Goal: Communication & Community: Answer question/provide support

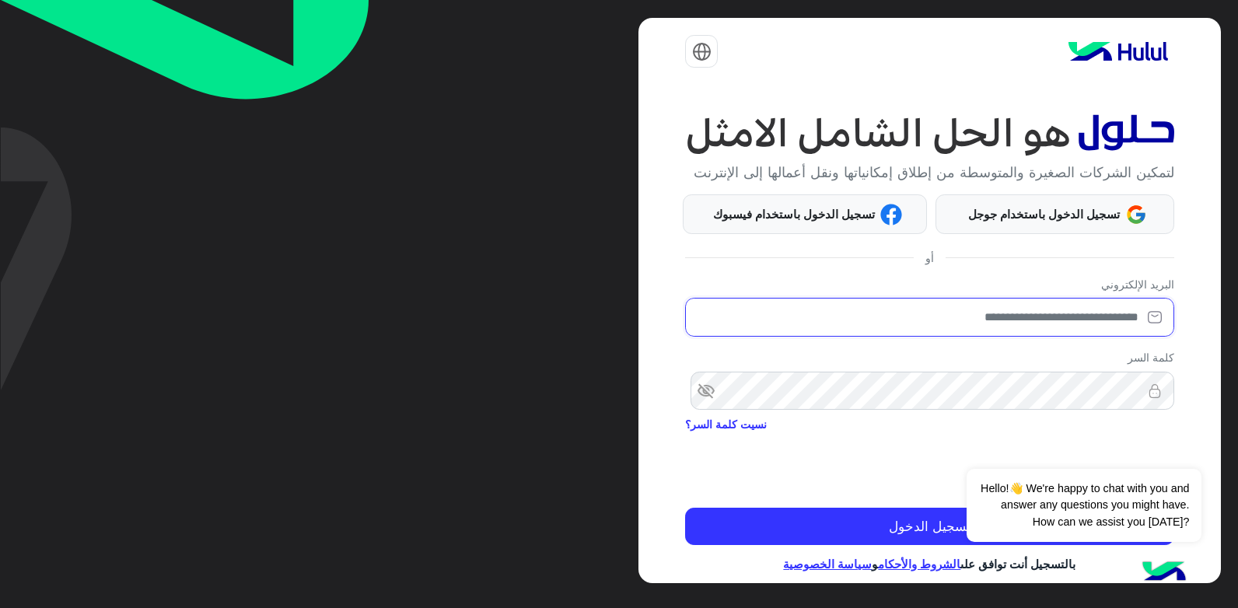
drag, startPoint x: 917, startPoint y: 327, endPoint x: 923, endPoint y: 316, distance: 12.5
click at [917, 326] on input "email" at bounding box center [929, 317] width 488 height 39
click at [928, 308] on div "البريد الإلكتروني" at bounding box center [929, 310] width 488 height 68
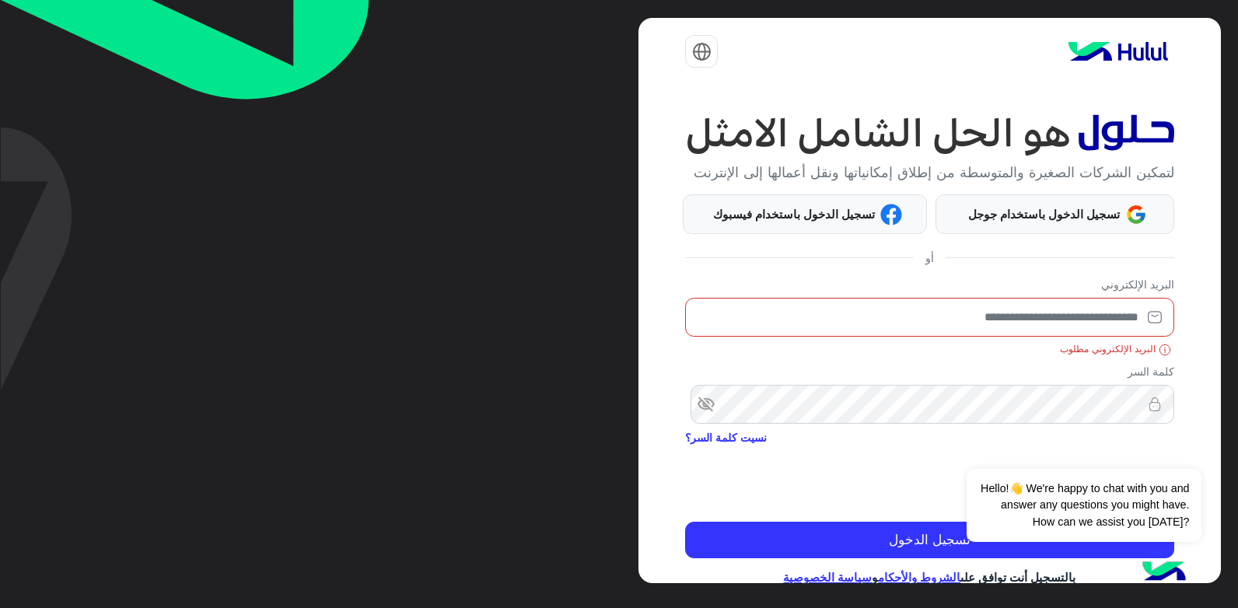
click at [981, 333] on input "email" at bounding box center [929, 317] width 488 height 39
type input "**********"
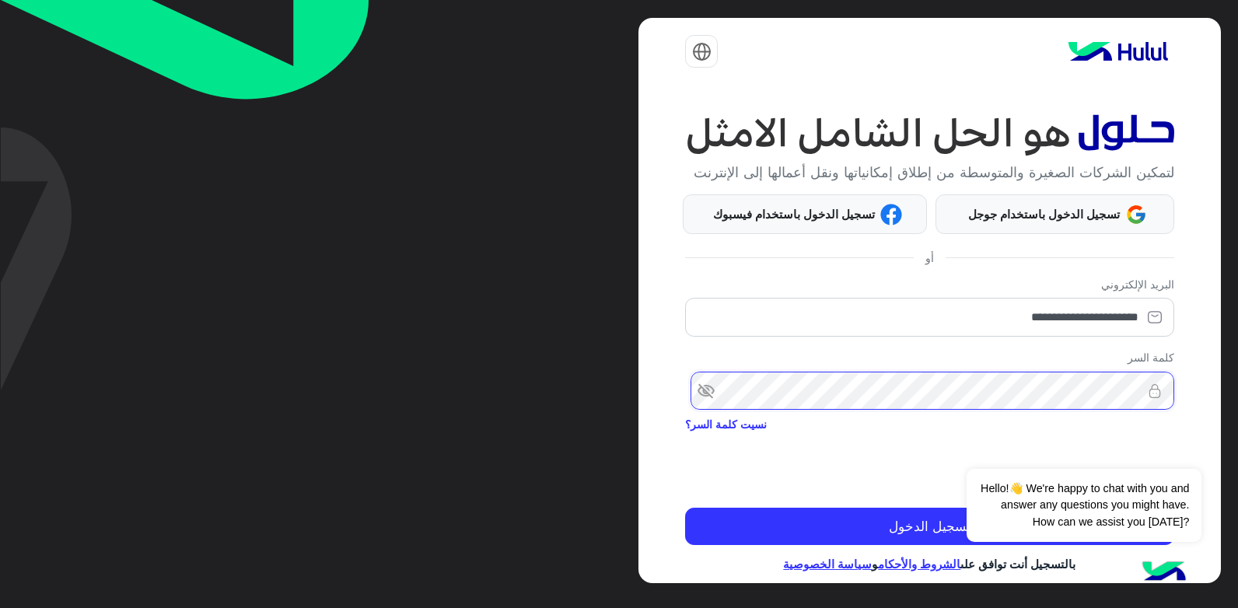
click at [1237, 414] on html "**********" at bounding box center [619, 304] width 1238 height 608
click at [685, 508] on button "تسجيل الدخول" at bounding box center [929, 526] width 488 height 37
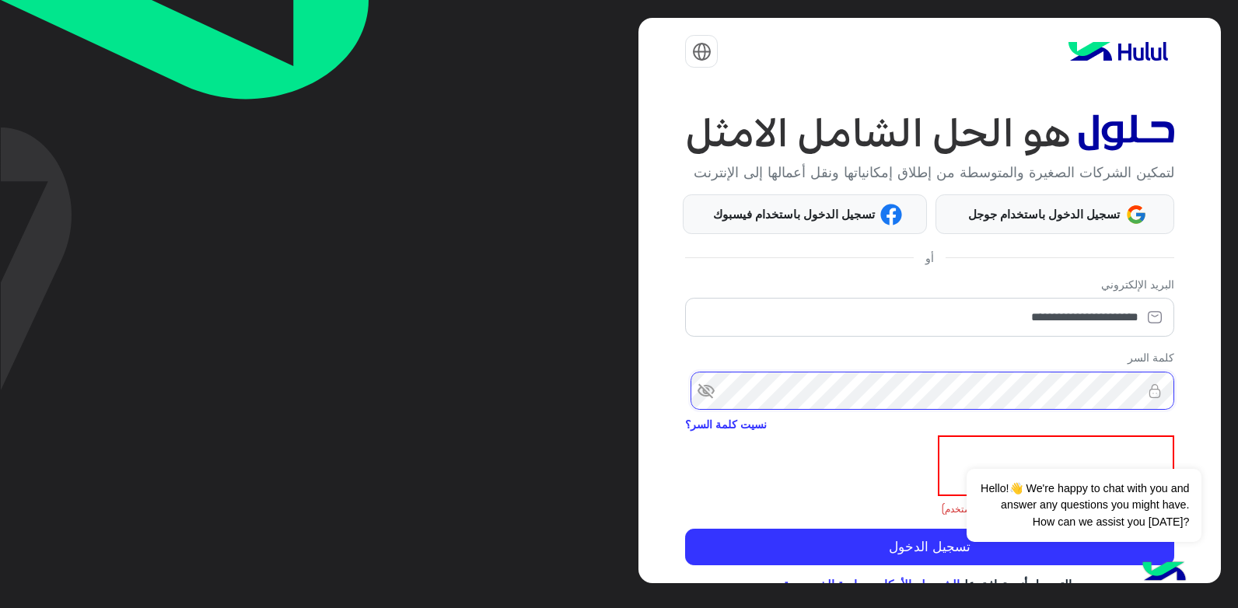
click at [685, 529] on button "تسجيل الدخول" at bounding box center [929, 547] width 488 height 37
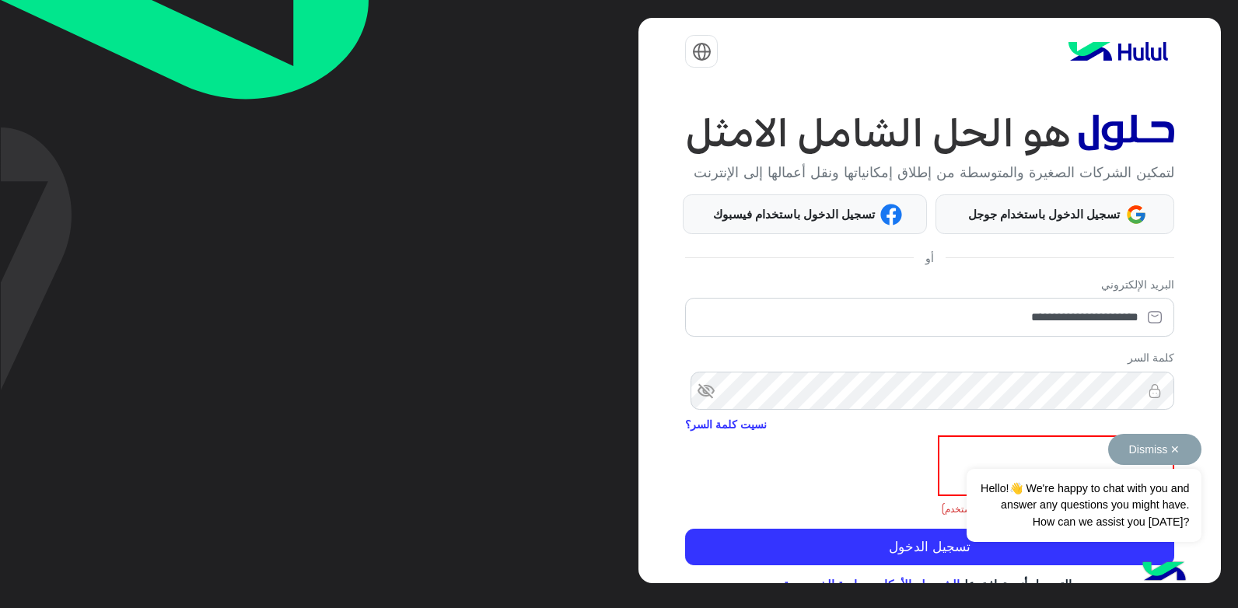
click at [1159, 455] on button "Dismiss ✕" at bounding box center [1154, 449] width 93 height 31
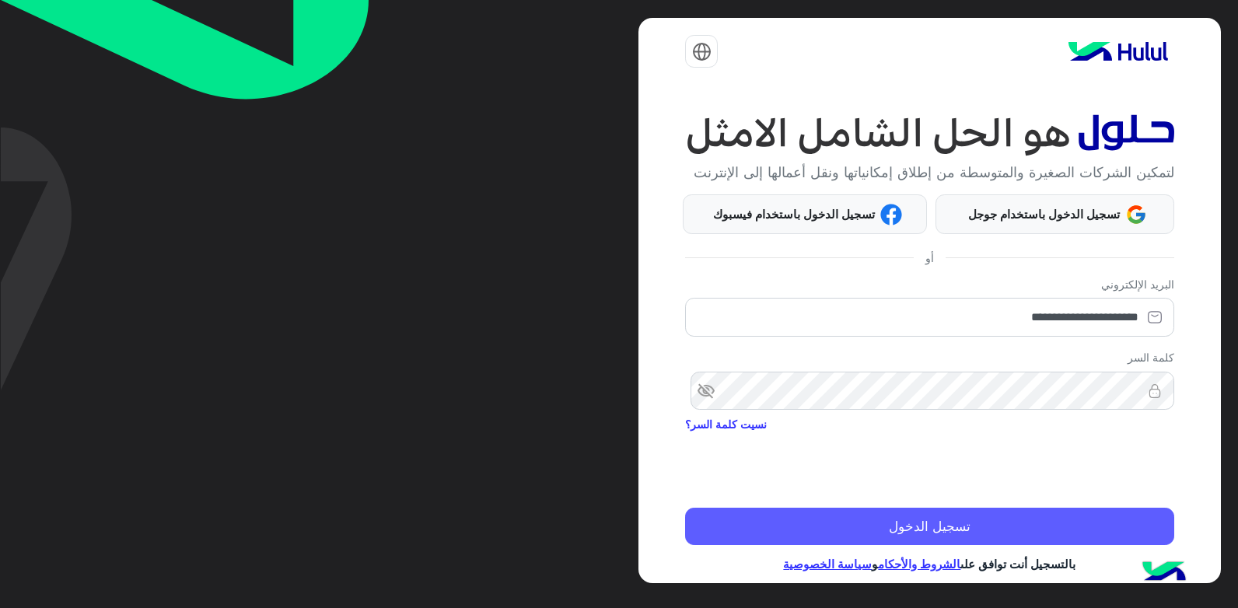
click at [1077, 530] on button "تسجيل الدخول" at bounding box center [929, 526] width 488 height 37
click at [1072, 540] on button "تسجيل الدخول" at bounding box center [929, 526] width 488 height 37
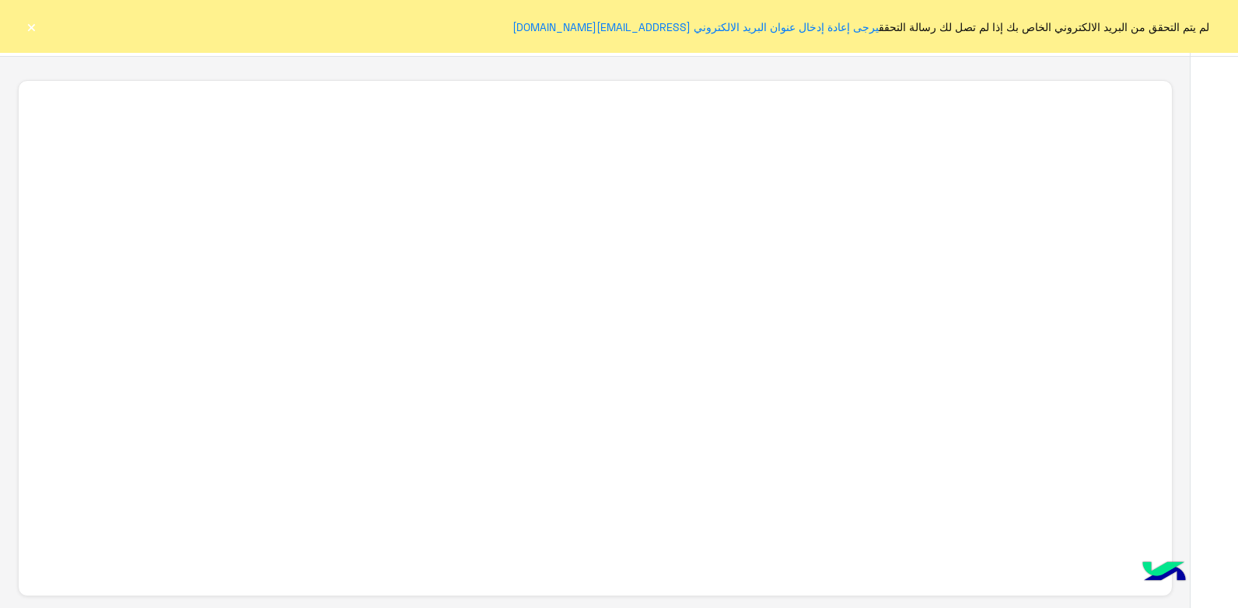
click at [33, 24] on button "×" at bounding box center [31, 27] width 16 height 16
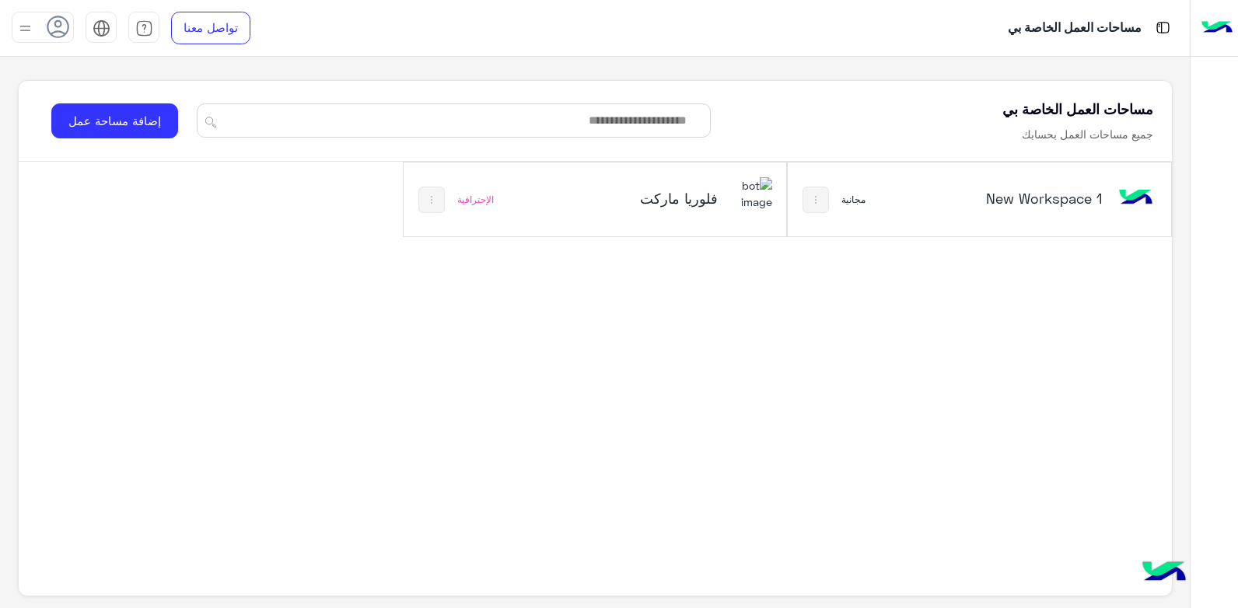
click at [579, 212] on div "فلوريا ماركت" at bounding box center [666, 199] width 212 height 45
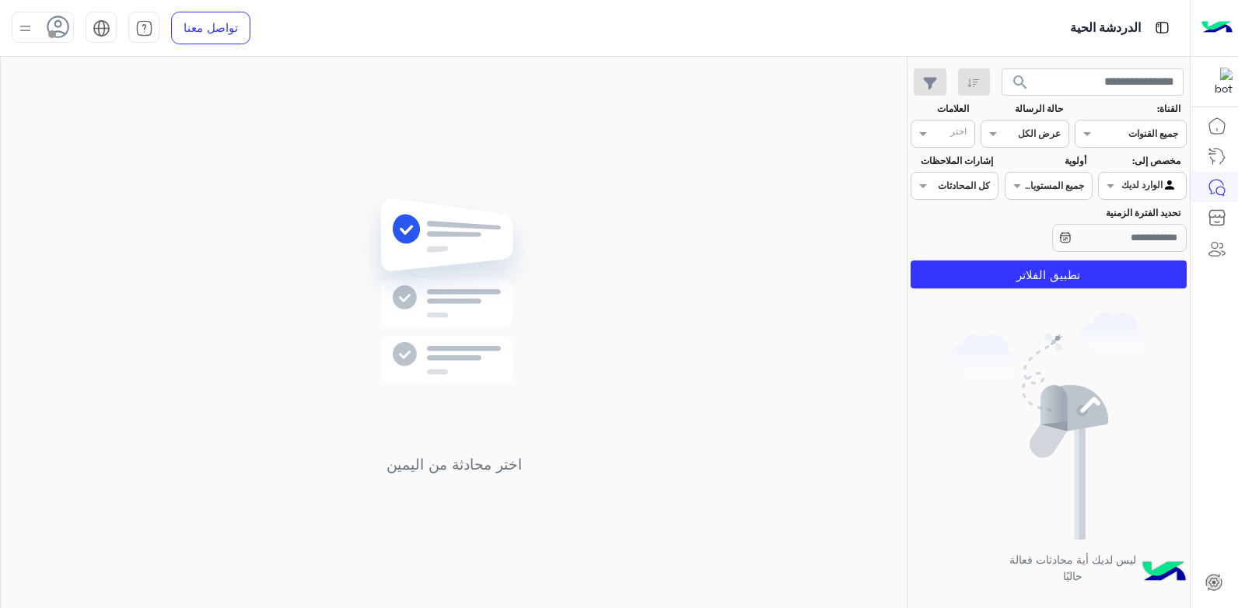
click at [44, 26] on div at bounding box center [43, 27] width 62 height 31
click at [150, 121] on label "متصل" at bounding box center [109, 119] width 170 height 28
click at [374, 135] on div "اختر محادثة من اليمين" at bounding box center [454, 336] width 906 height 558
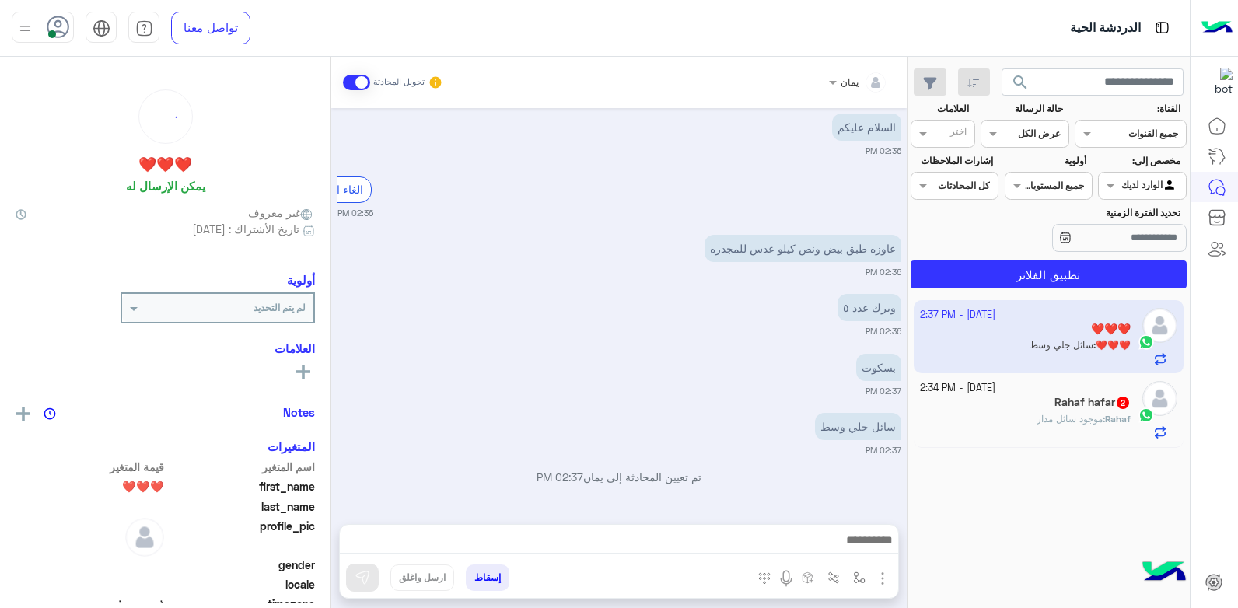
scroll to position [1197, 0]
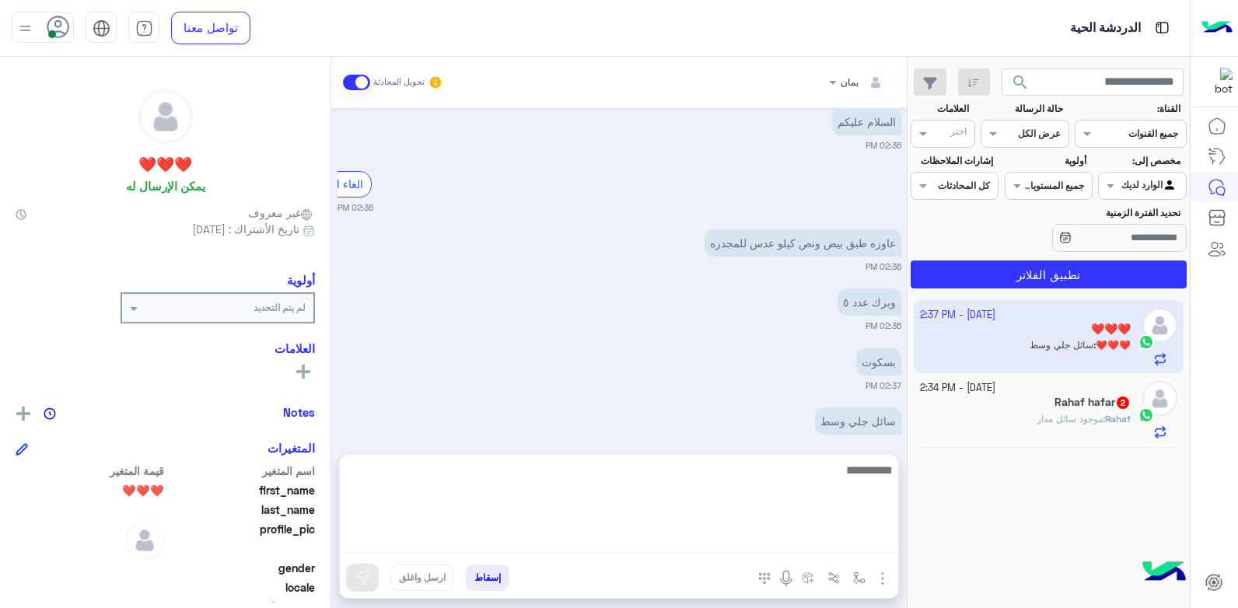
click at [631, 531] on textarea at bounding box center [619, 506] width 558 height 93
type textarea "*"
type textarea "**********"
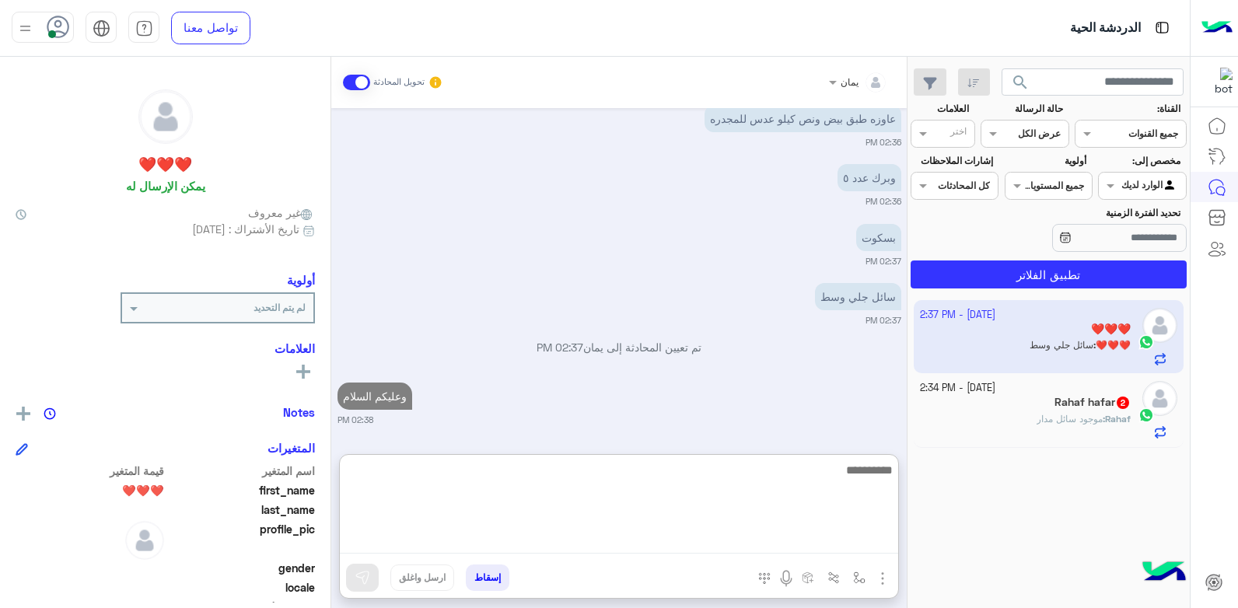
scroll to position [1366, 0]
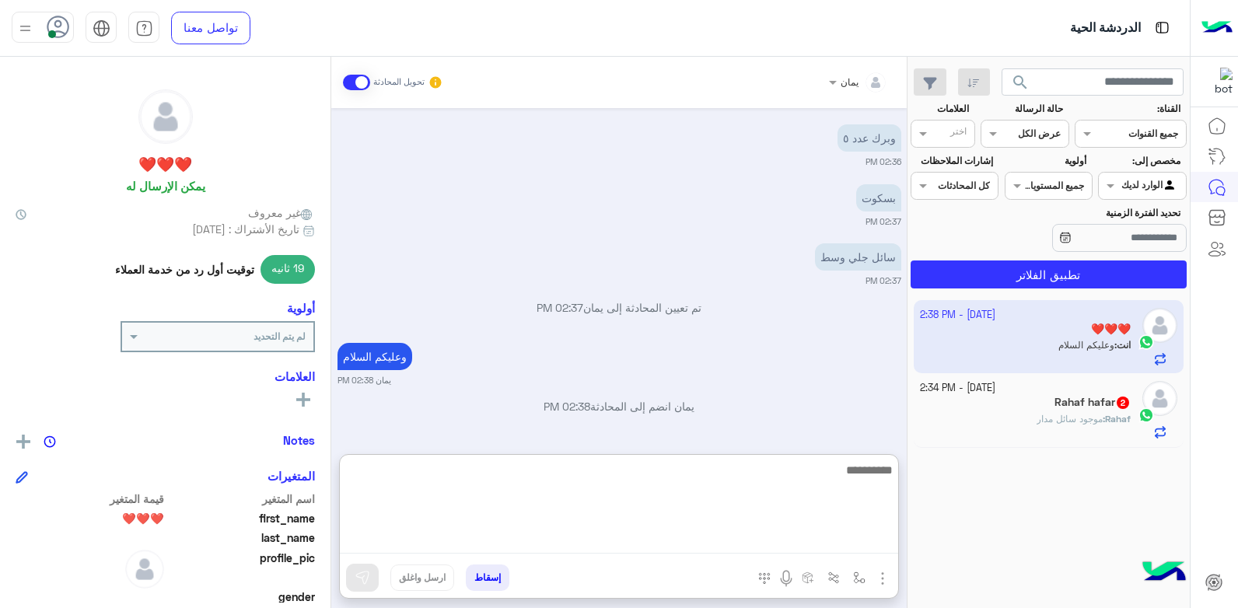
click at [716, 488] on textarea at bounding box center [619, 506] width 558 height 93
type textarea "******"
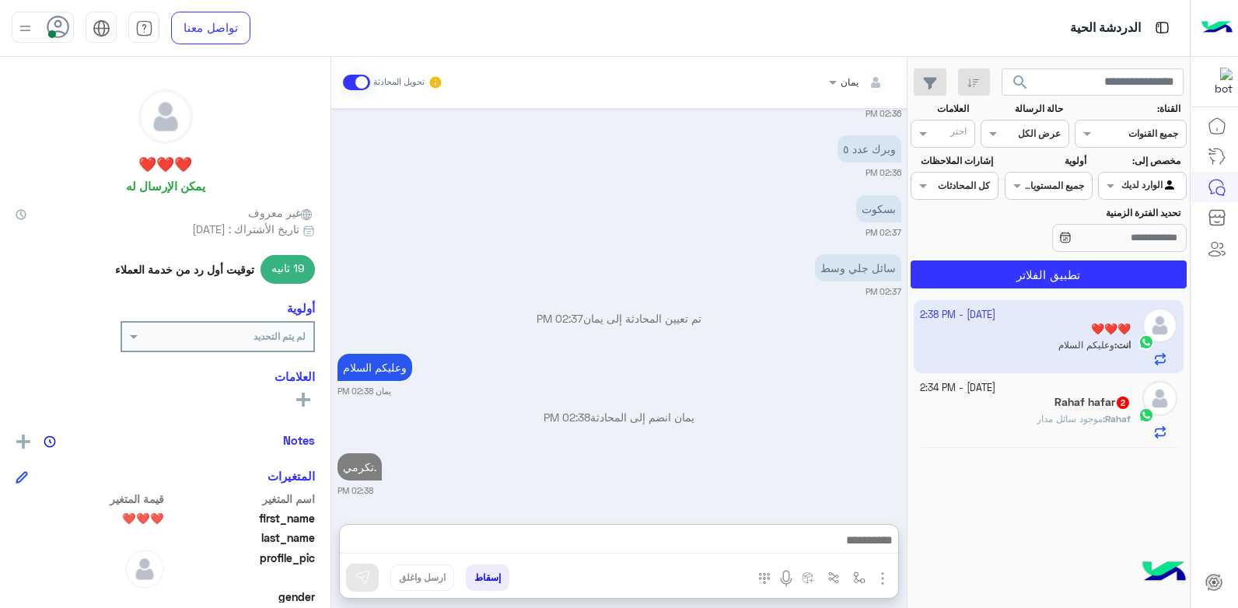
click at [1034, 399] on div "Rahaf hafar 2" at bounding box center [1026, 404] width 212 height 16
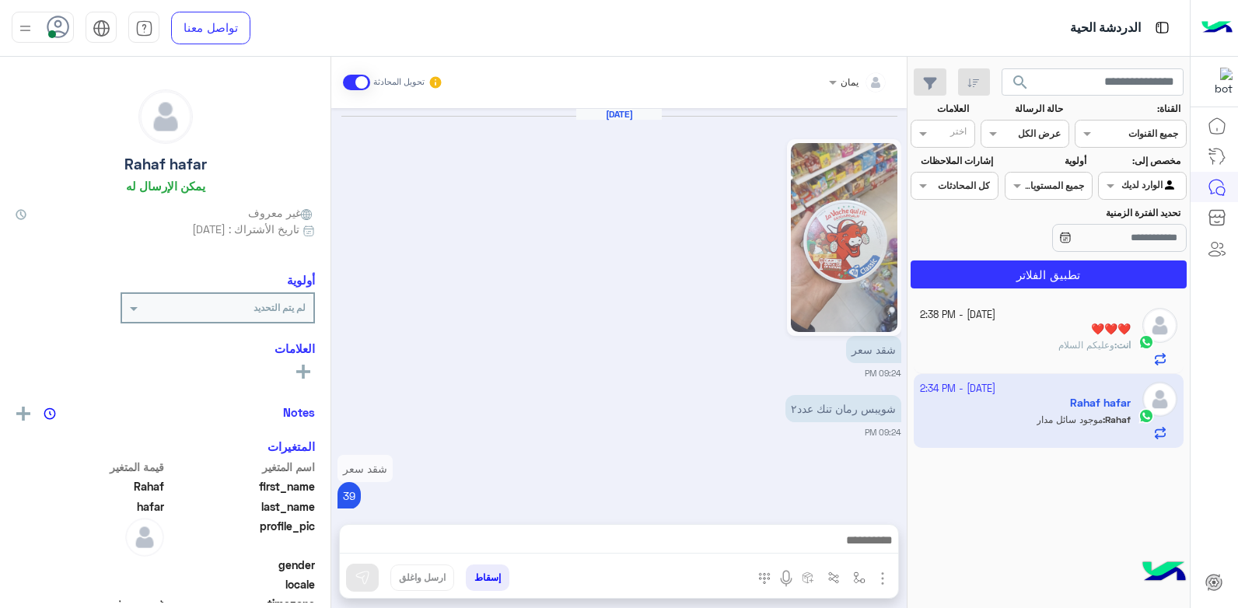
scroll to position [1247, 0]
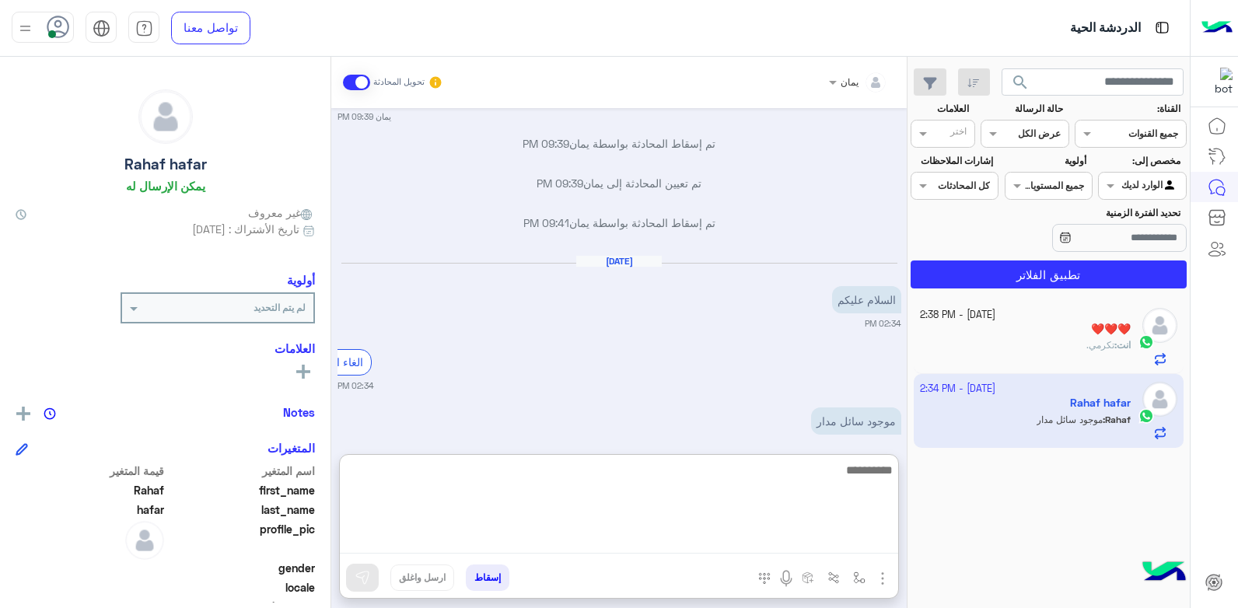
drag, startPoint x: 752, startPoint y: 543, endPoint x: 750, endPoint y: 534, distance: 8.7
click at [752, 542] on textarea at bounding box center [619, 506] width 558 height 93
click at [750, 534] on textarea at bounding box center [619, 506] width 558 height 93
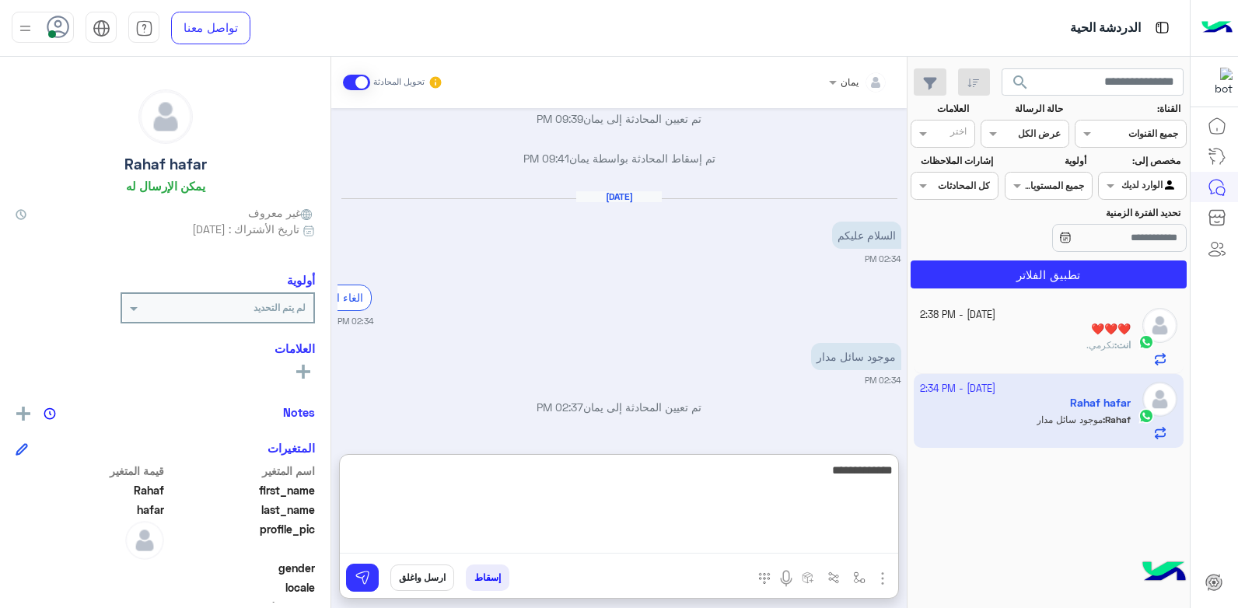
type textarea "**********"
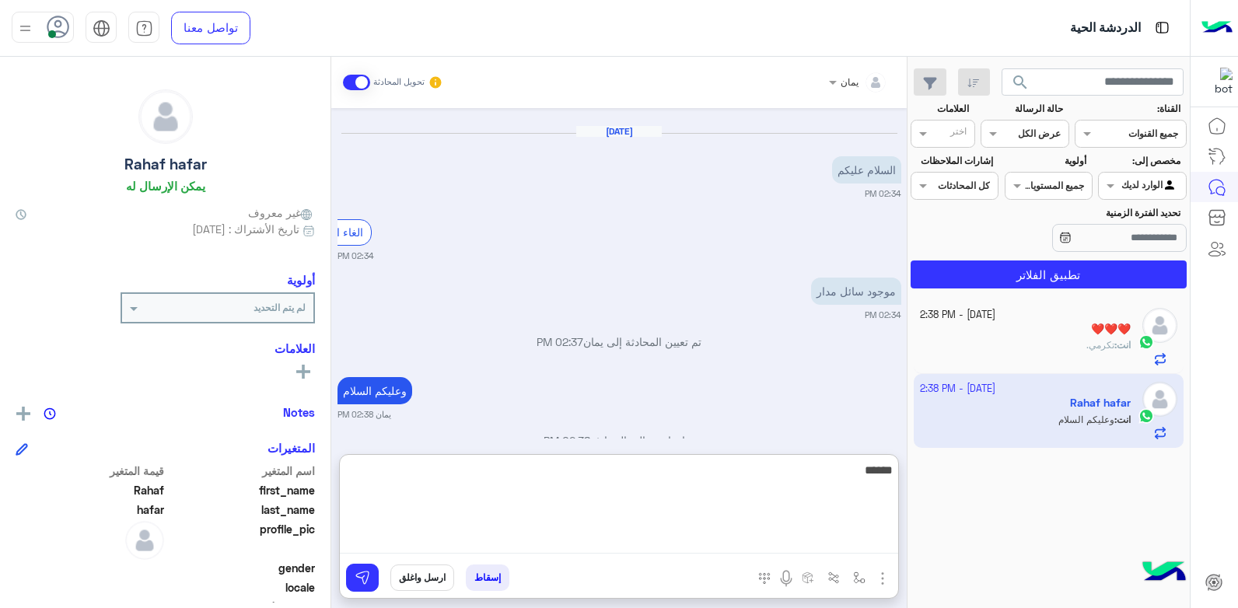
scroll to position [1417, 0]
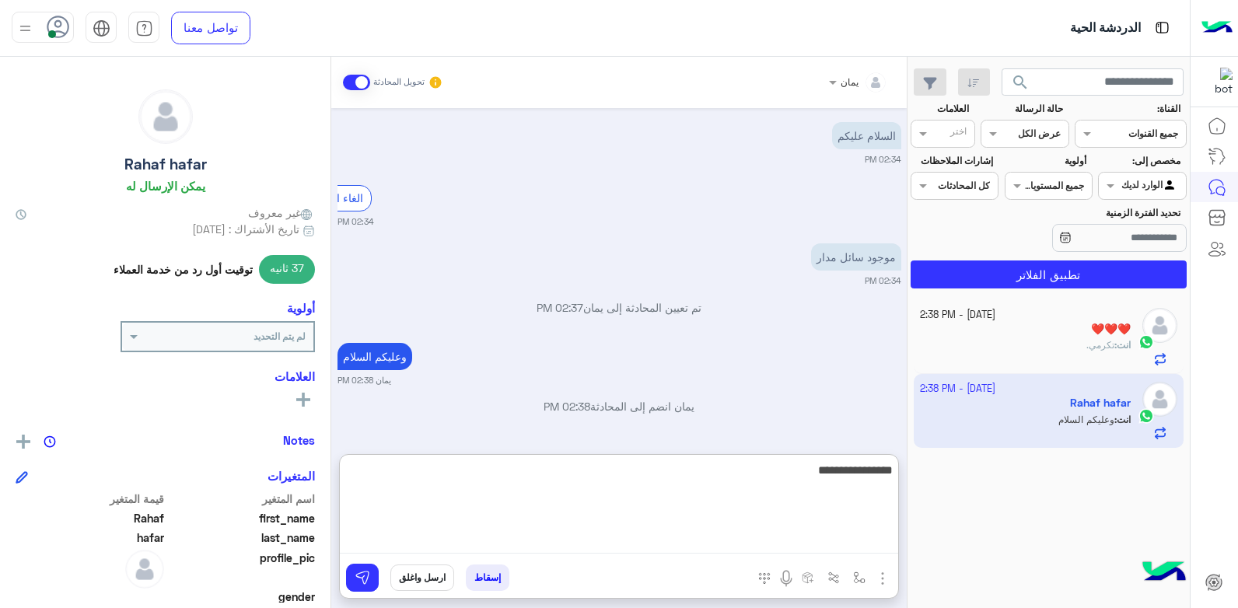
type textarea "**********"
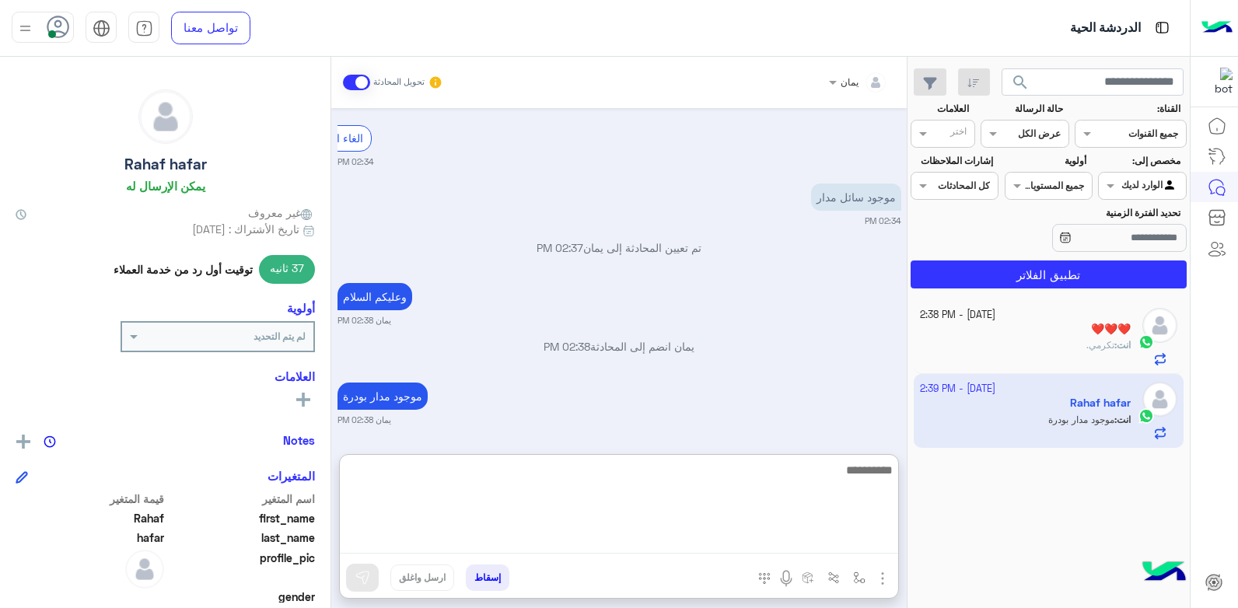
scroll to position [1476, 0]
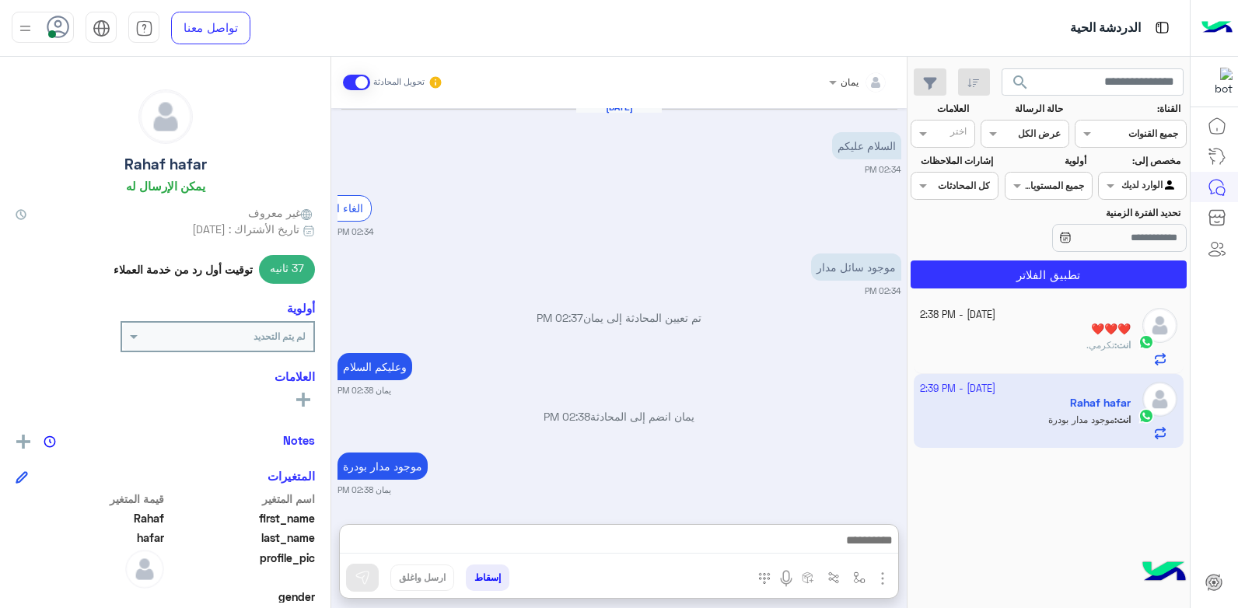
click at [971, 341] on div "انت : تكرمي." at bounding box center [1026, 351] width 212 height 27
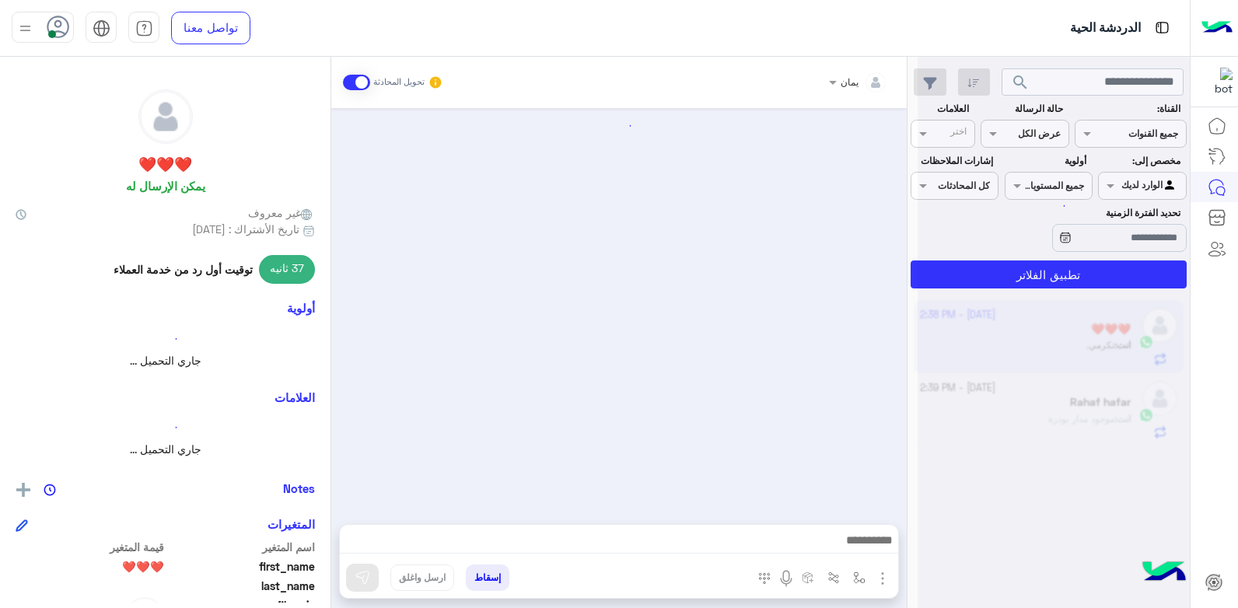
click at [691, 355] on div at bounding box center [618, 308] width 575 height 401
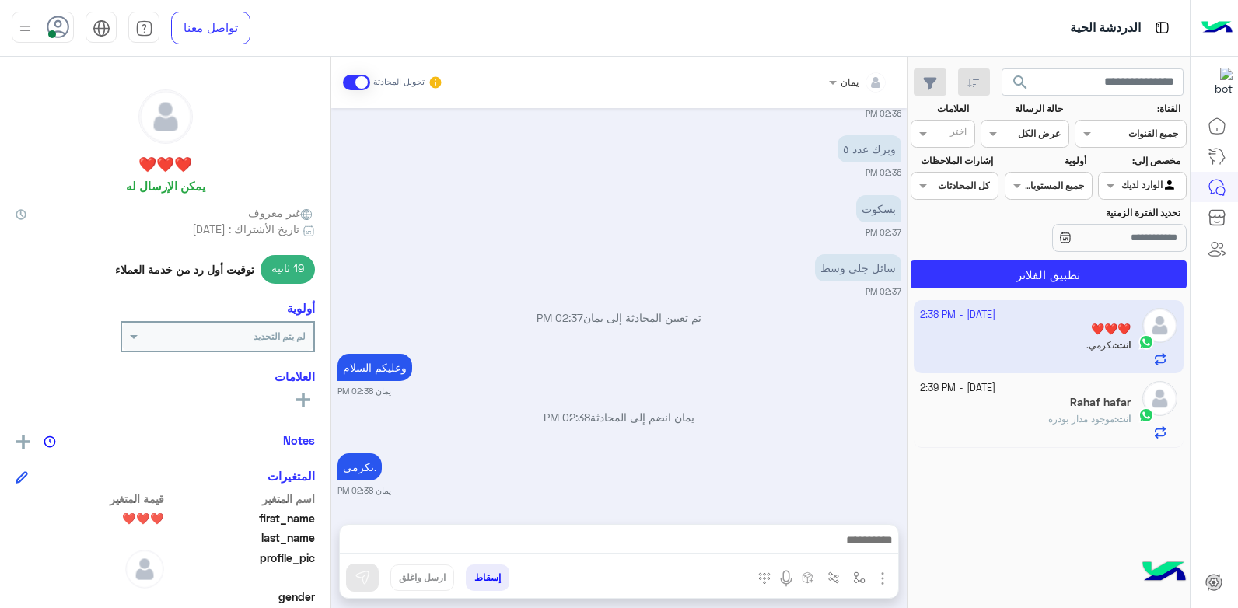
scroll to position [1100, 0]
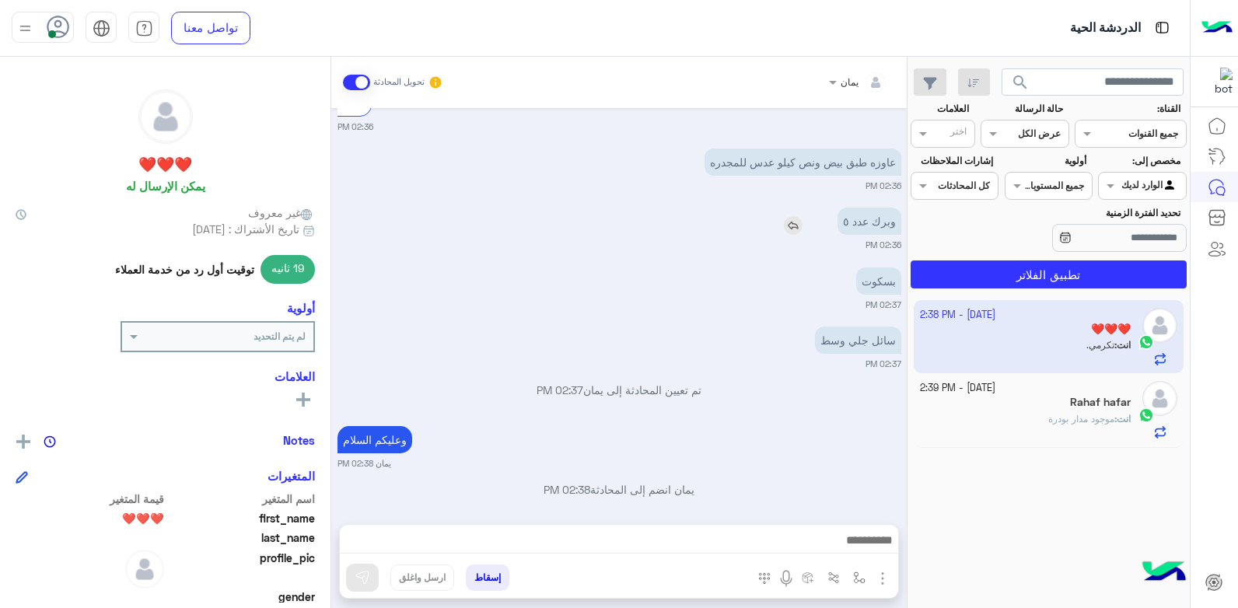
click at [792, 231] on img at bounding box center [793, 225] width 19 height 19
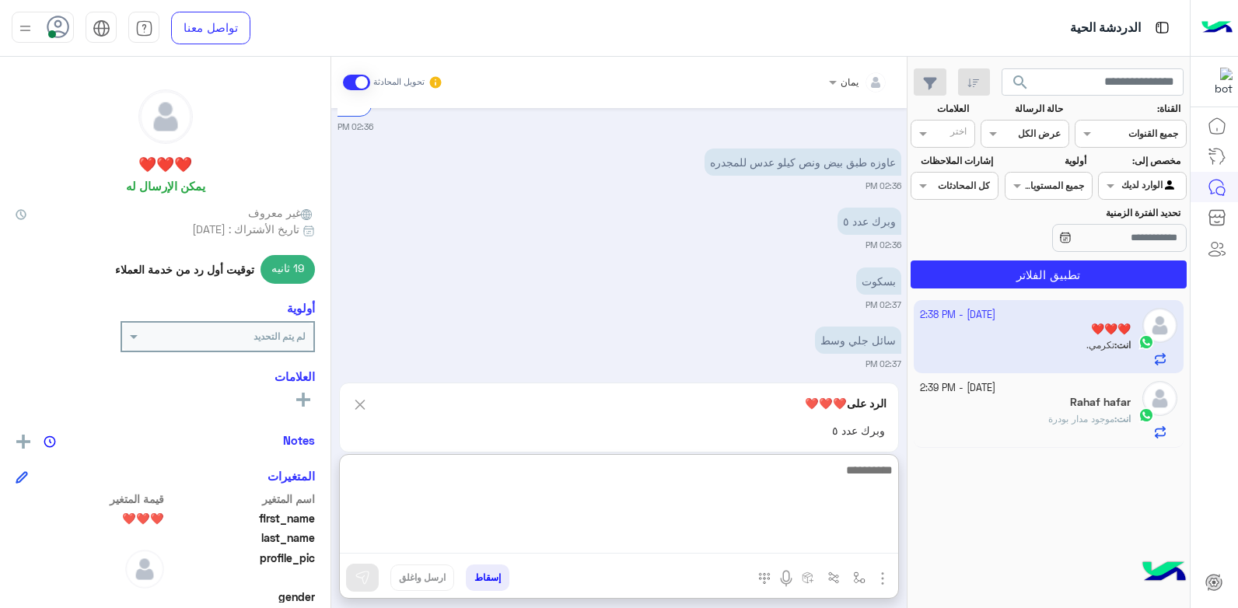
drag, startPoint x: 725, startPoint y: 539, endPoint x: 716, endPoint y: 537, distance: 8.9
click at [724, 539] on textarea at bounding box center [619, 506] width 558 height 93
type textarea "**********"
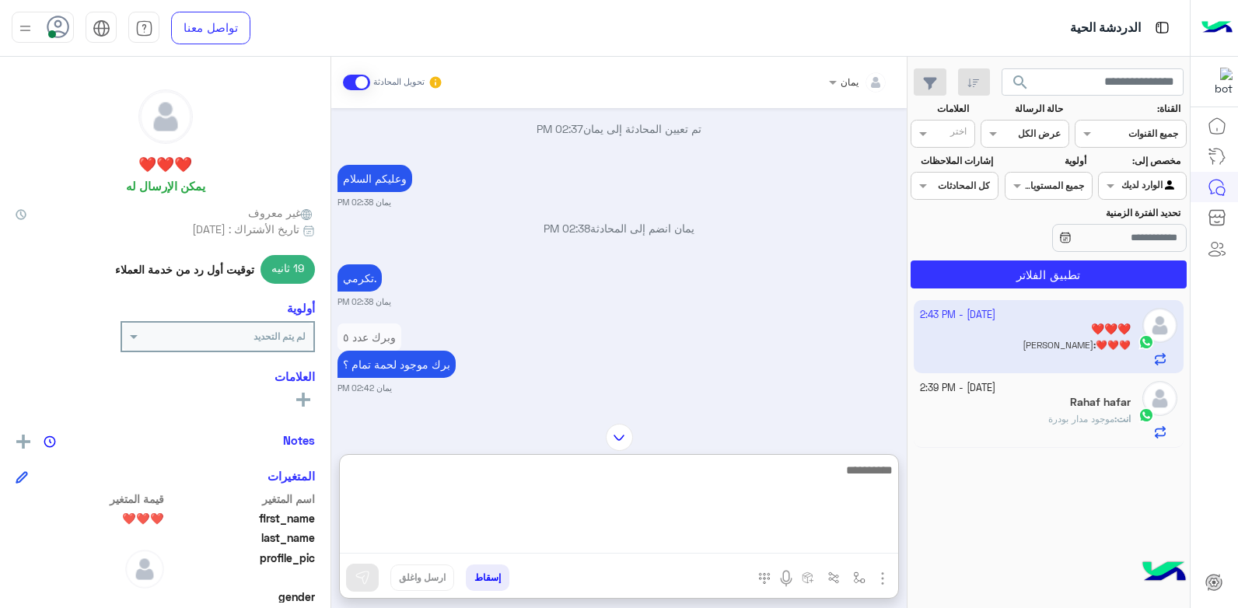
scroll to position [1394, 0]
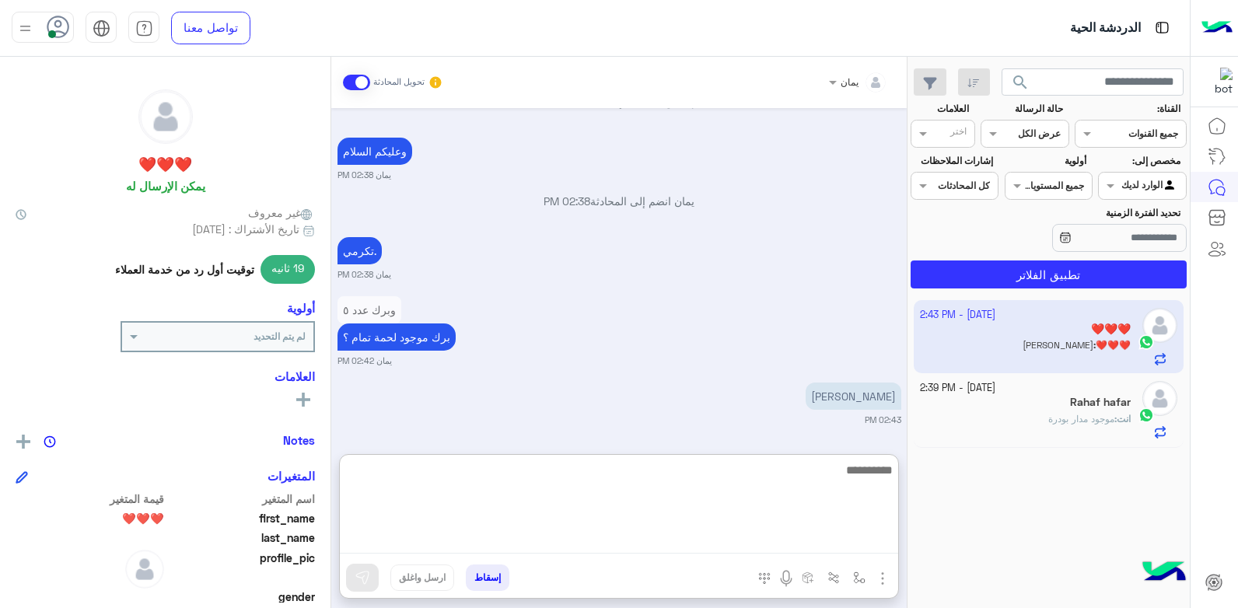
click at [716, 474] on textarea at bounding box center [619, 506] width 558 height 93
type textarea "****"
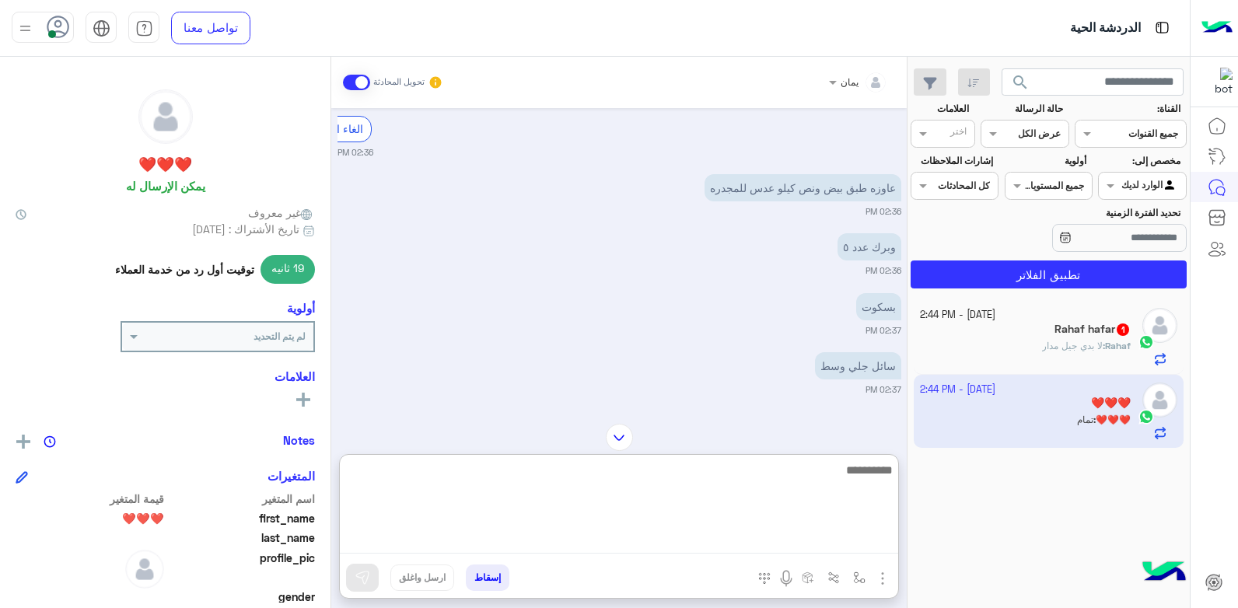
scroll to position [1046, 0]
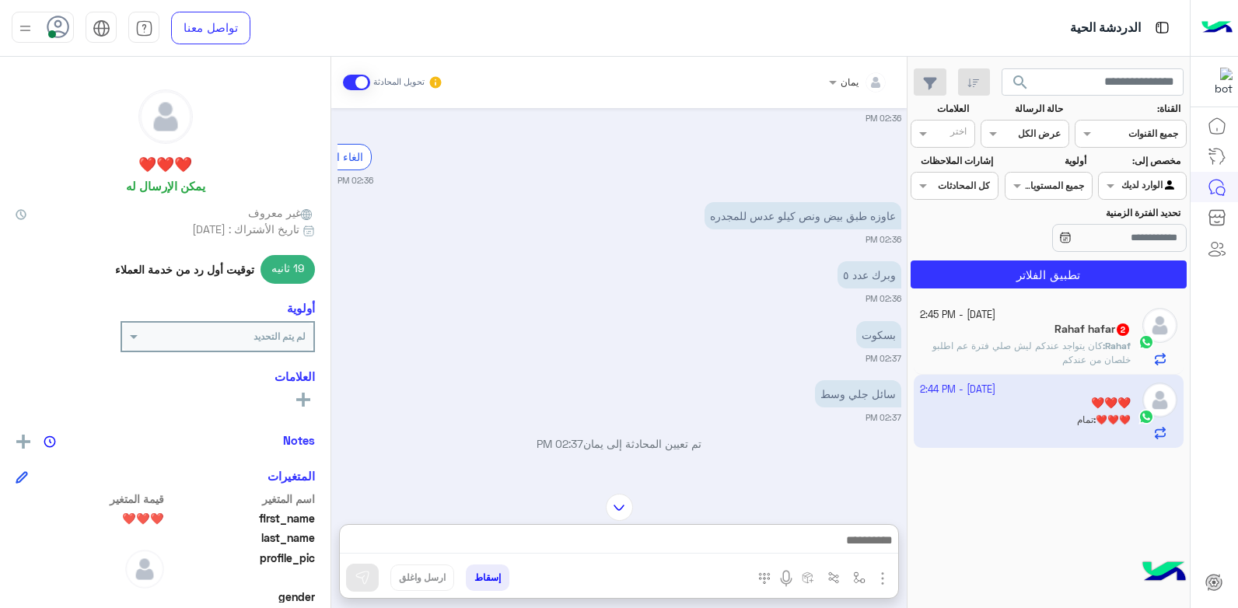
click at [1077, 353] on span "كان يتواجد عندكم ليش صلي فترة عم اطلبو خلصان من عندكم" at bounding box center [1031, 353] width 198 height 26
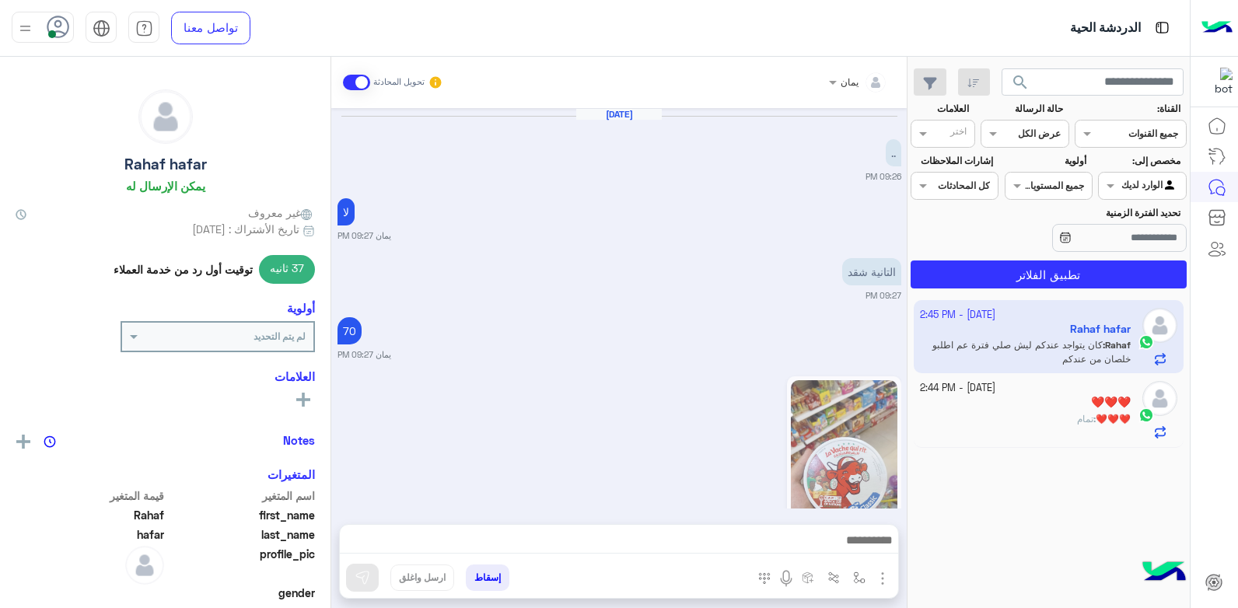
scroll to position [966, 0]
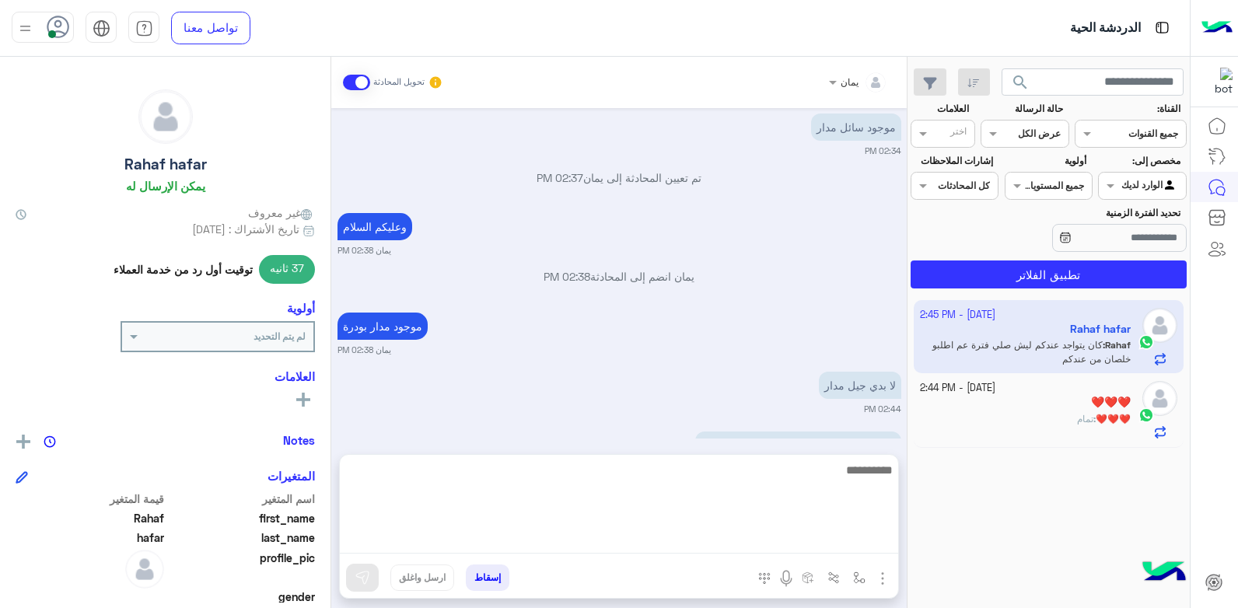
click at [667, 542] on textarea at bounding box center [619, 506] width 558 height 93
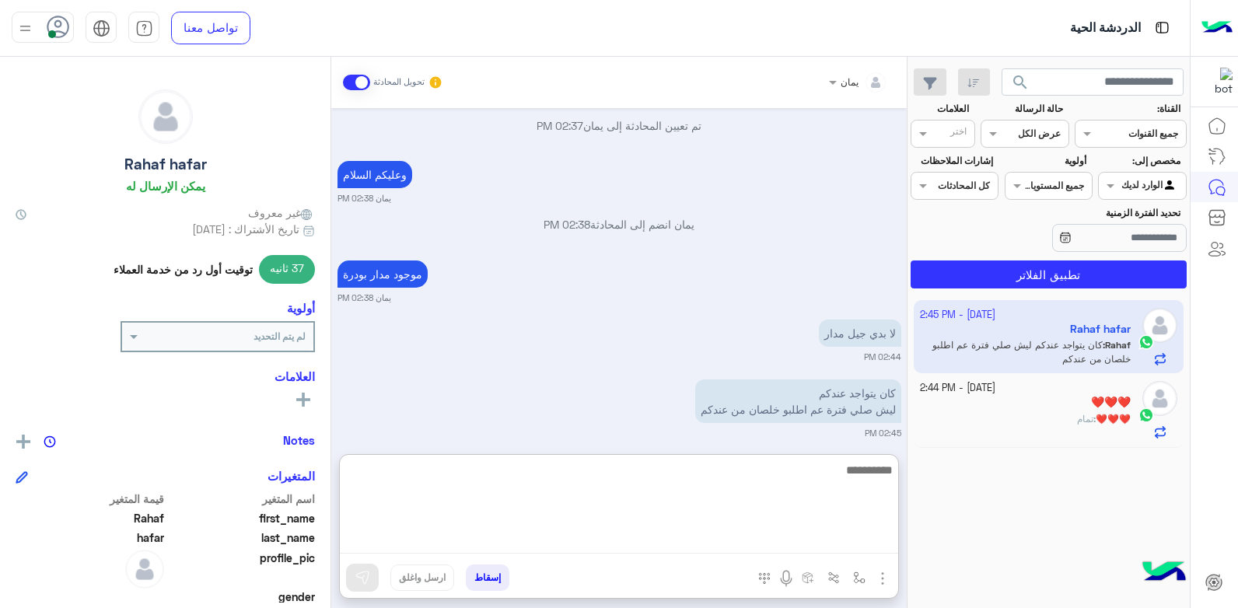
scroll to position [1036, 0]
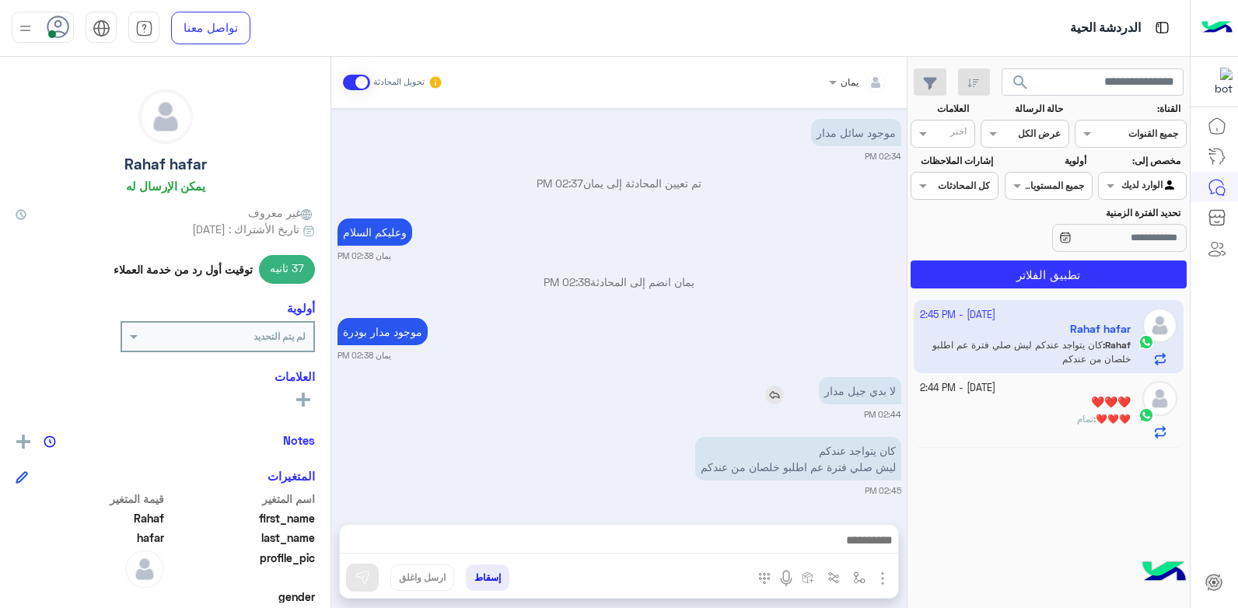
click at [775, 377] on div "لا بدي جيل مدار" at bounding box center [815, 390] width 171 height 27
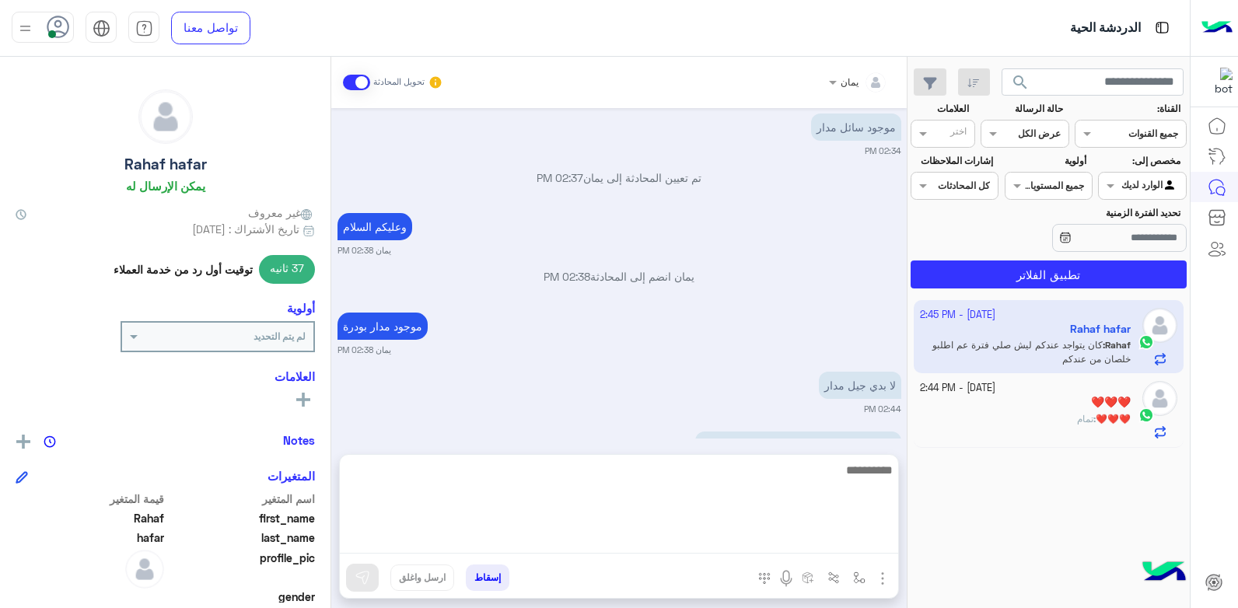
drag, startPoint x: 723, startPoint y: 536, endPoint x: 718, endPoint y: 516, distance: 20.9
click at [723, 536] on textarea at bounding box center [619, 506] width 558 height 93
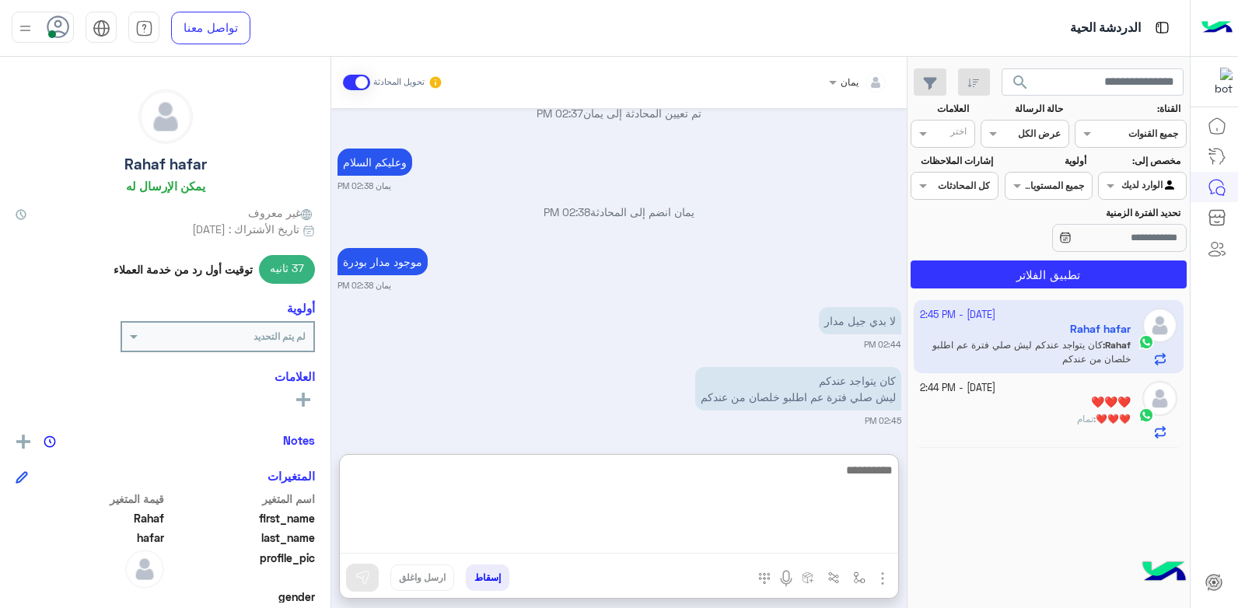
scroll to position [1036, 0]
type textarea "**********"
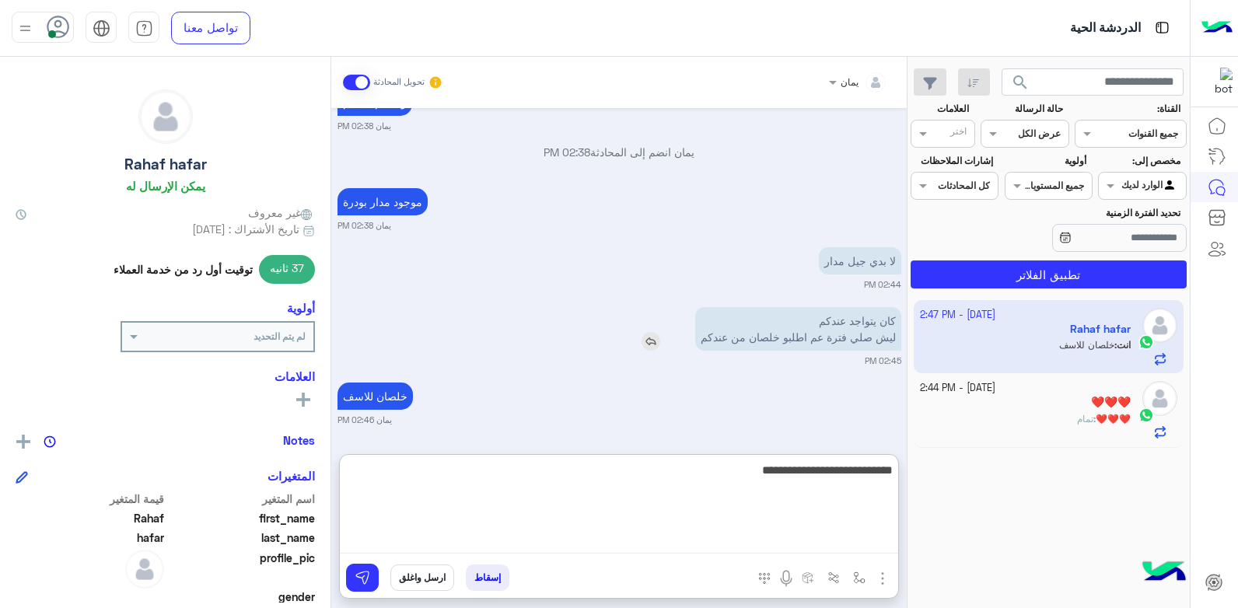
type textarea "**********"
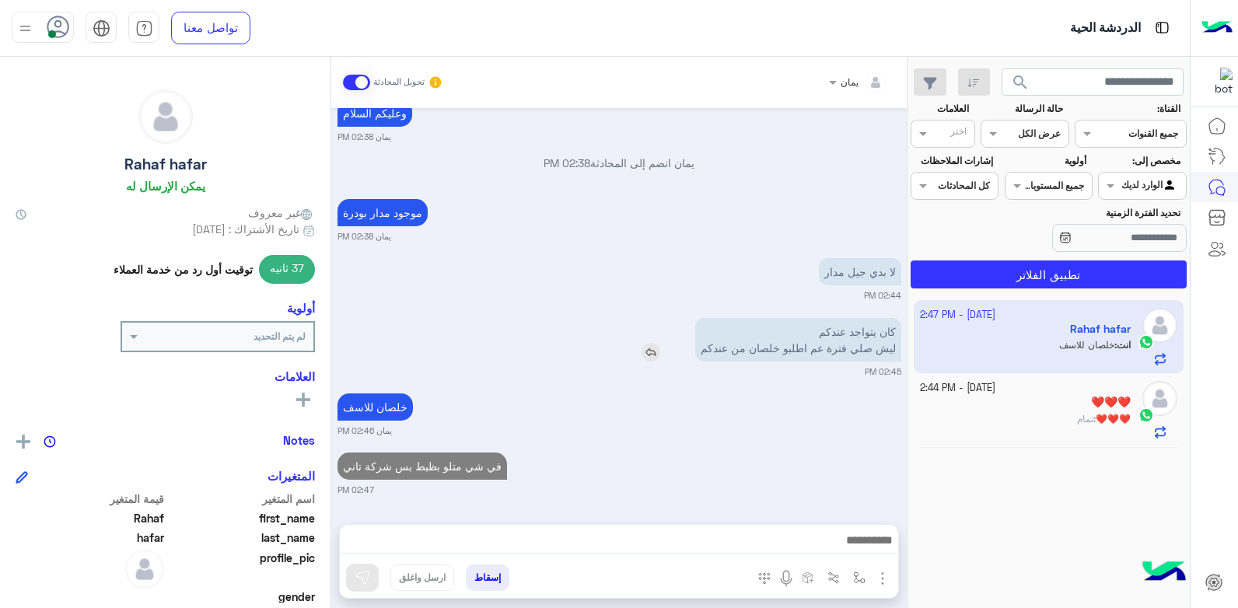
click at [645, 343] on img at bounding box center [651, 352] width 19 height 19
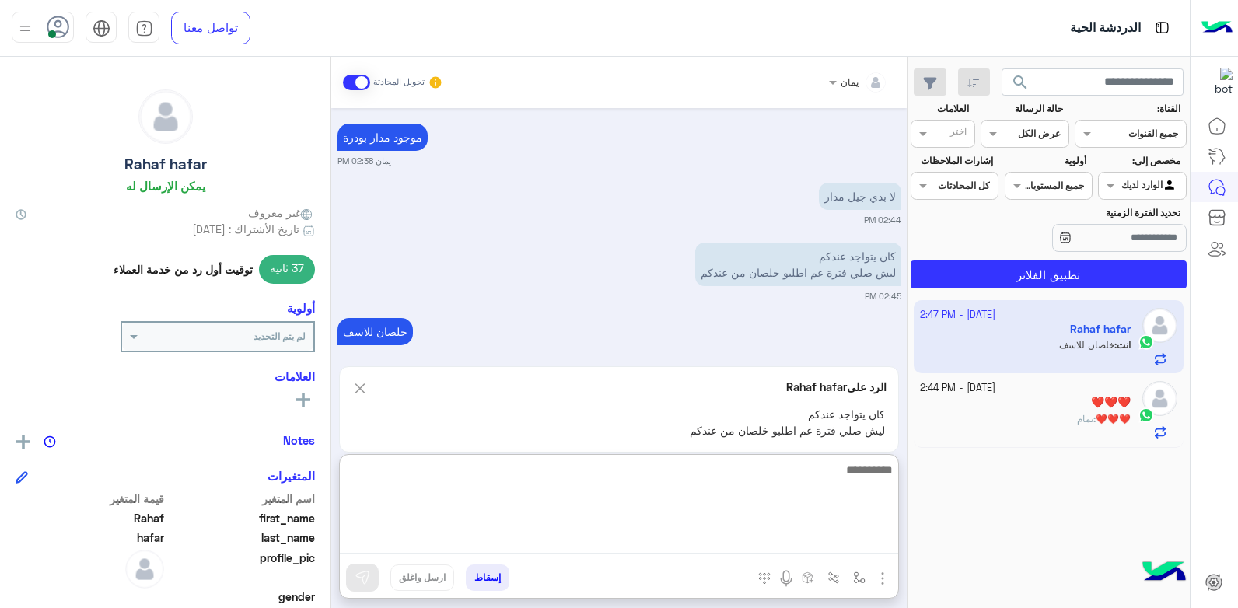
click at [678, 533] on textarea at bounding box center [619, 506] width 558 height 93
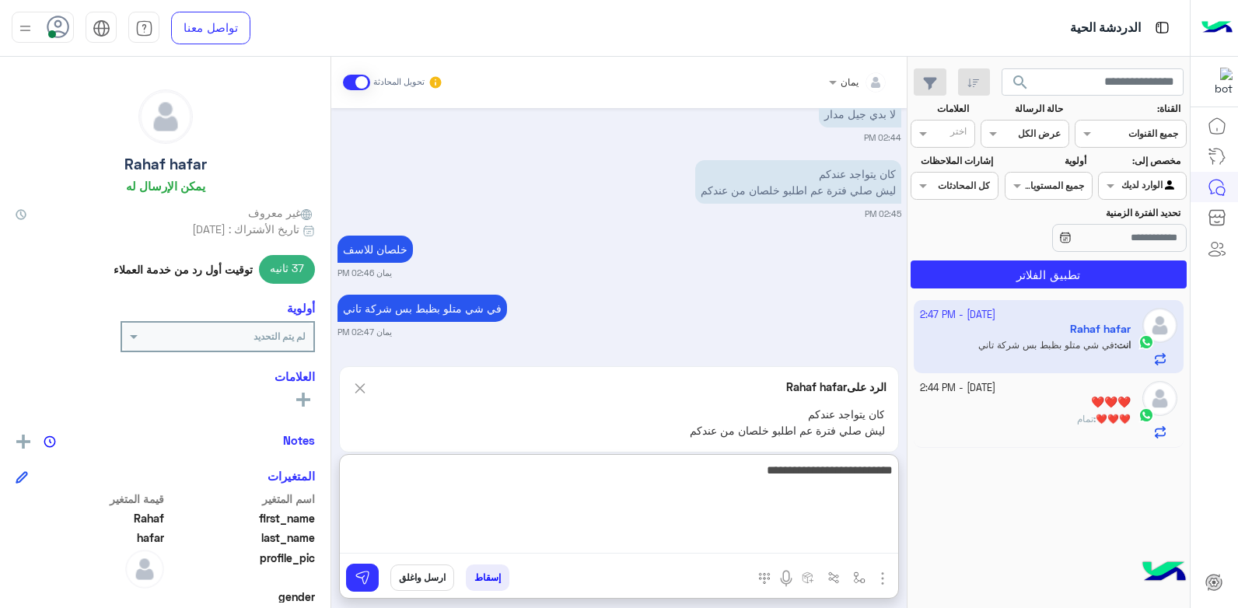
type textarea "**********"
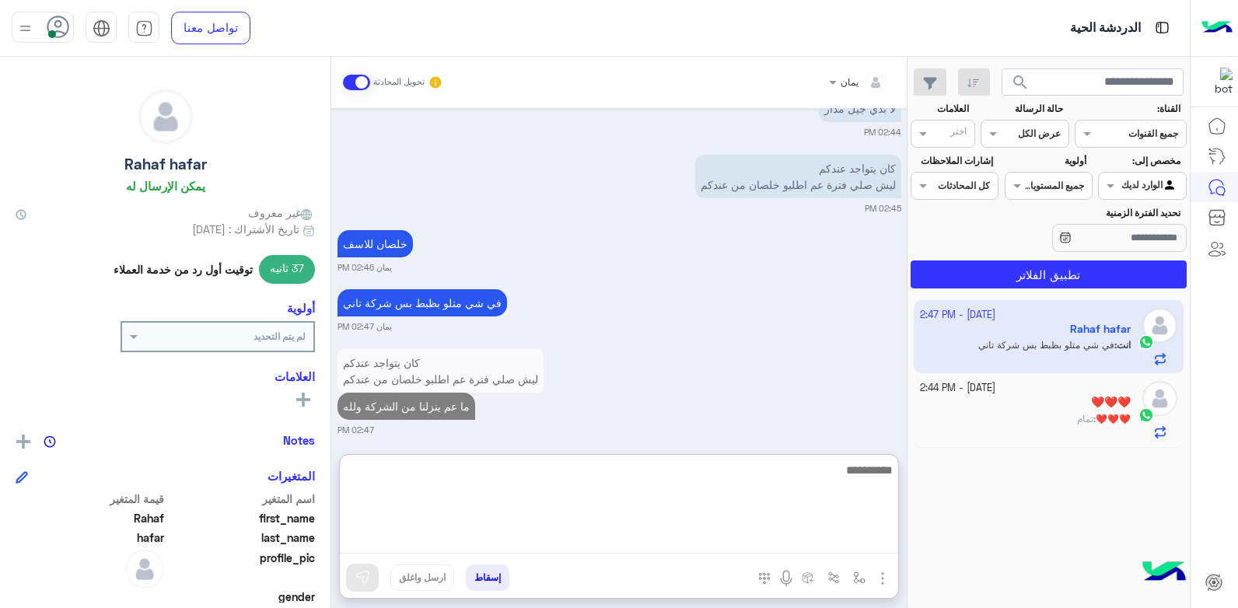
scroll to position [1258, 0]
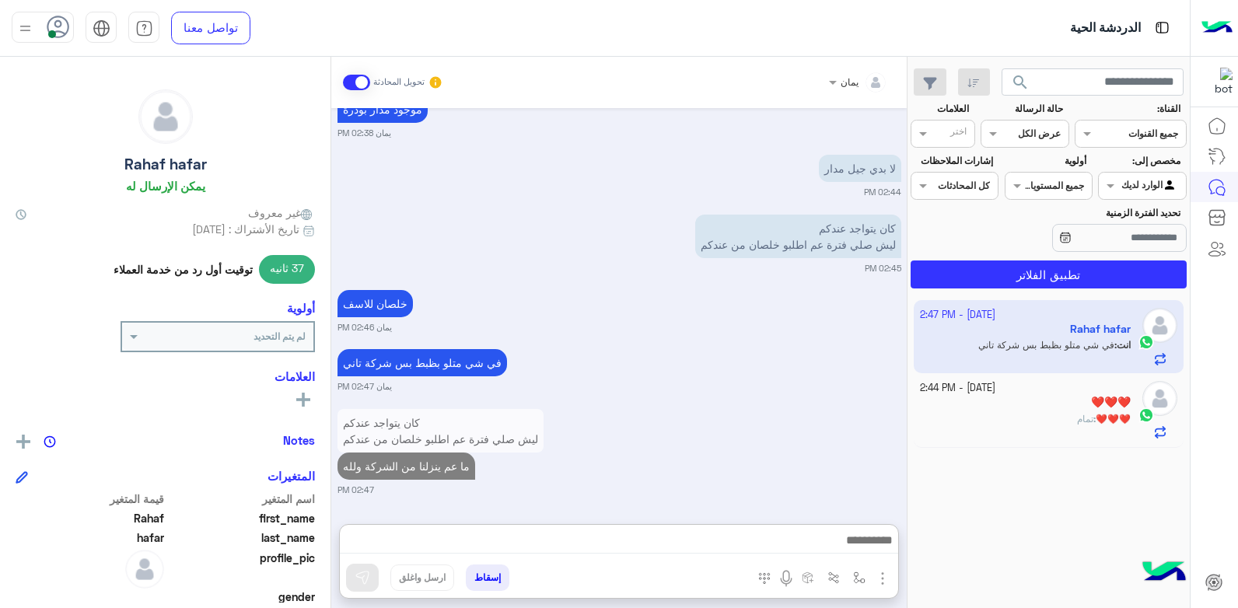
click at [1001, 398] on div "❤️❤️❤️" at bounding box center [1026, 404] width 212 height 16
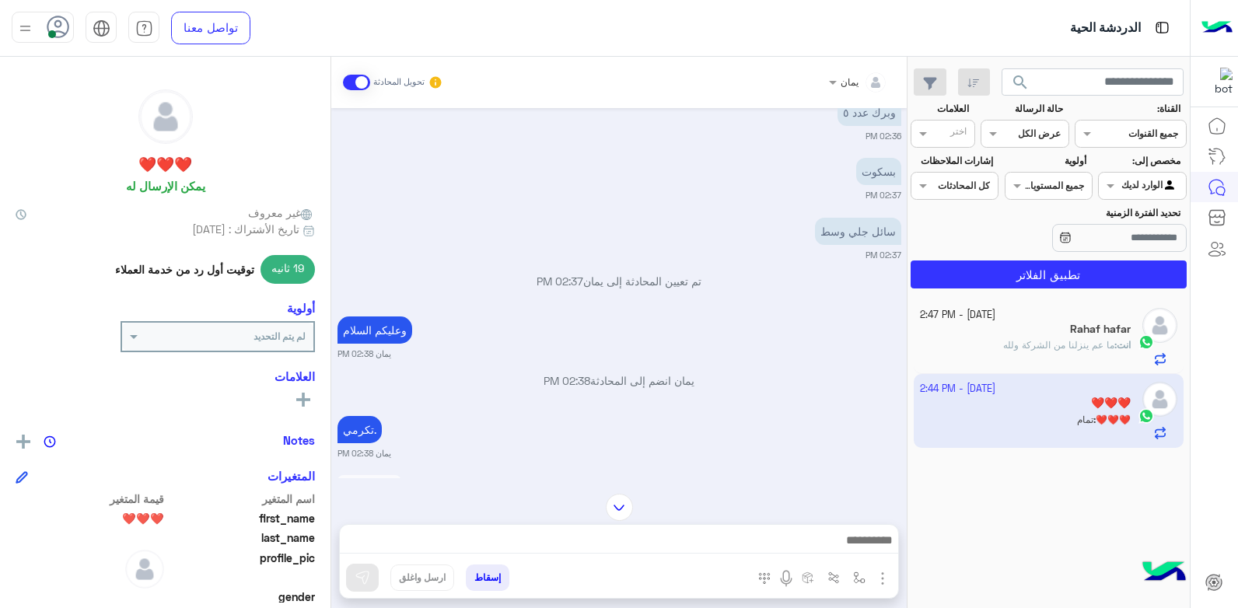
scroll to position [670, 0]
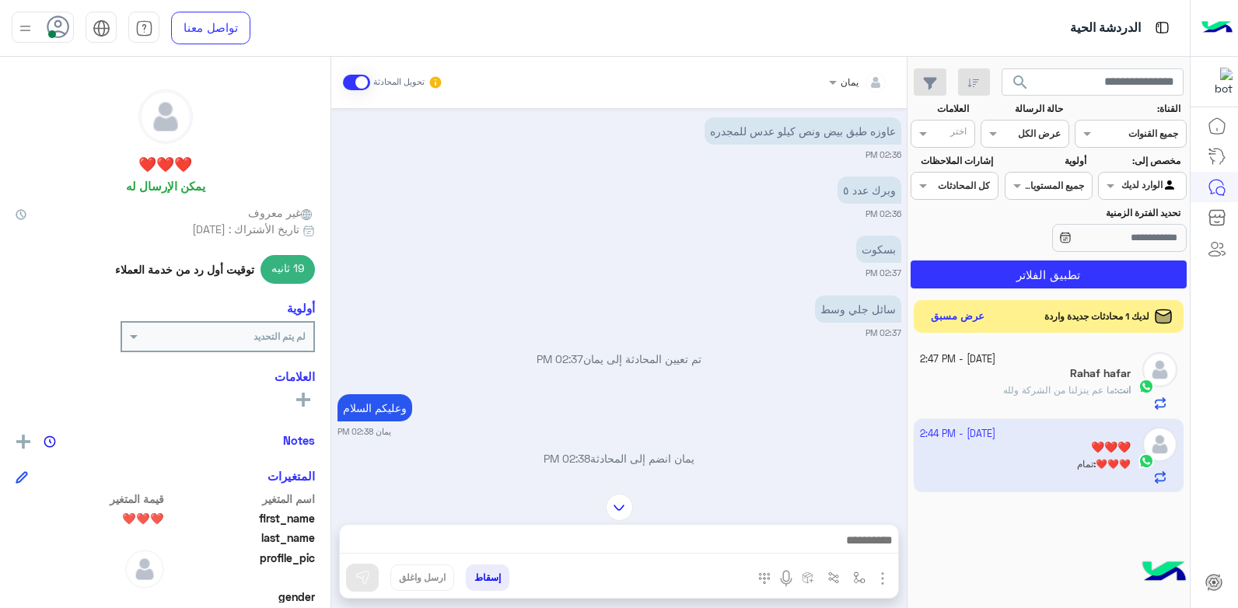
click at [944, 318] on button "عرض مسبق" at bounding box center [957, 316] width 65 height 21
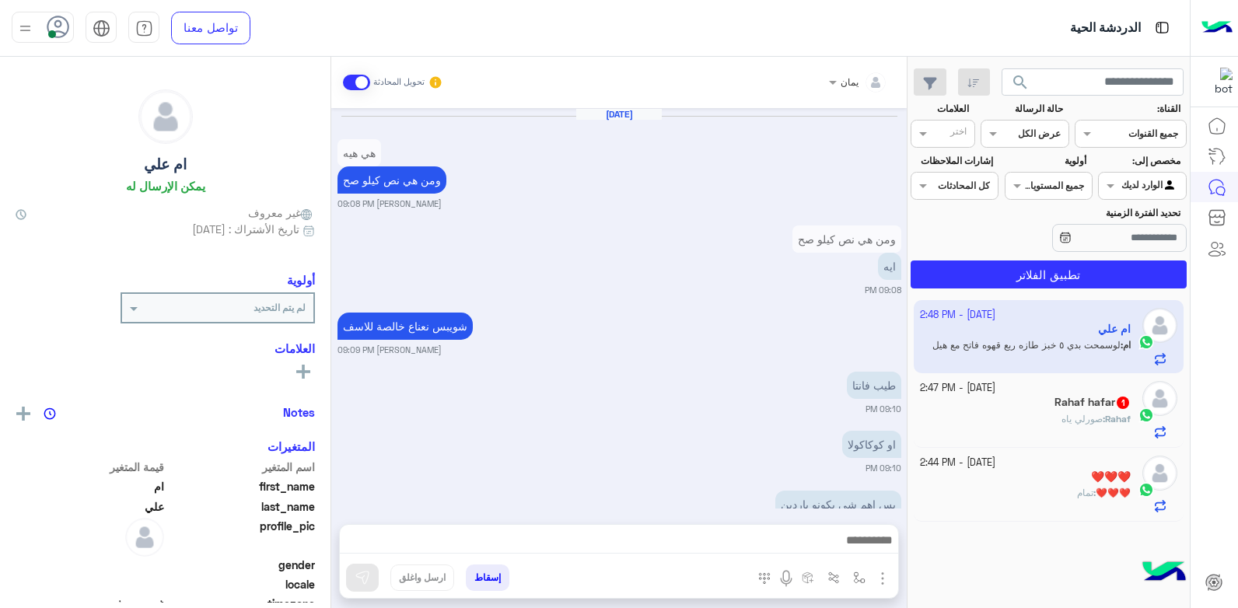
scroll to position [991, 0]
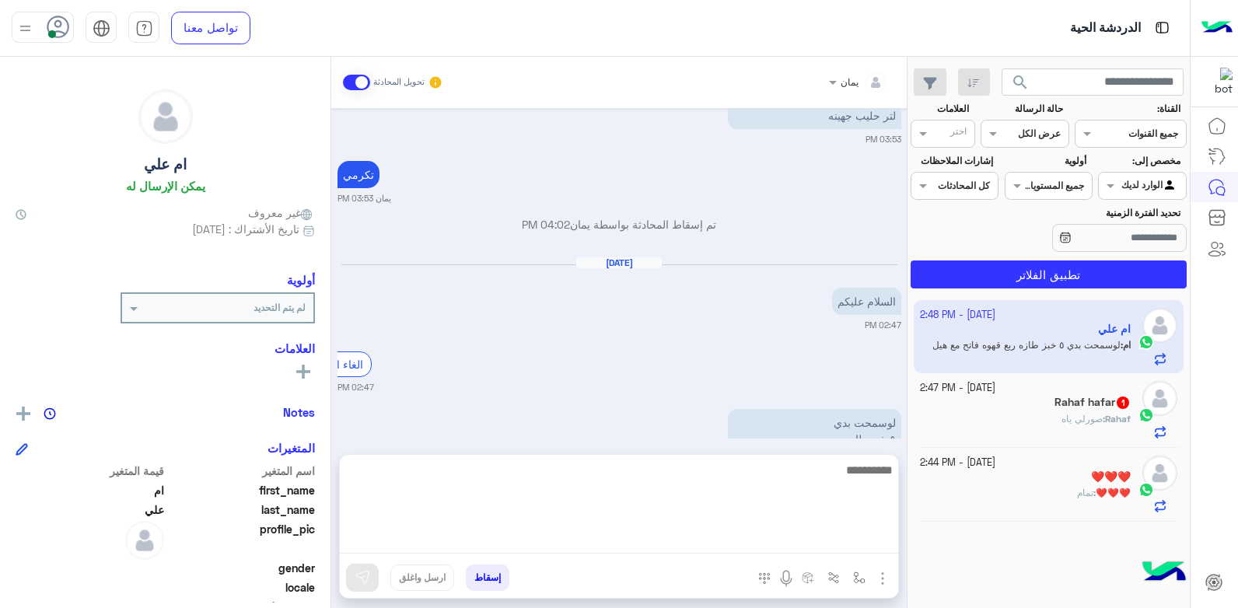
drag, startPoint x: 809, startPoint y: 537, endPoint x: 801, endPoint y: 530, distance: 10.0
click at [809, 537] on textarea at bounding box center [619, 506] width 558 height 93
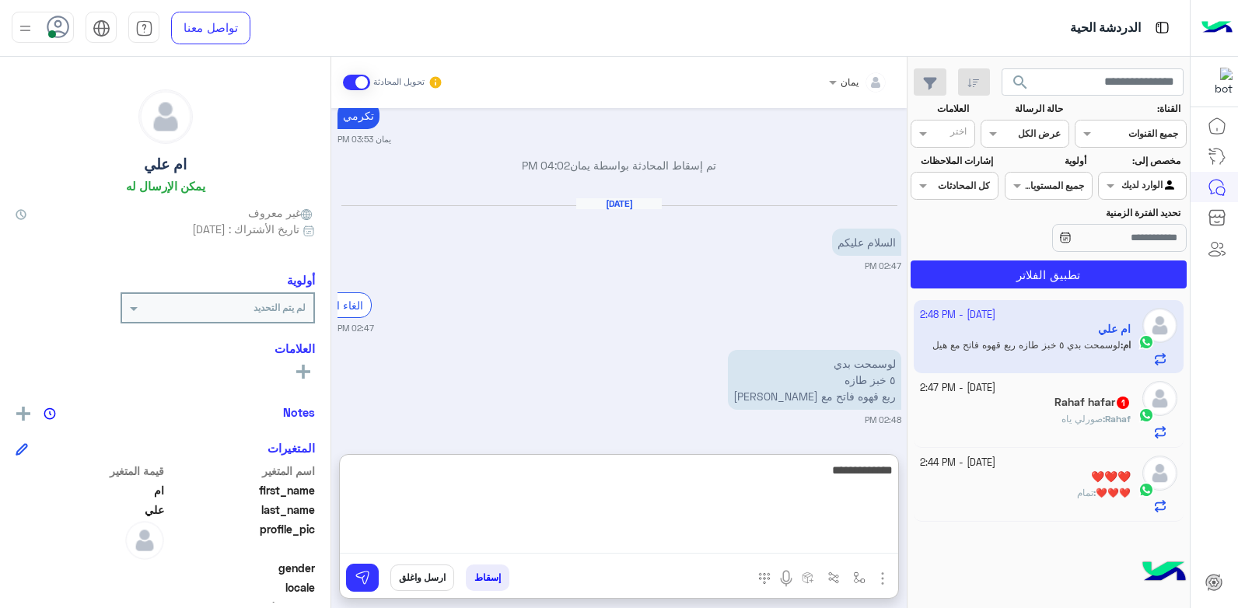
type textarea "**********"
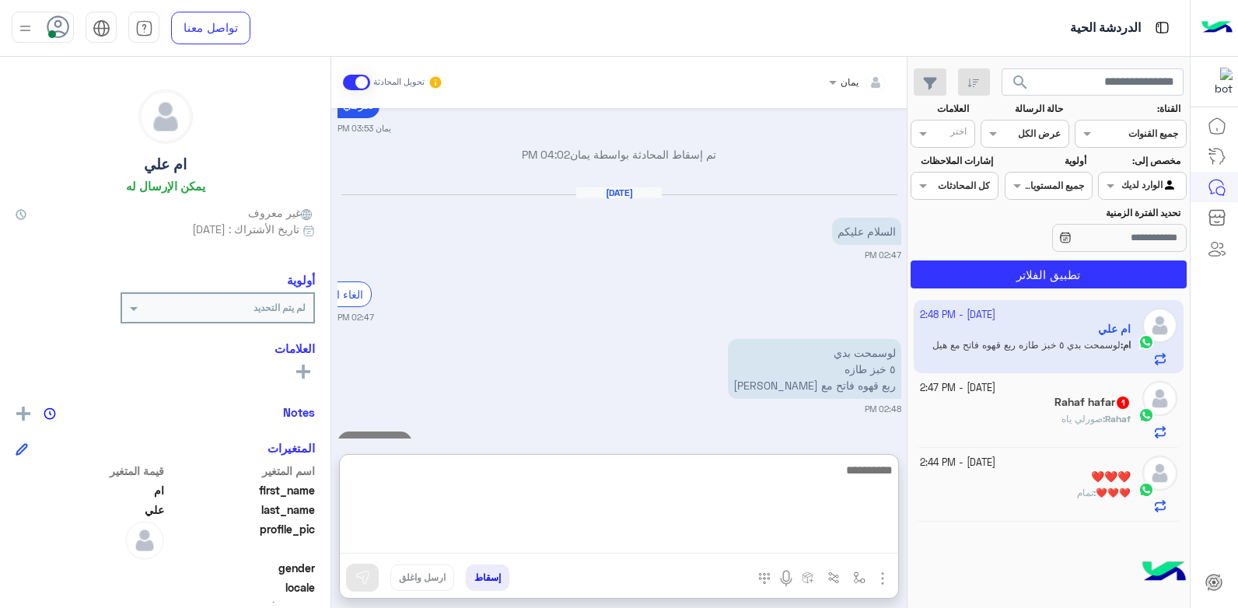
scroll to position [1121, 0]
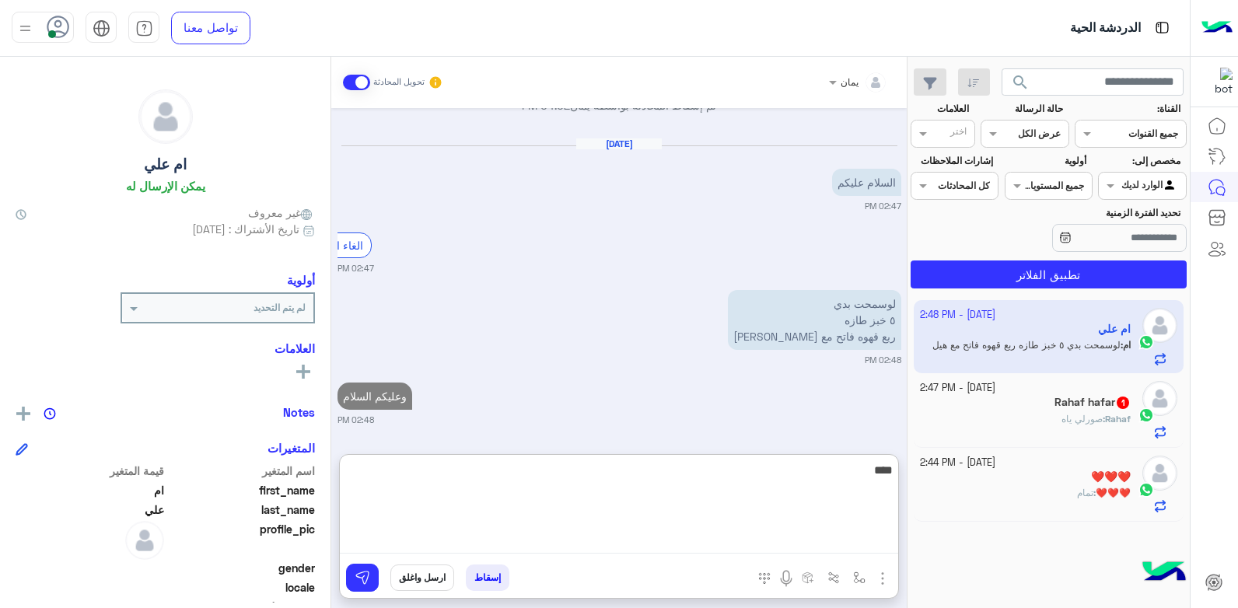
type textarea "****"
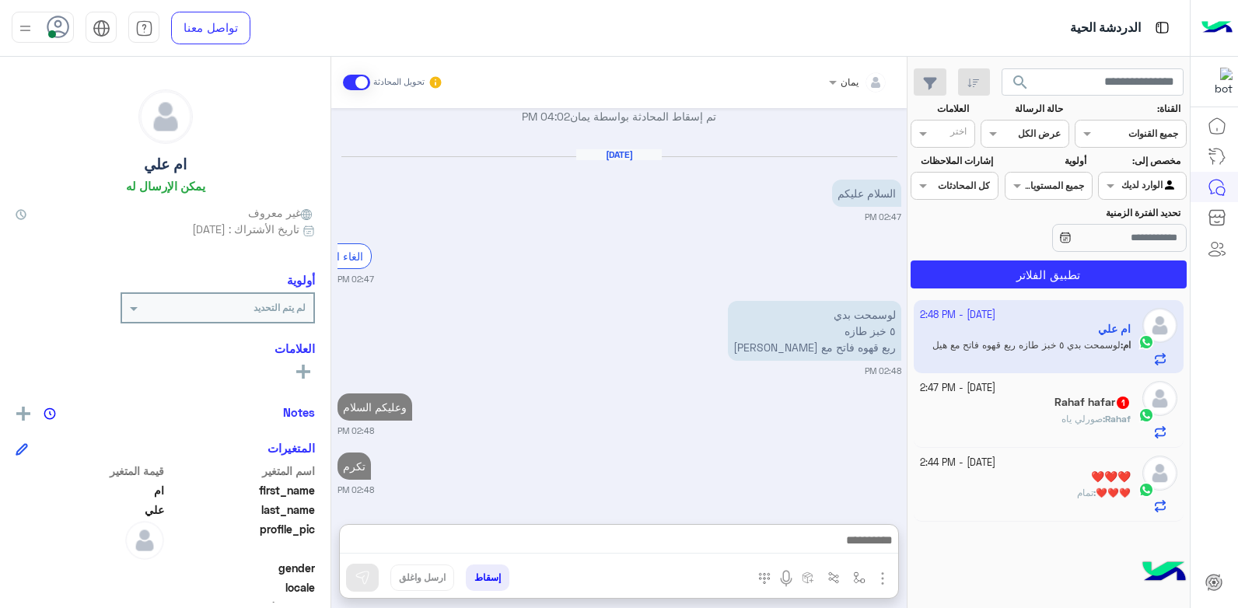
click at [1121, 412] on p "Rahaf : [PERSON_NAME]" at bounding box center [1096, 419] width 69 height 14
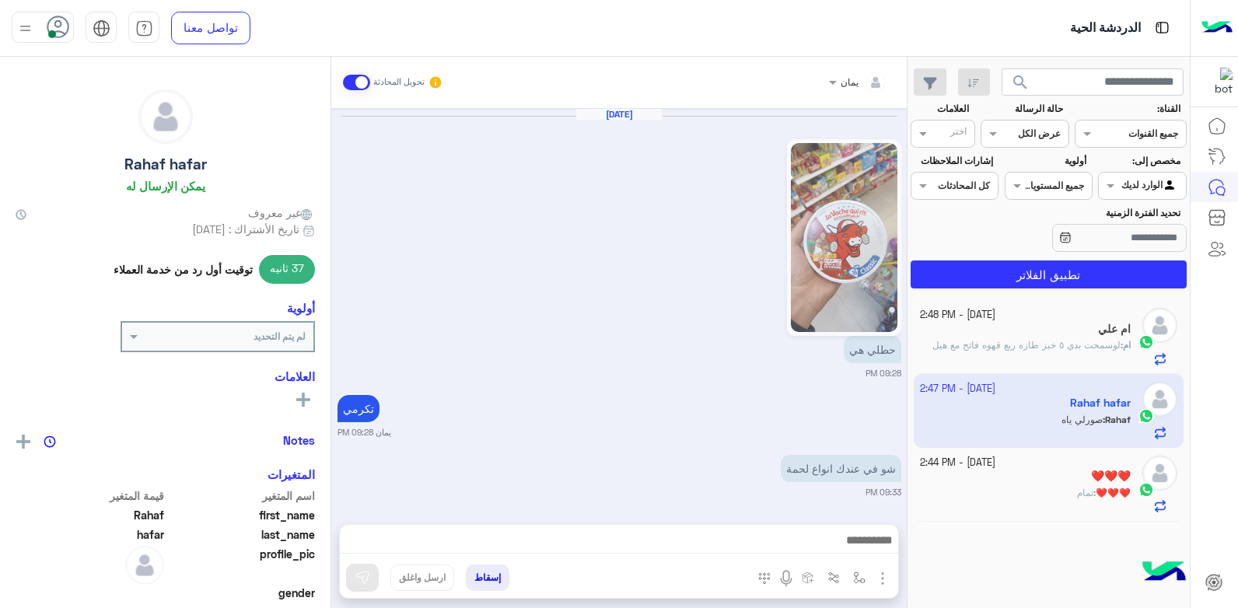
scroll to position [1009, 0]
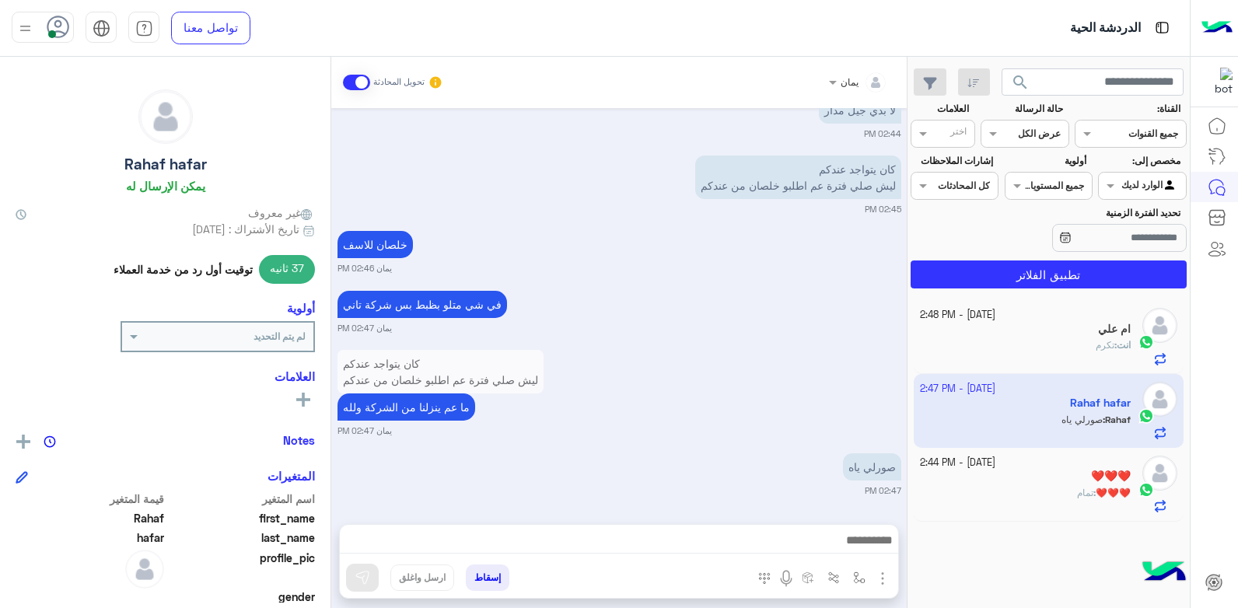
click at [619, 523] on div "يمان تحويل المحادثة [DATE] حطلي هي 09:28 PM تكرمي يمان 09:28 PM شو في عندك انوا…" at bounding box center [618, 336] width 575 height 558
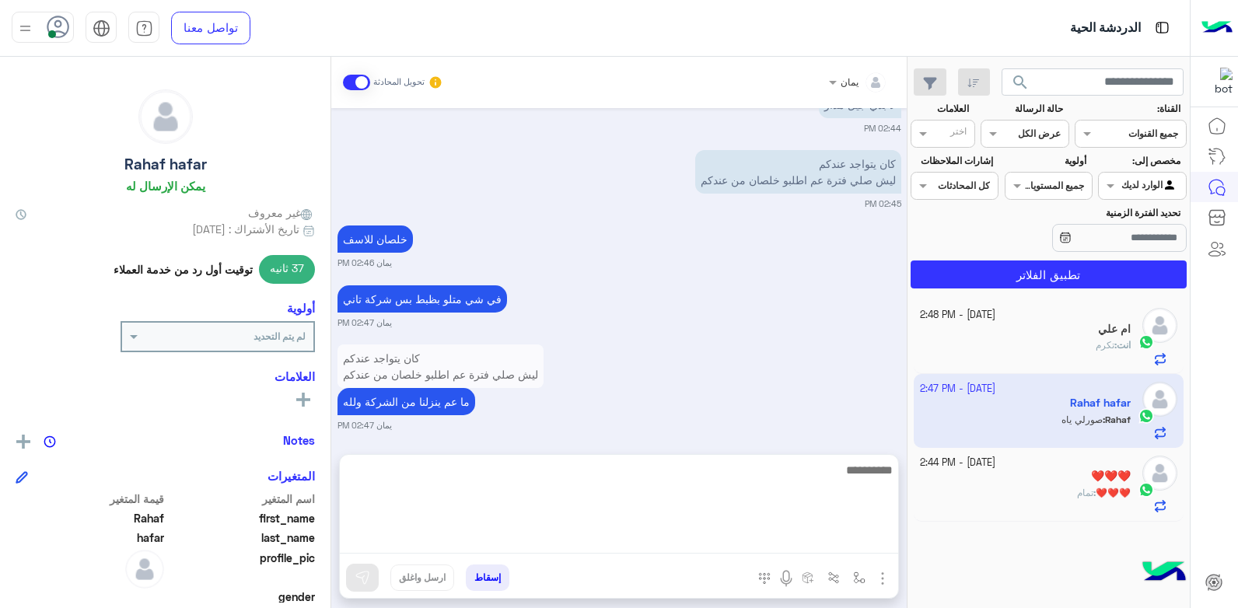
click at [545, 533] on textarea at bounding box center [619, 506] width 558 height 93
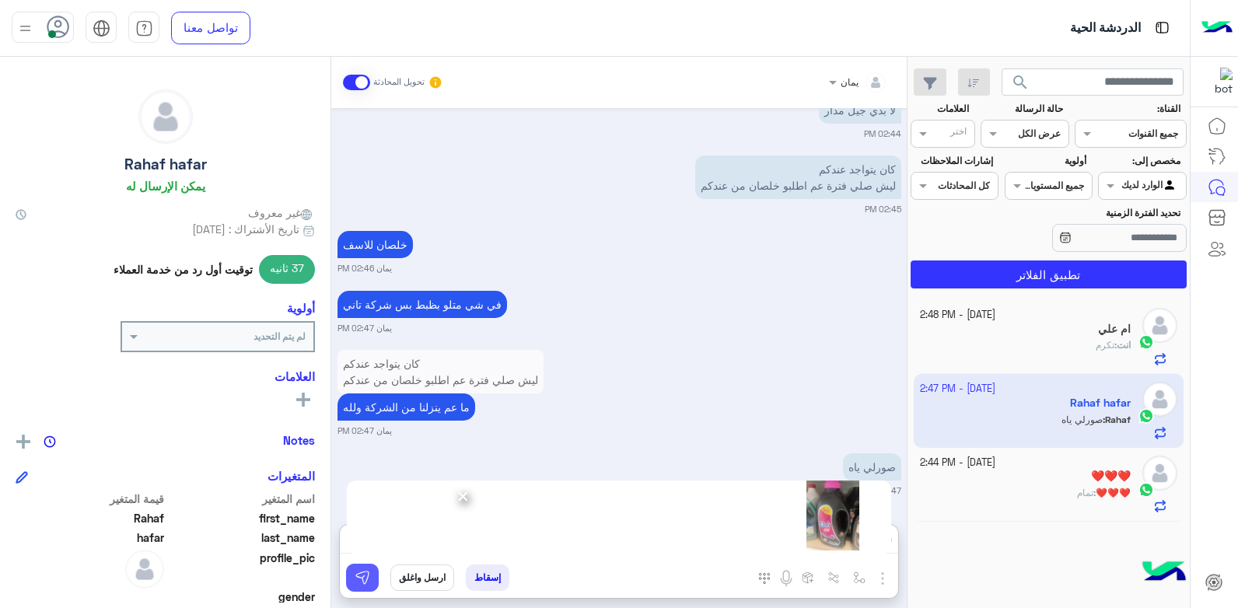
click at [366, 574] on img at bounding box center [363, 578] width 16 height 16
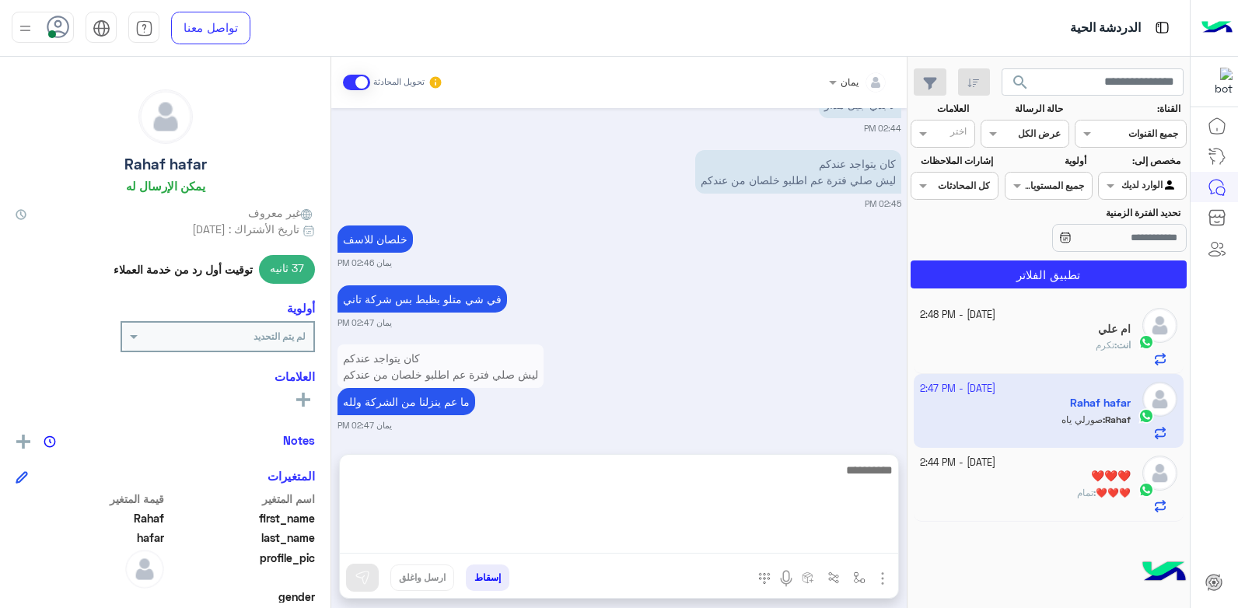
click at [665, 538] on textarea at bounding box center [619, 506] width 558 height 93
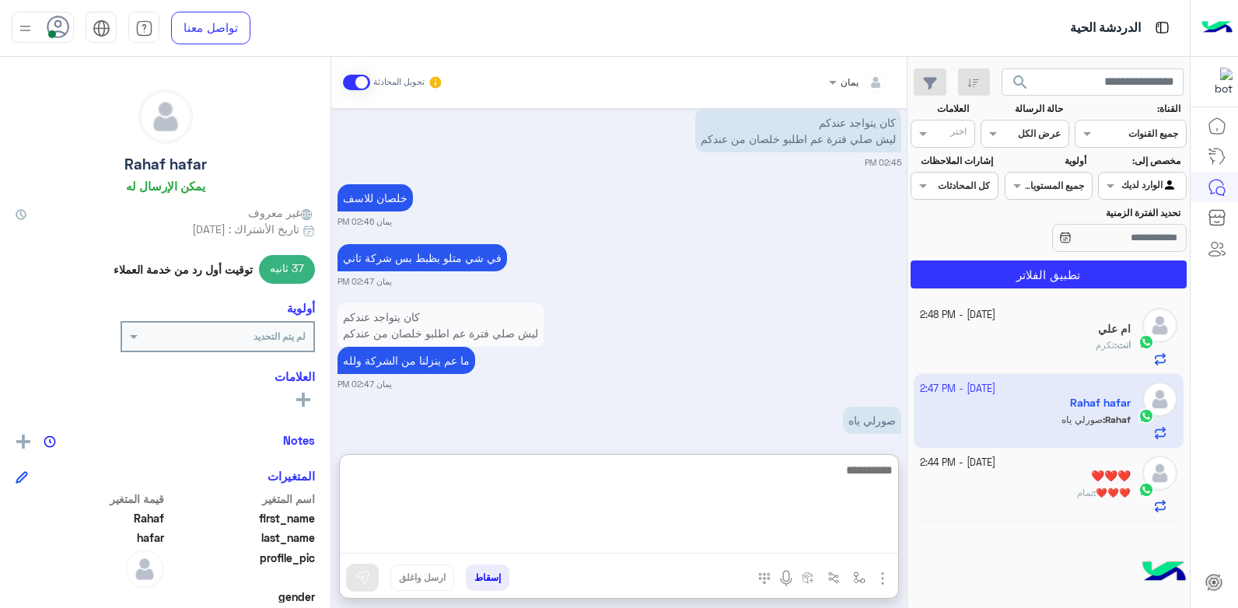
scroll to position [1074, 0]
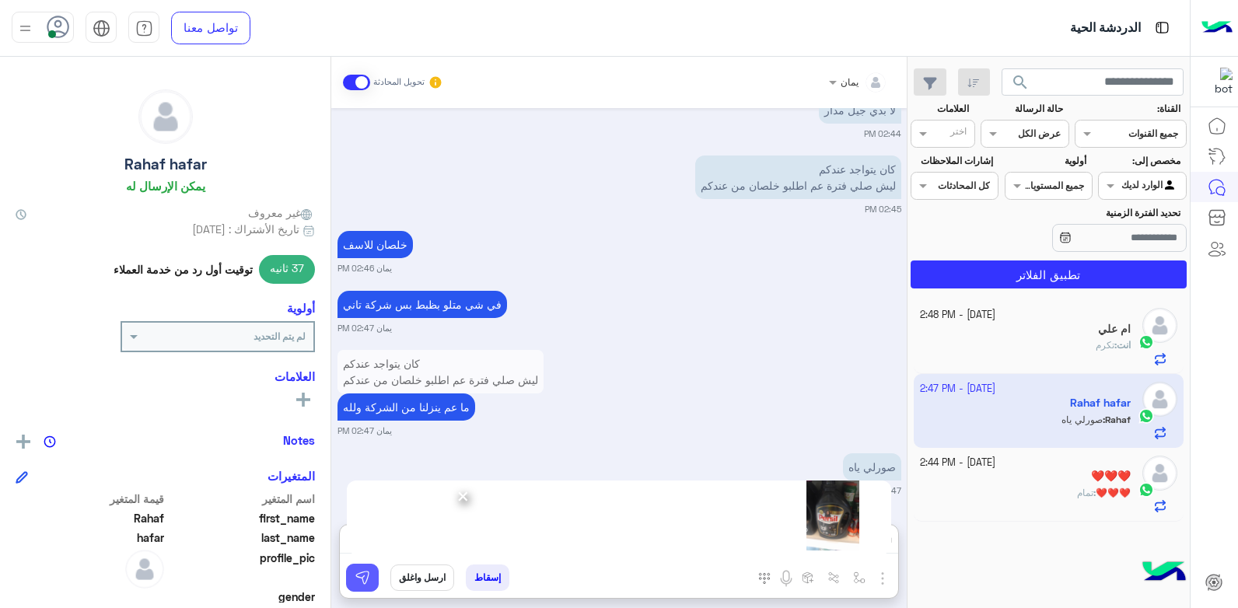
click at [359, 568] on button at bounding box center [362, 578] width 33 height 28
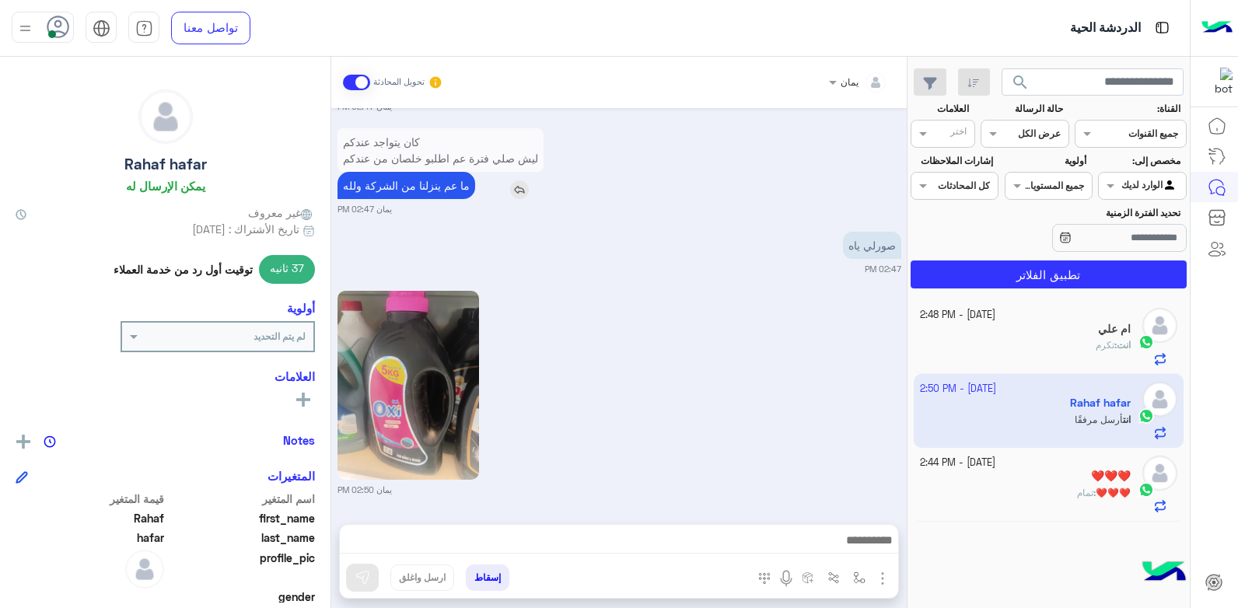
scroll to position [1230, 0]
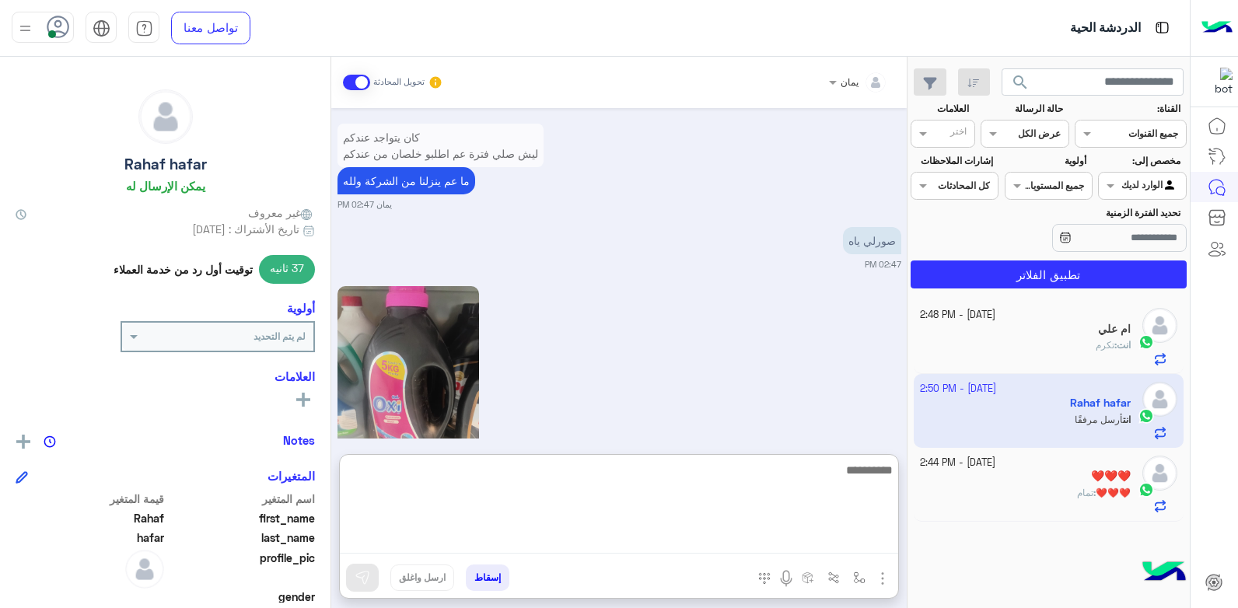
click at [608, 545] on textarea at bounding box center [619, 506] width 558 height 93
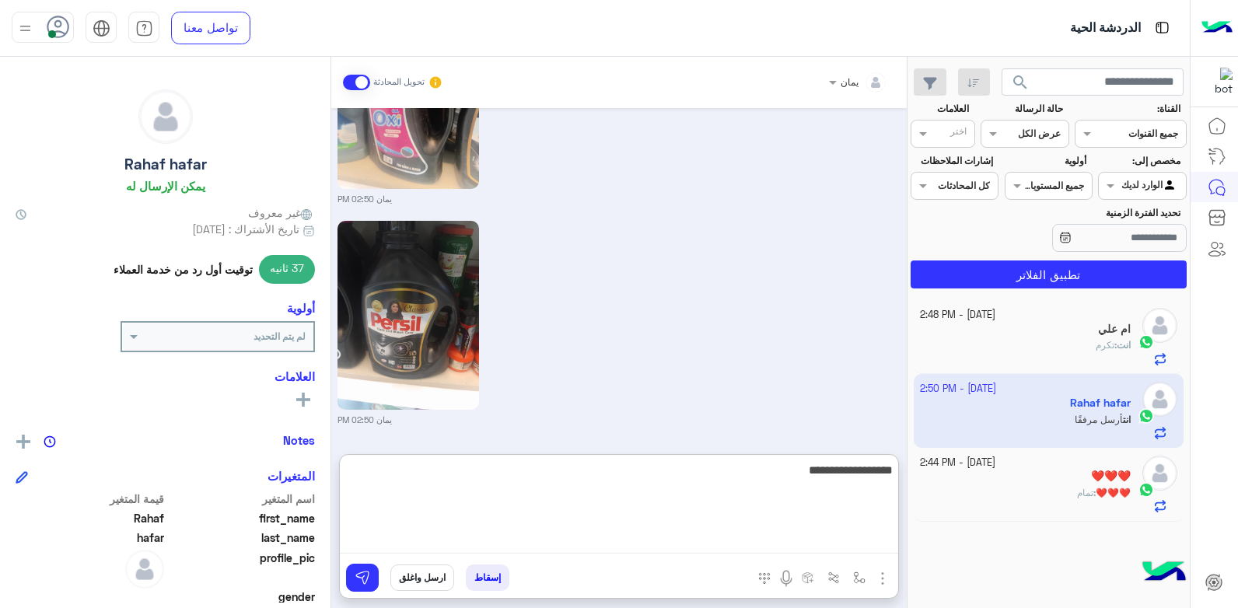
type textarea "**********"
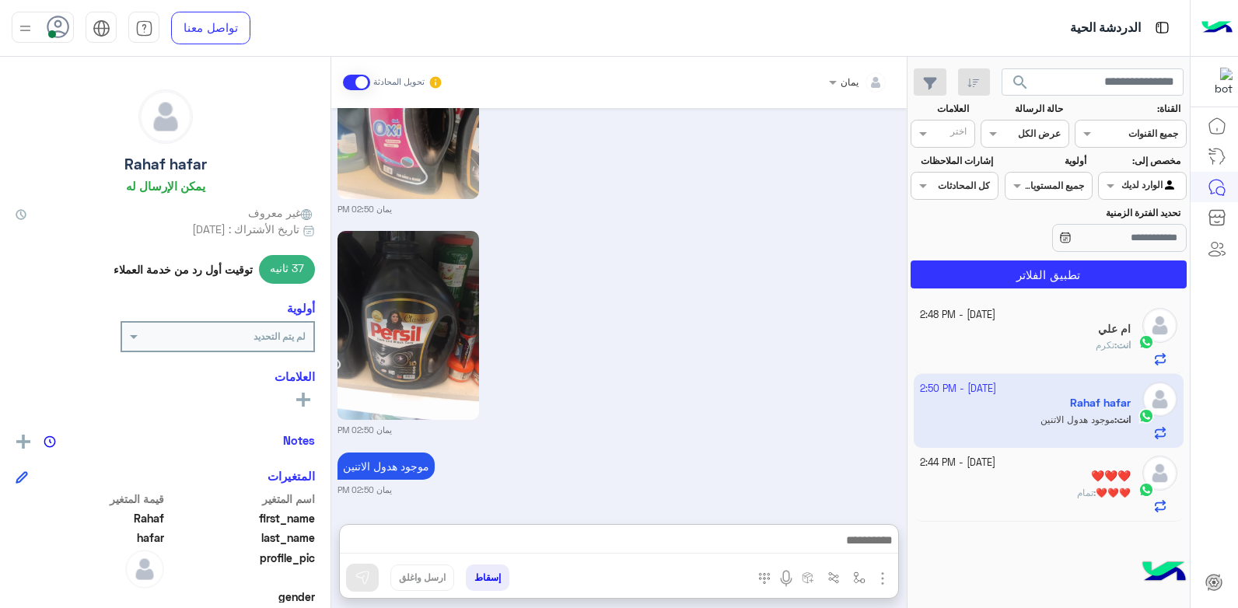
click at [1044, 497] on div "❤️❤️❤️ : تمام" at bounding box center [1026, 499] width 212 height 27
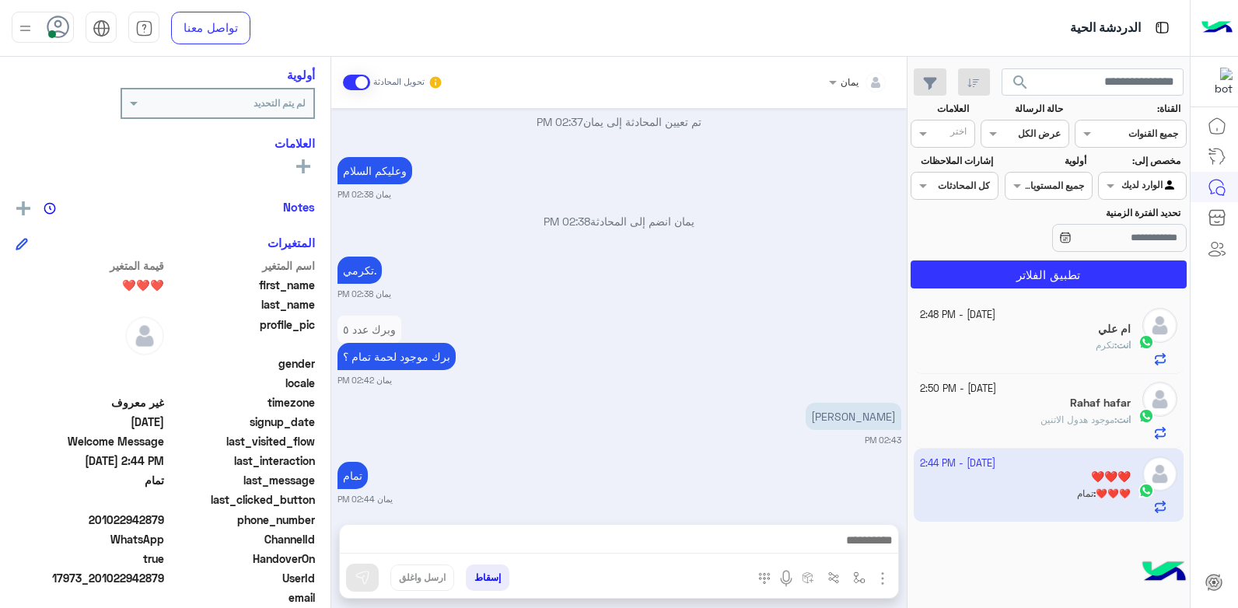
scroll to position [981, 0]
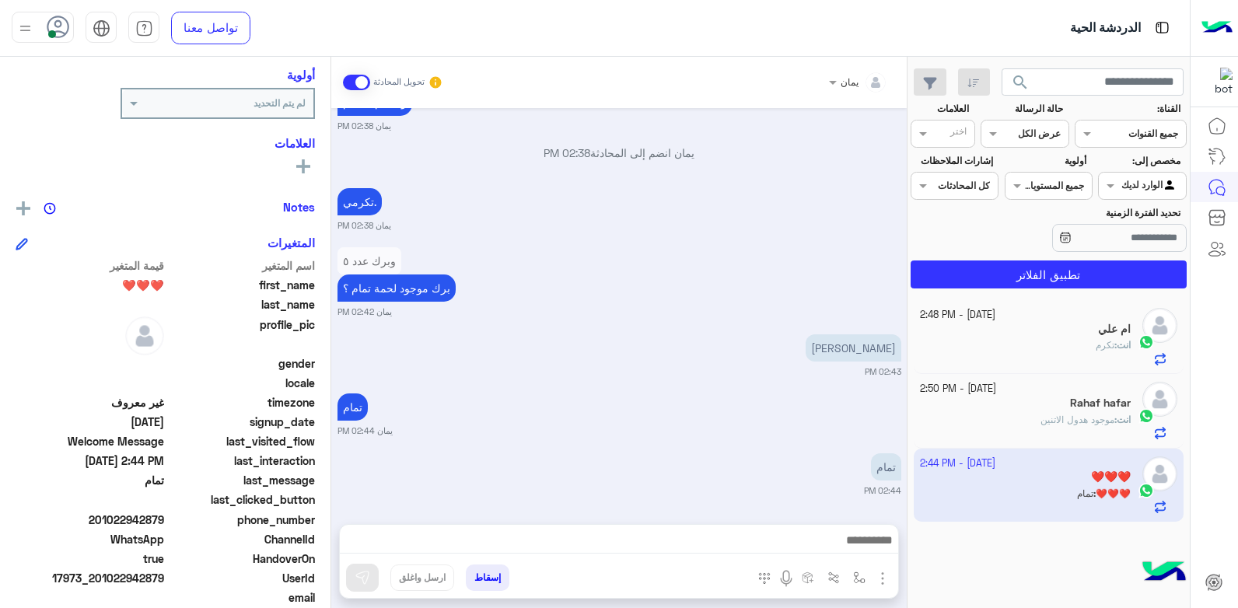
click at [487, 576] on button "إسقاط" at bounding box center [488, 578] width 44 height 26
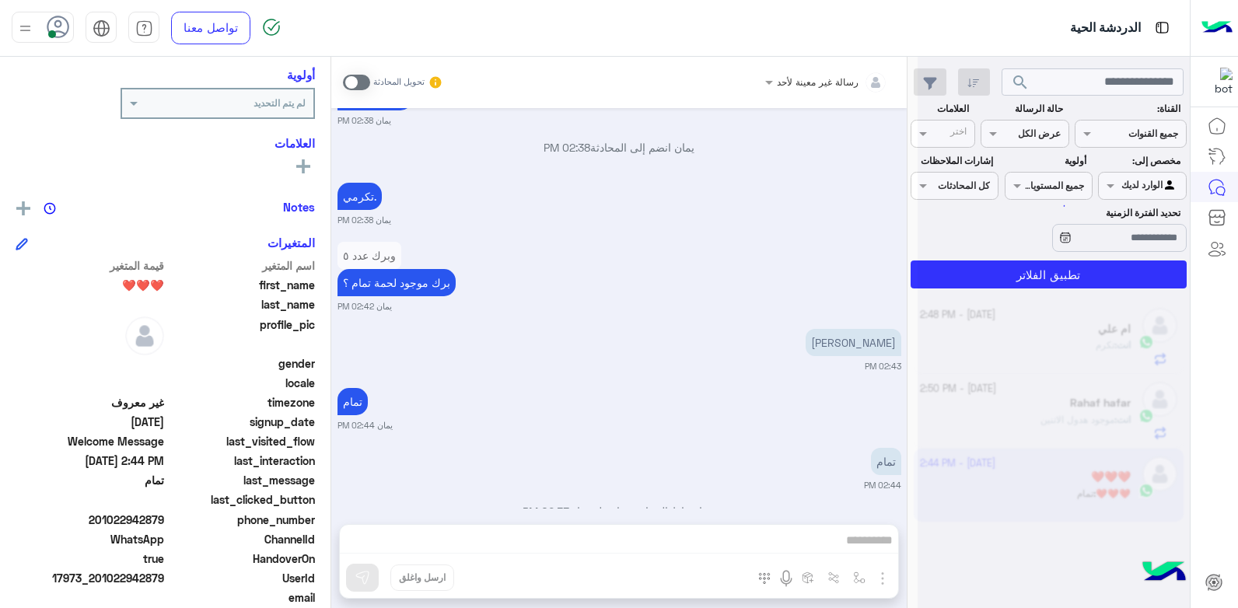
scroll to position [1021, 0]
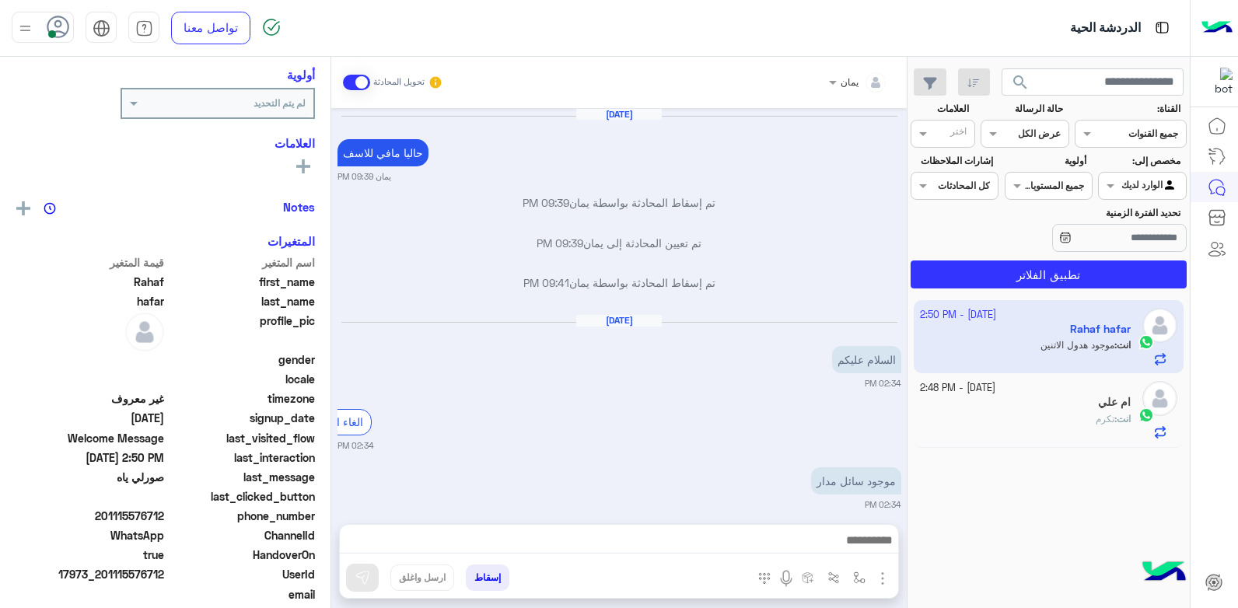
scroll to position [1136, 0]
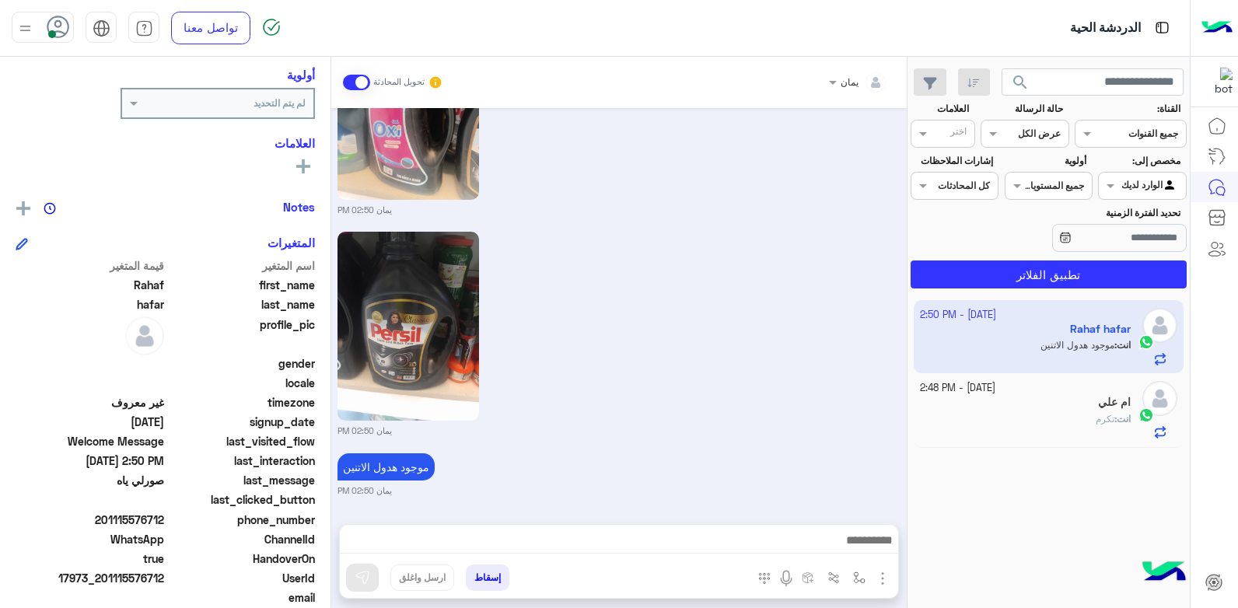
click at [1002, 399] on div "ام علي" at bounding box center [1026, 404] width 212 height 16
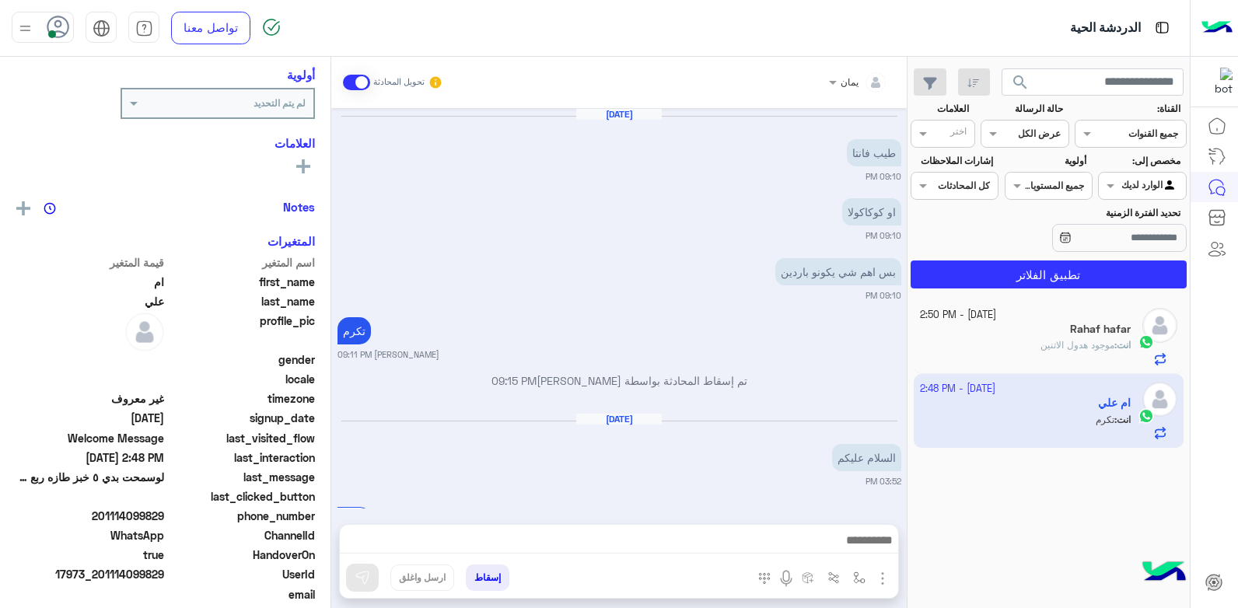
scroll to position [917, 0]
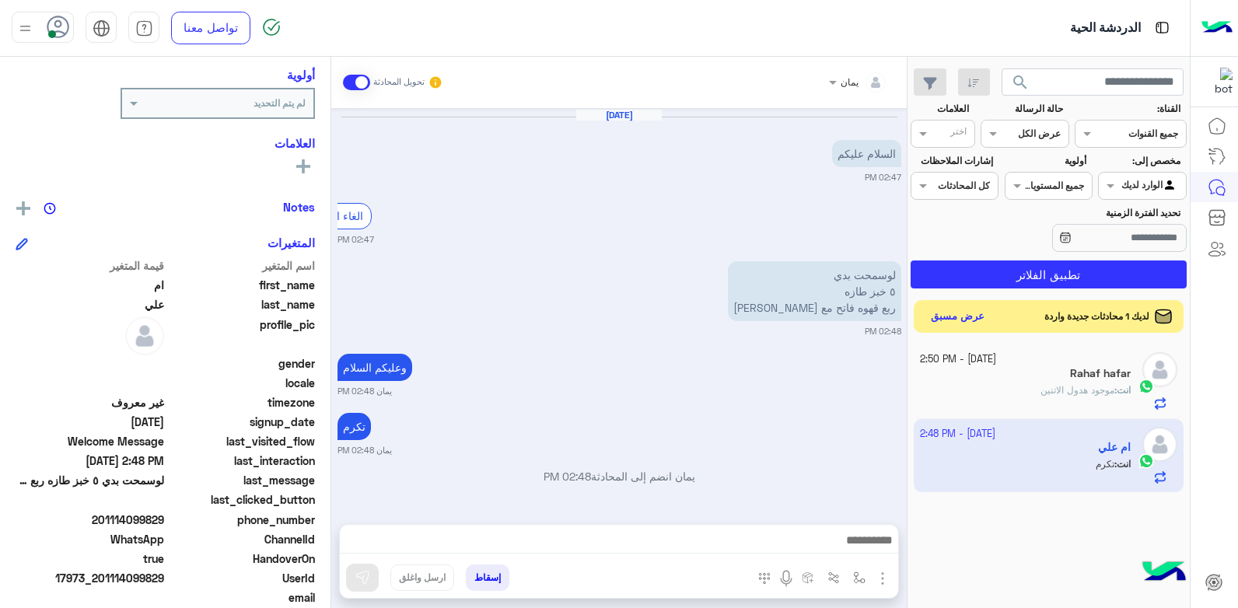
click at [947, 317] on button "عرض مسبق" at bounding box center [957, 316] width 65 height 21
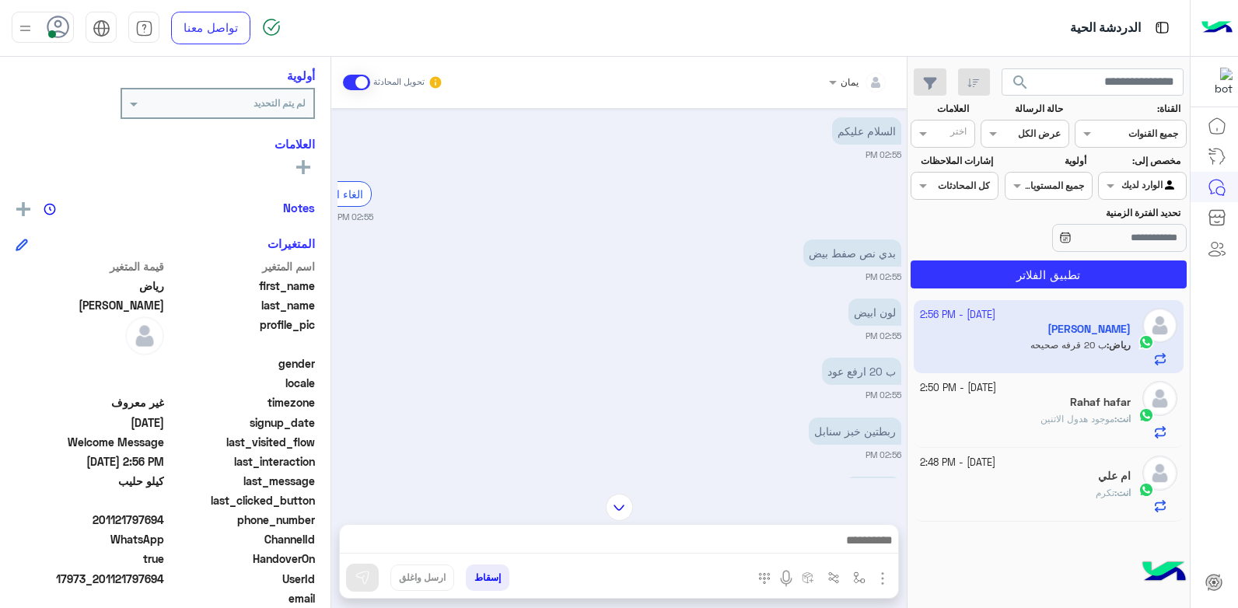
scroll to position [743, 0]
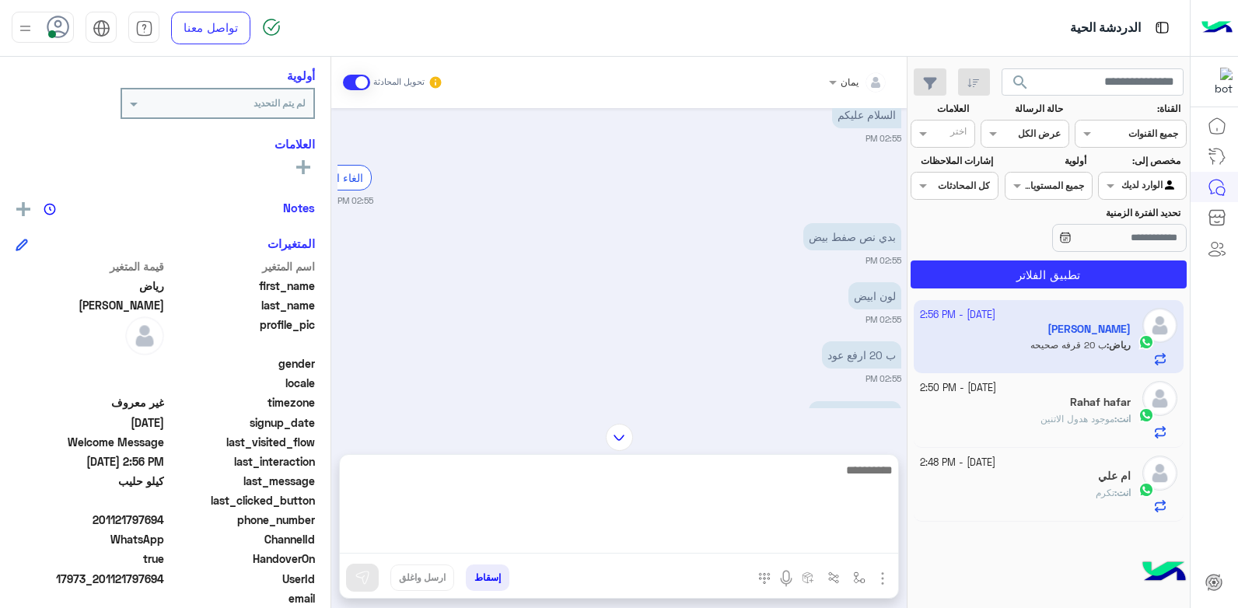
click at [680, 532] on textarea at bounding box center [619, 506] width 558 height 93
type textarea "**********"
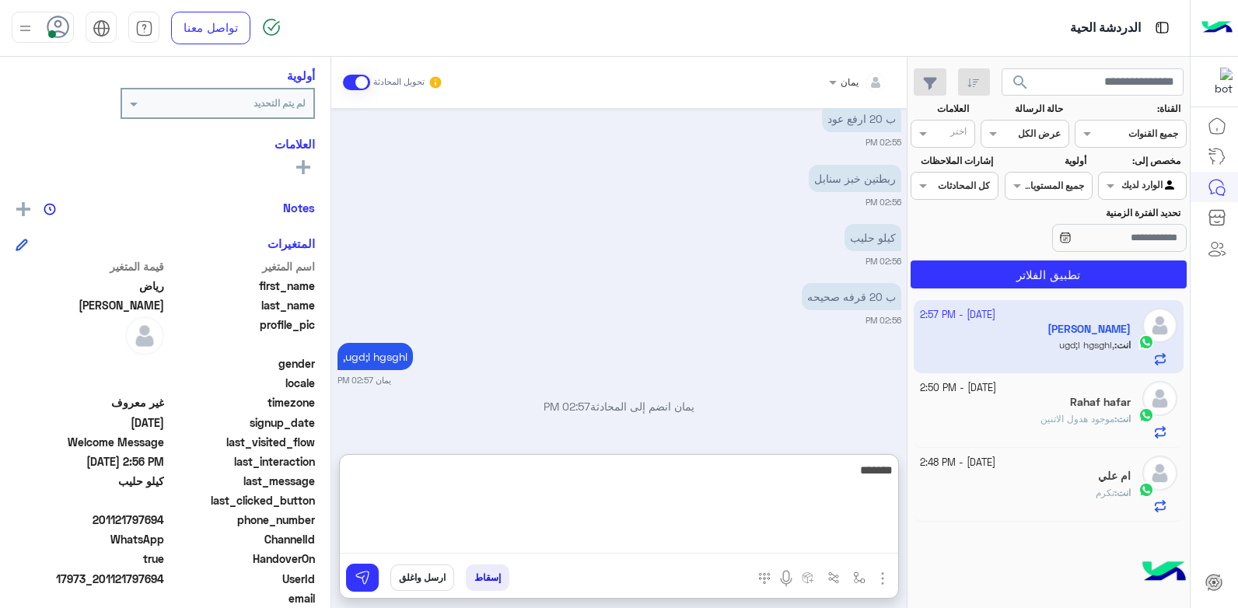
scroll to position [233, 0]
type textarea "**********"
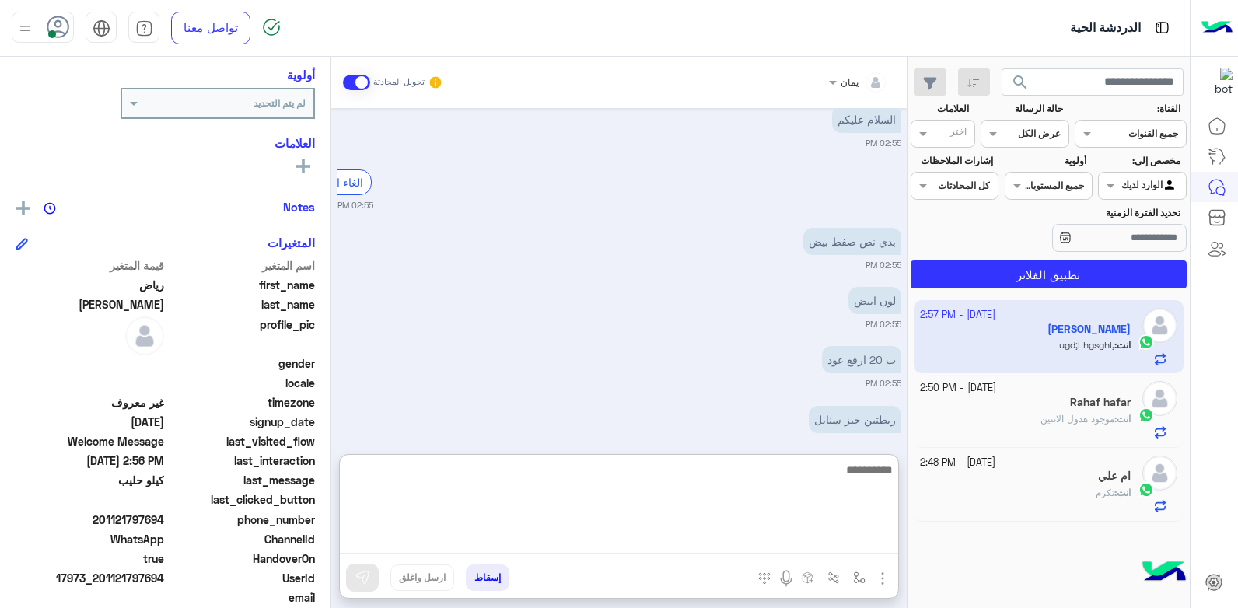
scroll to position [1049, 0]
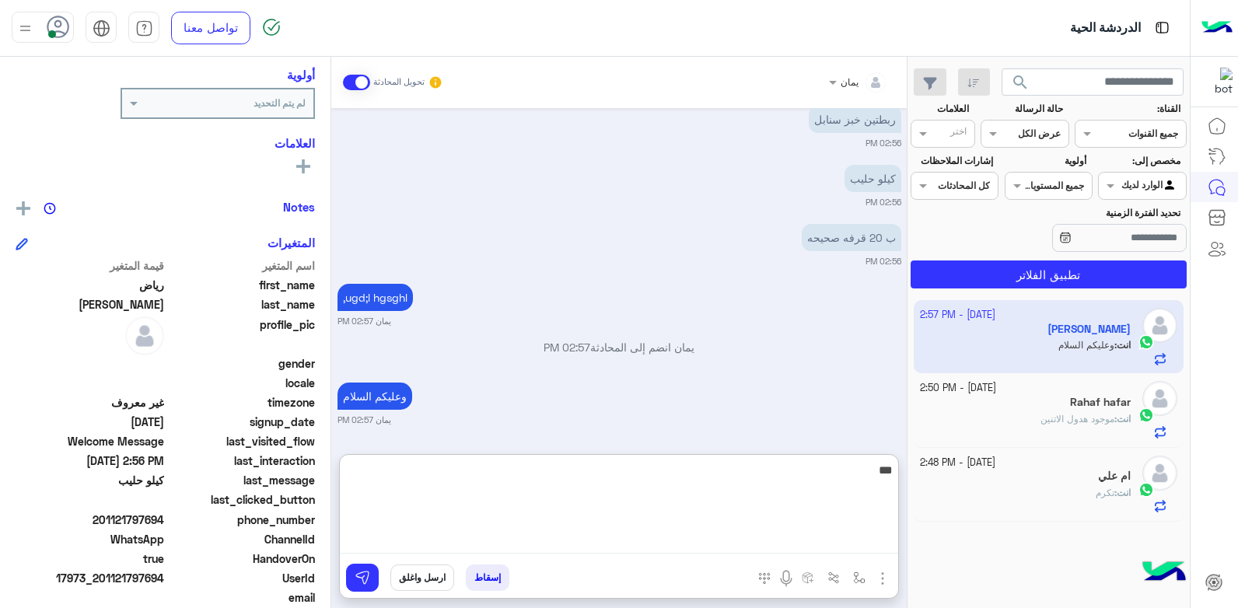
type textarea "****"
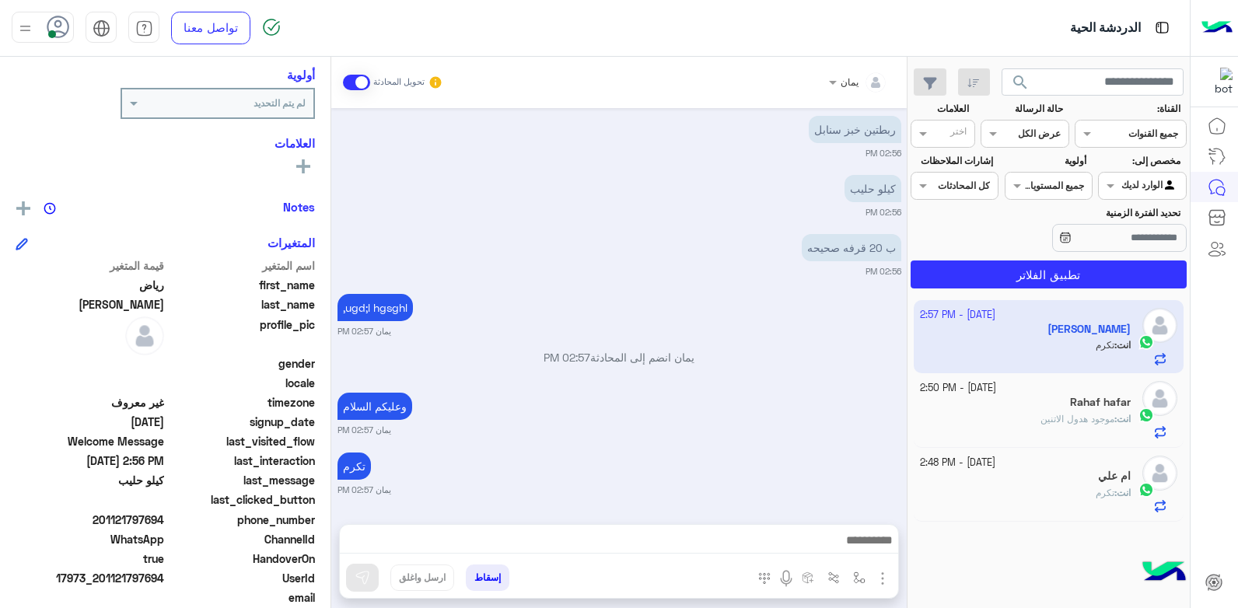
click at [1042, 313] on app-inbox-user "[DATE] - 2:57 PM [PERSON_NAME] : [PERSON_NAME]" at bounding box center [1049, 336] width 271 height 73
click at [1031, 380] on div "[DATE] - 2:50 PM Rahaf hafar انت : موجود هدول الاتنين" at bounding box center [1049, 410] width 271 height 74
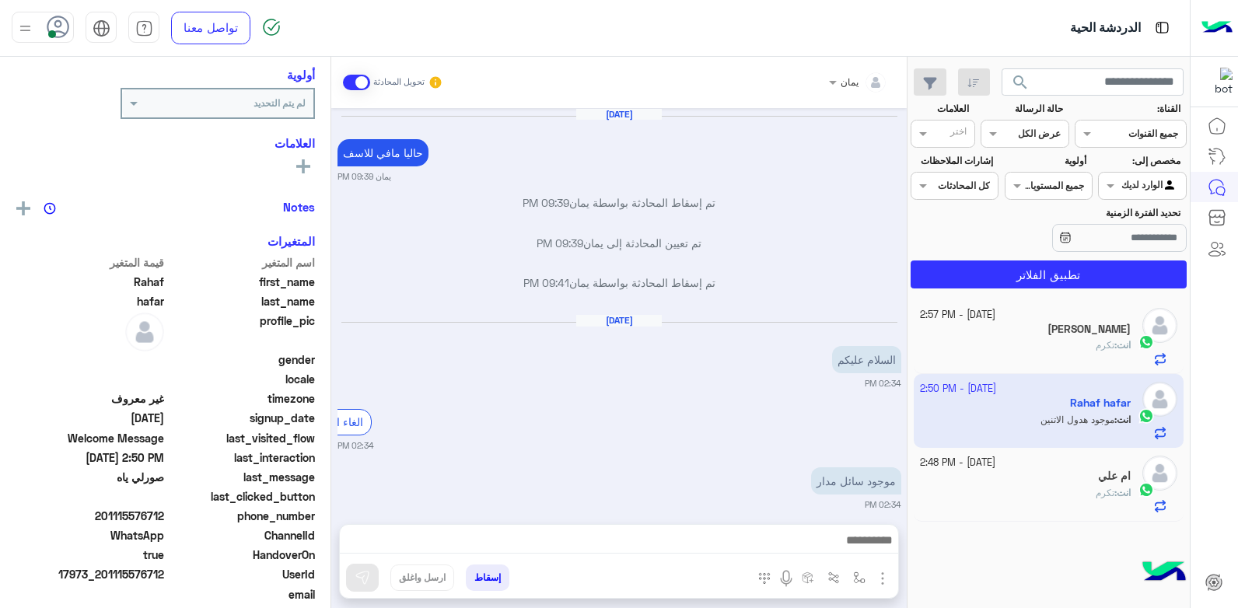
scroll to position [1136, 0]
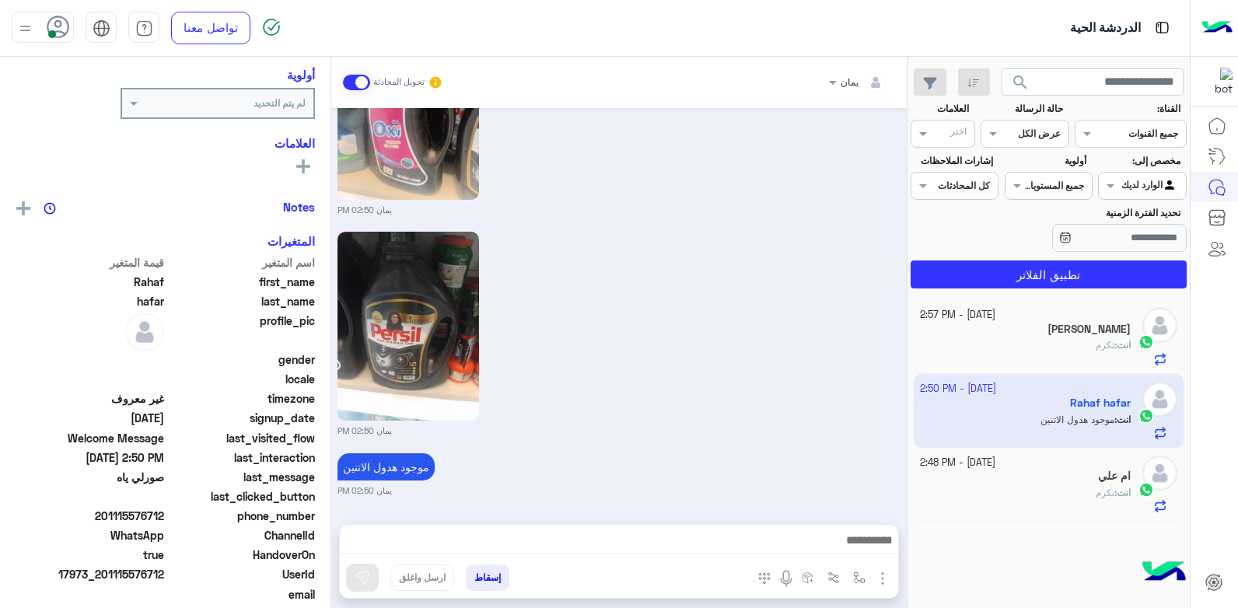
click at [1030, 473] on div "ام علي" at bounding box center [1026, 478] width 212 height 16
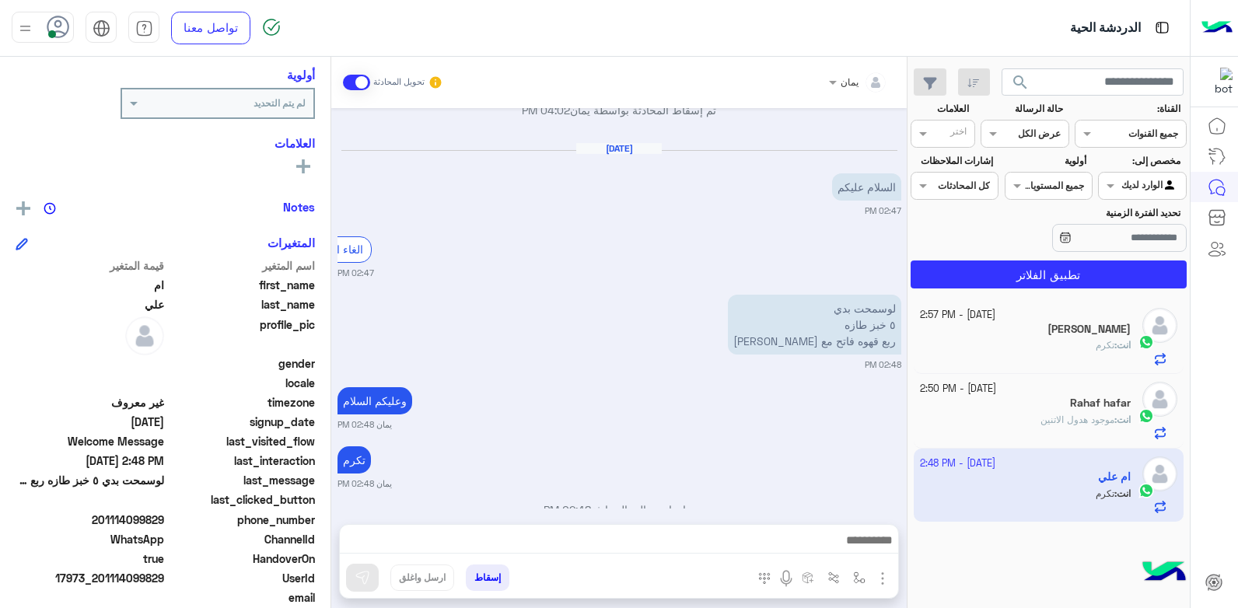
scroll to position [839, 0]
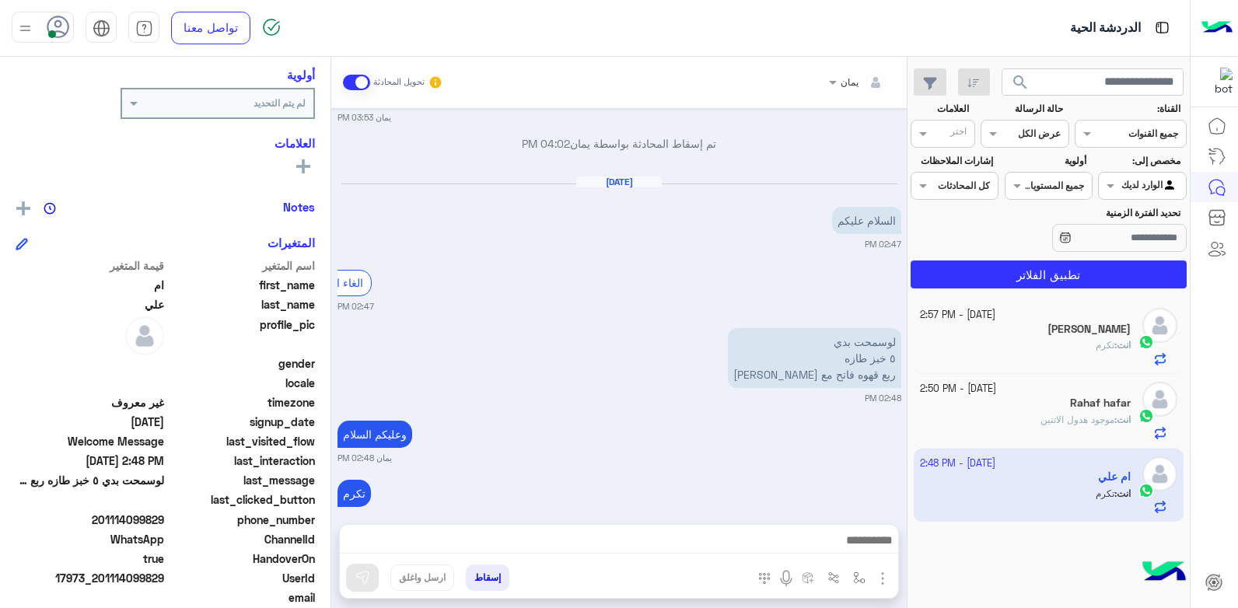
click at [492, 583] on button "إسقاط" at bounding box center [488, 578] width 44 height 26
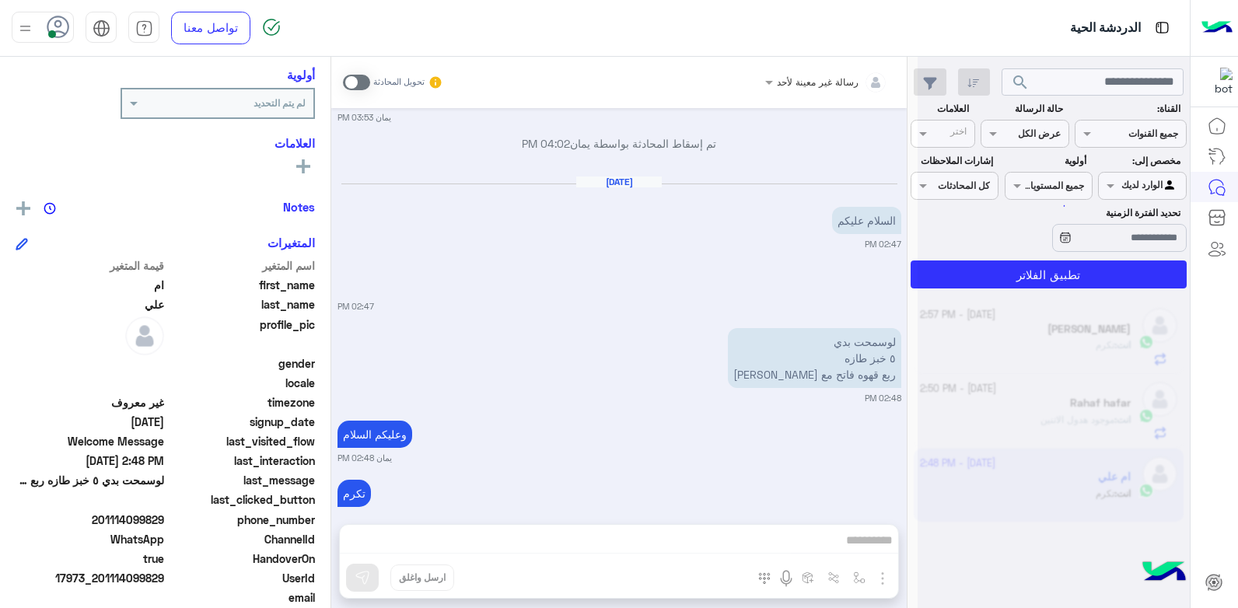
scroll to position [957, 0]
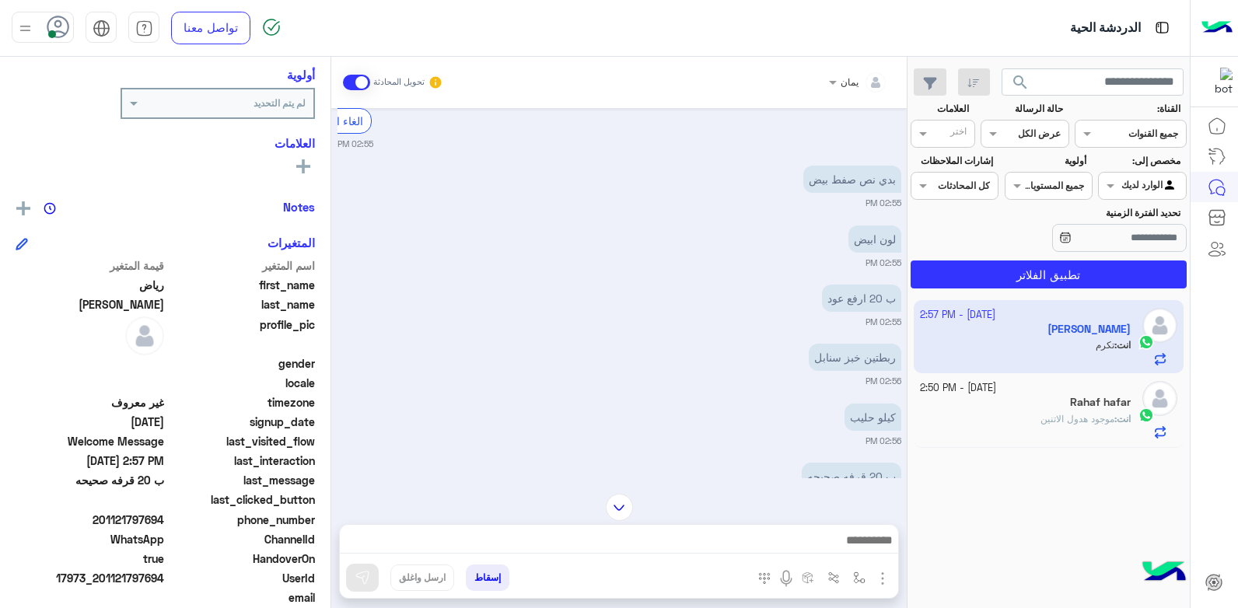
scroll to position [617, 0]
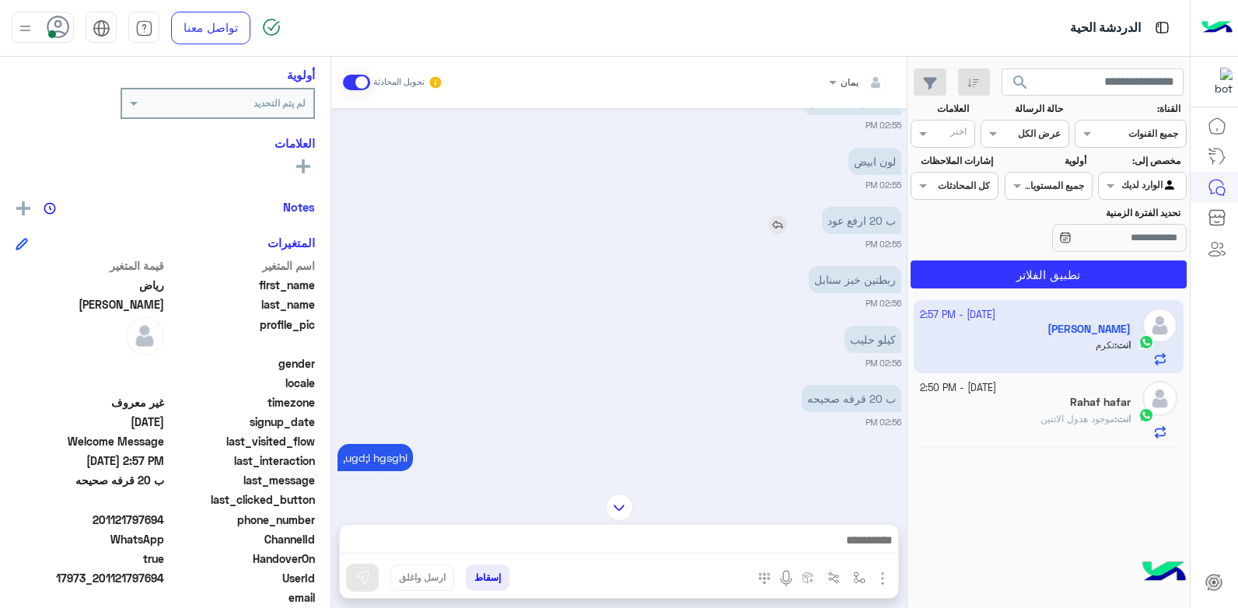
click at [778, 227] on img at bounding box center [777, 224] width 19 height 19
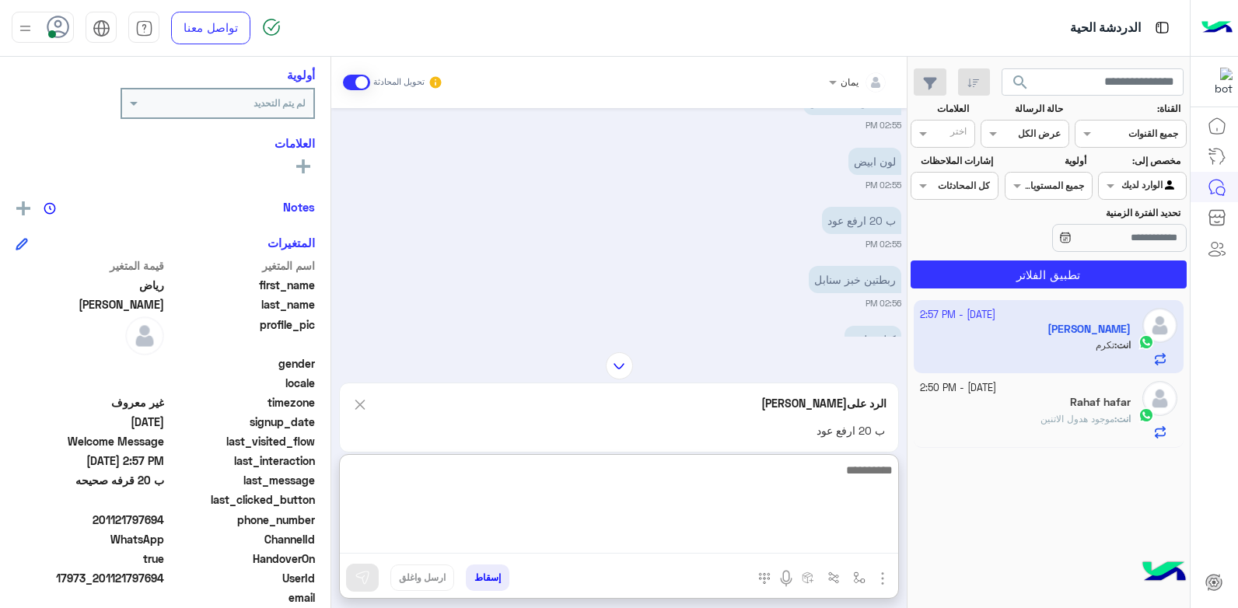
click at [768, 540] on textarea at bounding box center [619, 506] width 558 height 93
type textarea "*"
type textarea "**********"
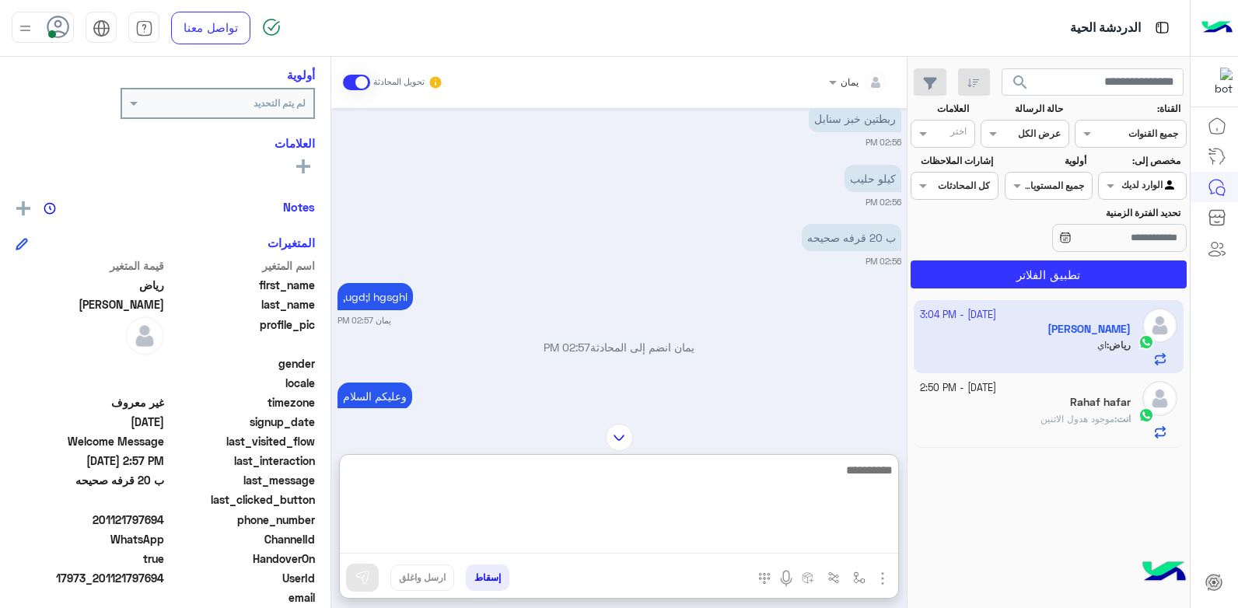
scroll to position [755, 0]
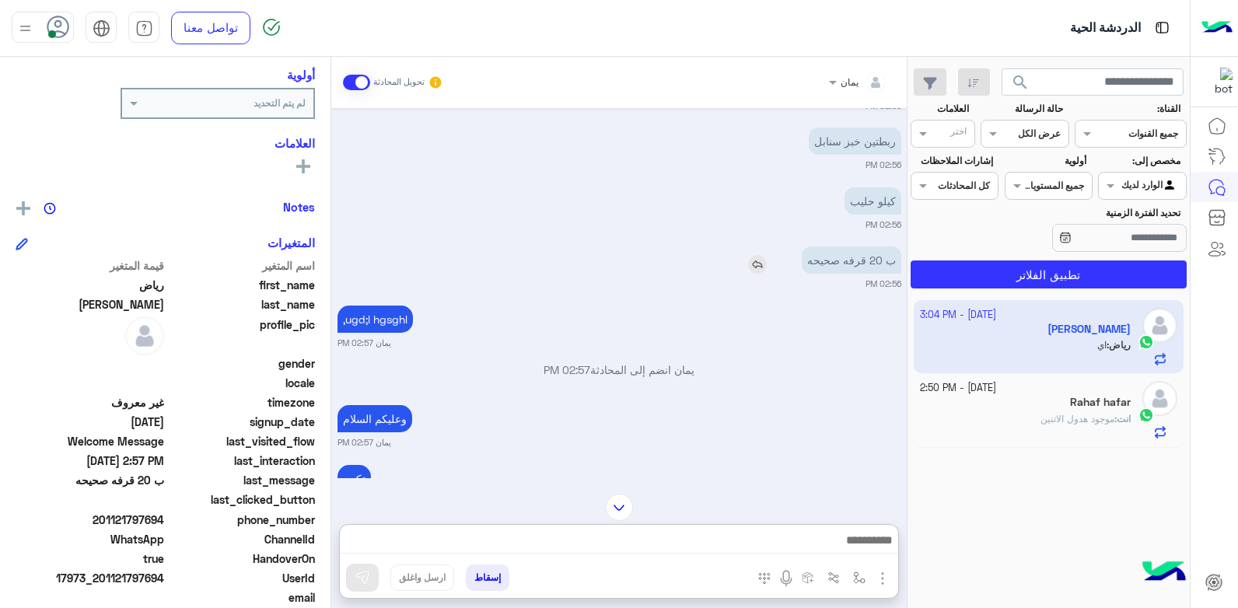
click at [764, 269] on img at bounding box center [757, 264] width 19 height 19
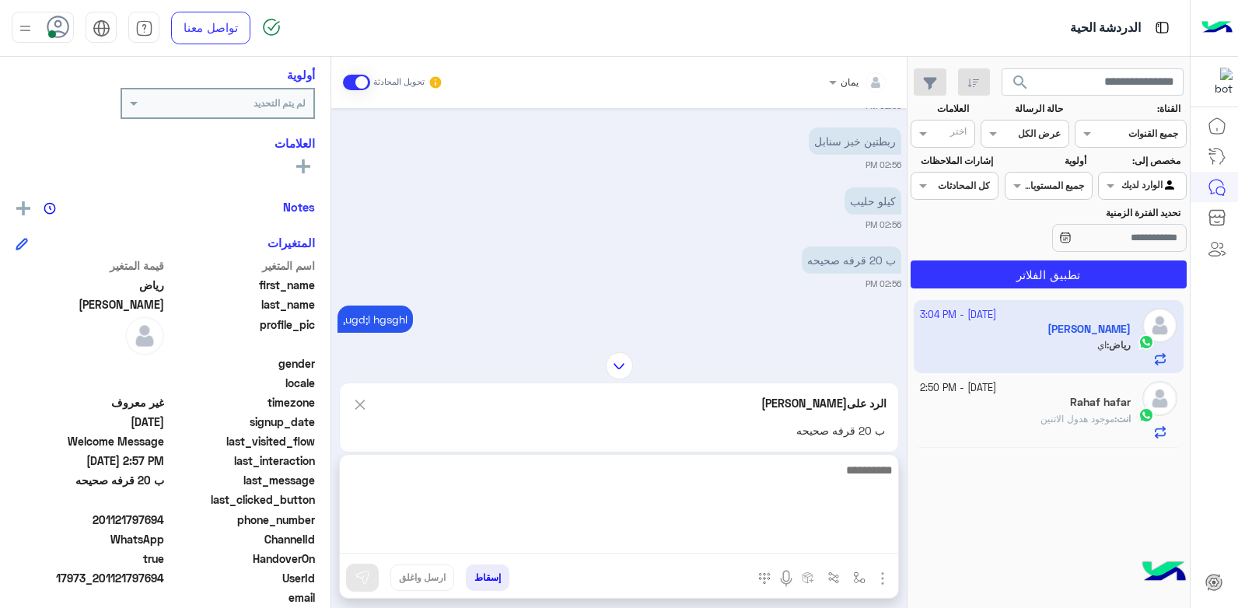
click at [841, 541] on textarea at bounding box center [619, 506] width 558 height 93
type textarea "*****"
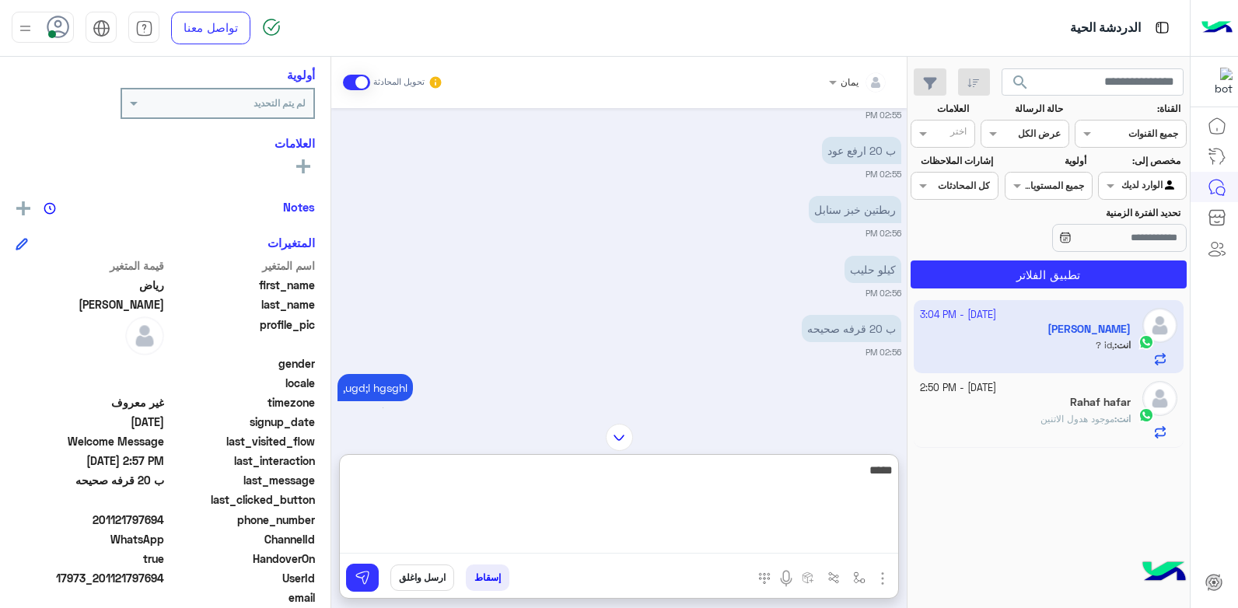
scroll to position [686, 0]
type textarea "*****"
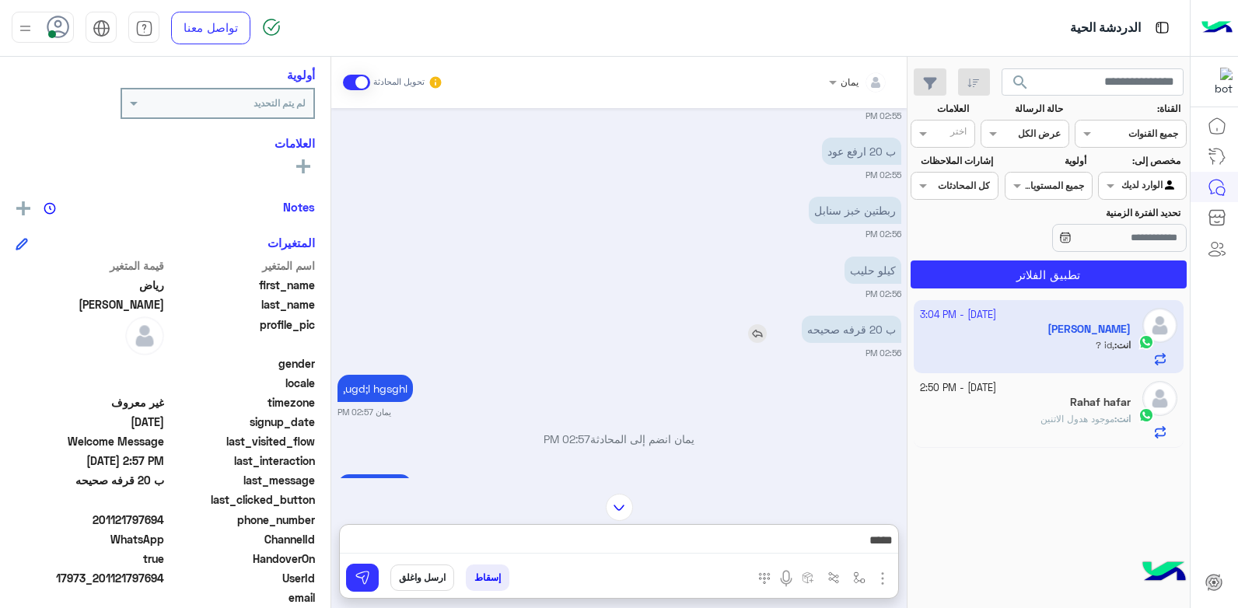
click at [763, 338] on img at bounding box center [757, 333] width 19 height 19
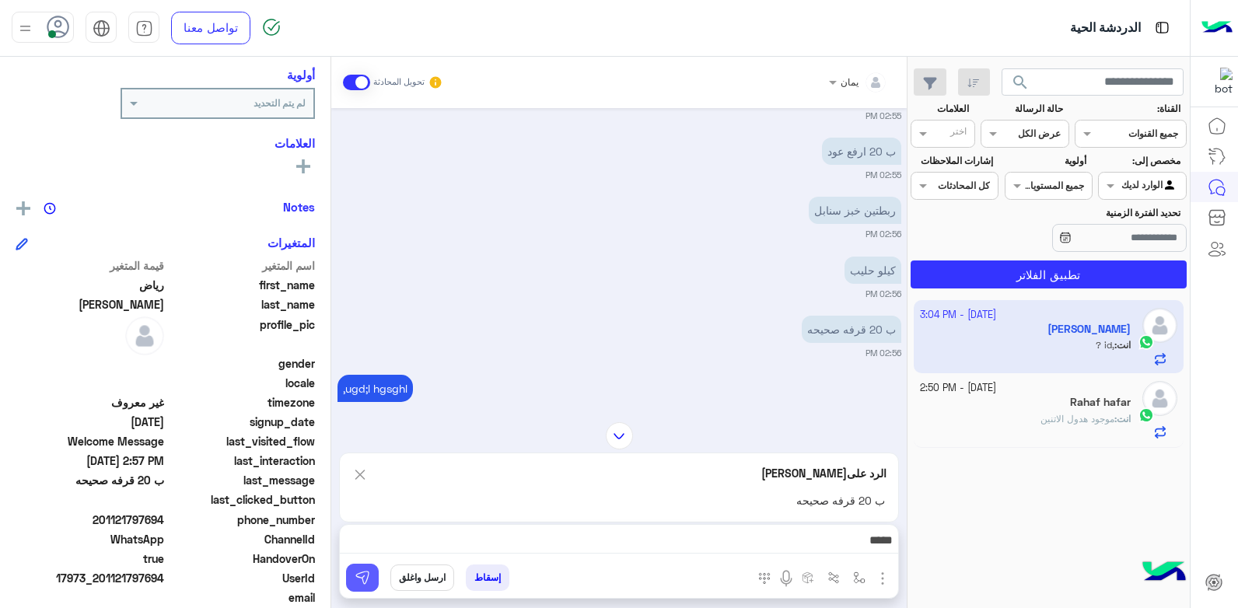
click at [350, 574] on button at bounding box center [362, 578] width 33 height 28
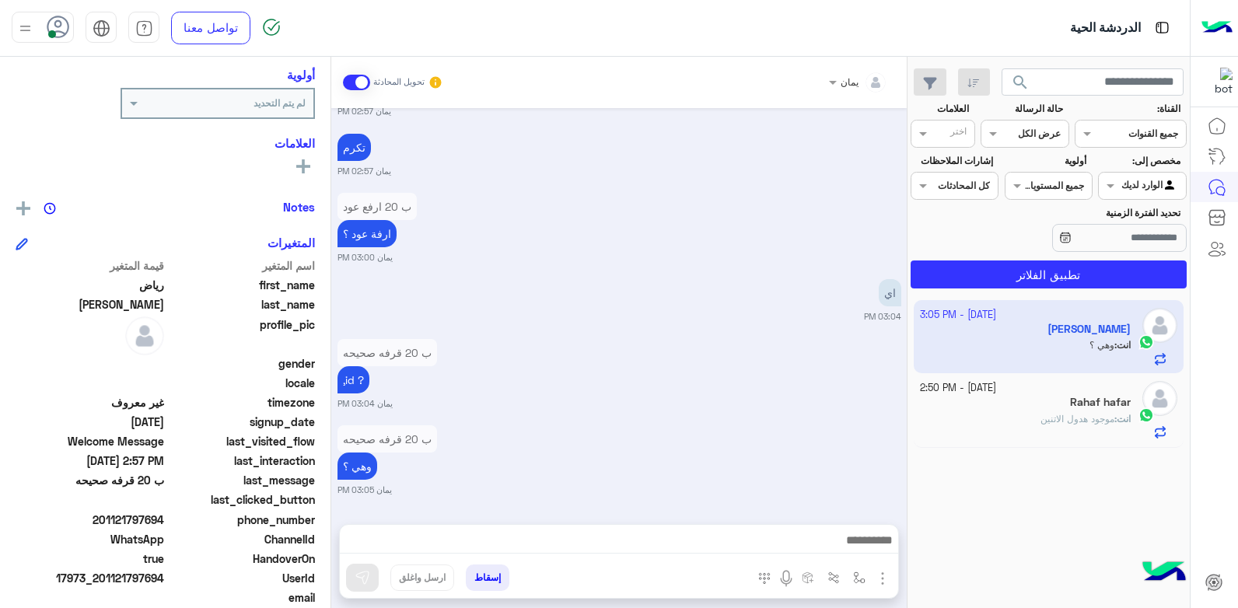
scroll to position [1091, 0]
click at [1026, 415] on div "انت : موجود هدول الاتنين" at bounding box center [1026, 425] width 212 height 27
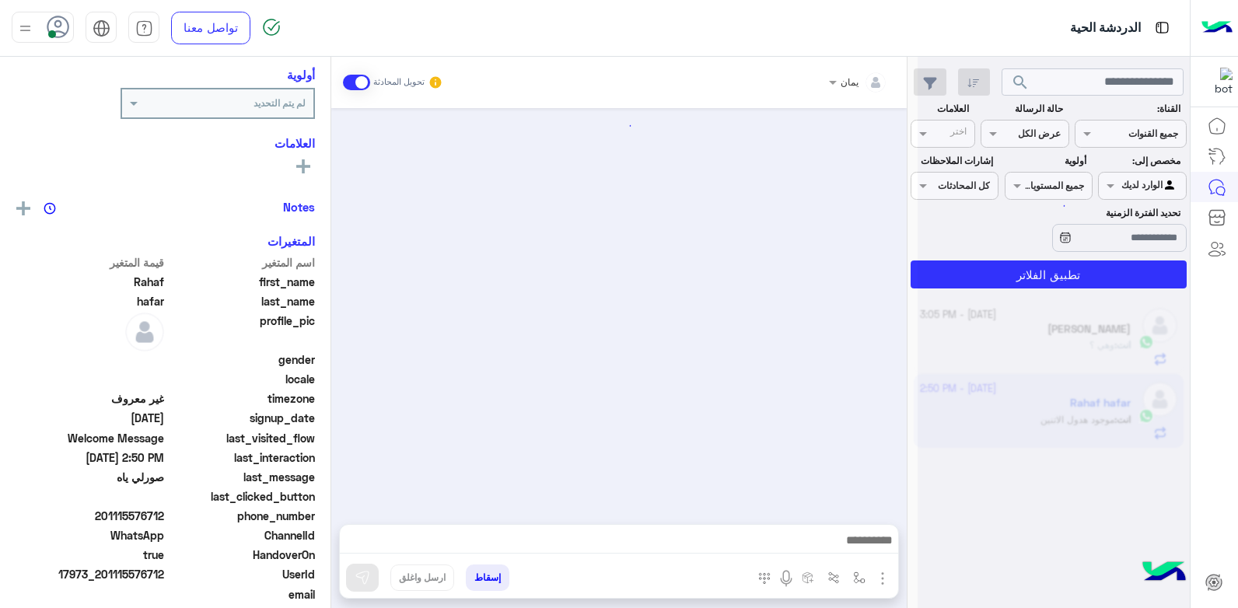
scroll to position [1136, 0]
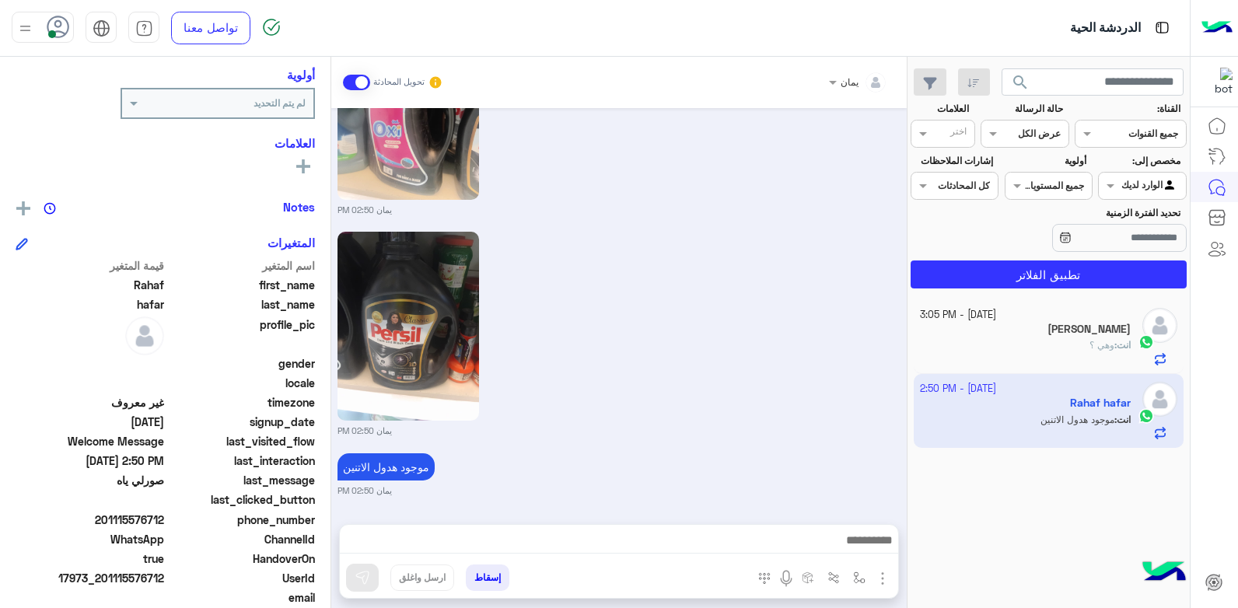
click at [1024, 343] on div "انت : وهي ؟" at bounding box center [1026, 351] width 212 height 27
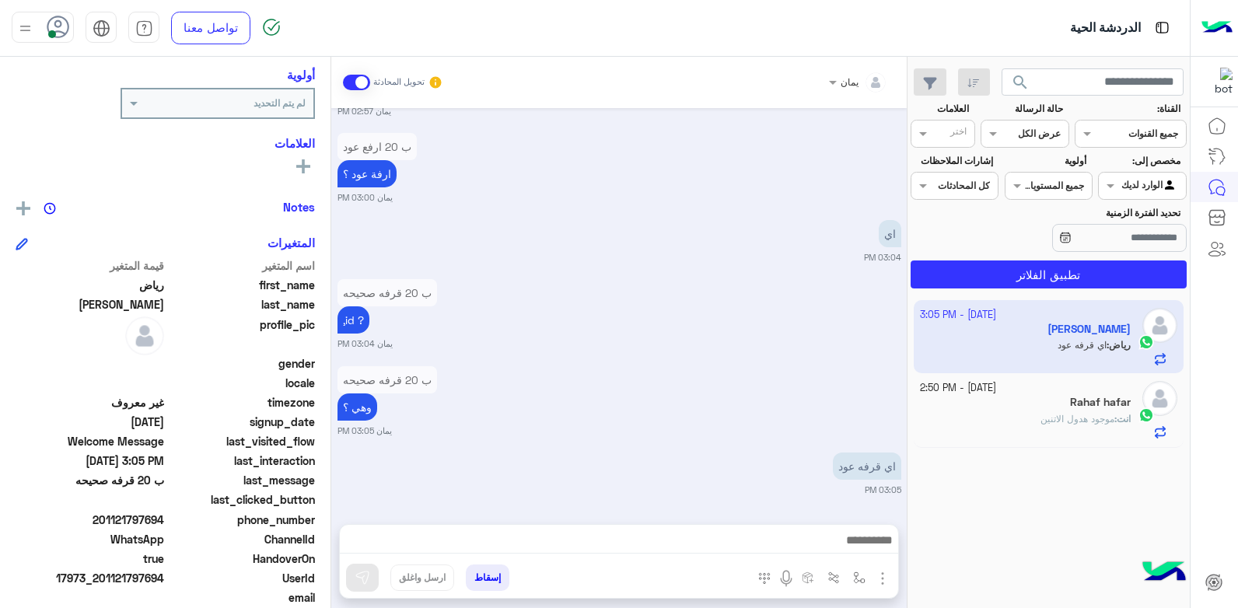
scroll to position [1012, 0]
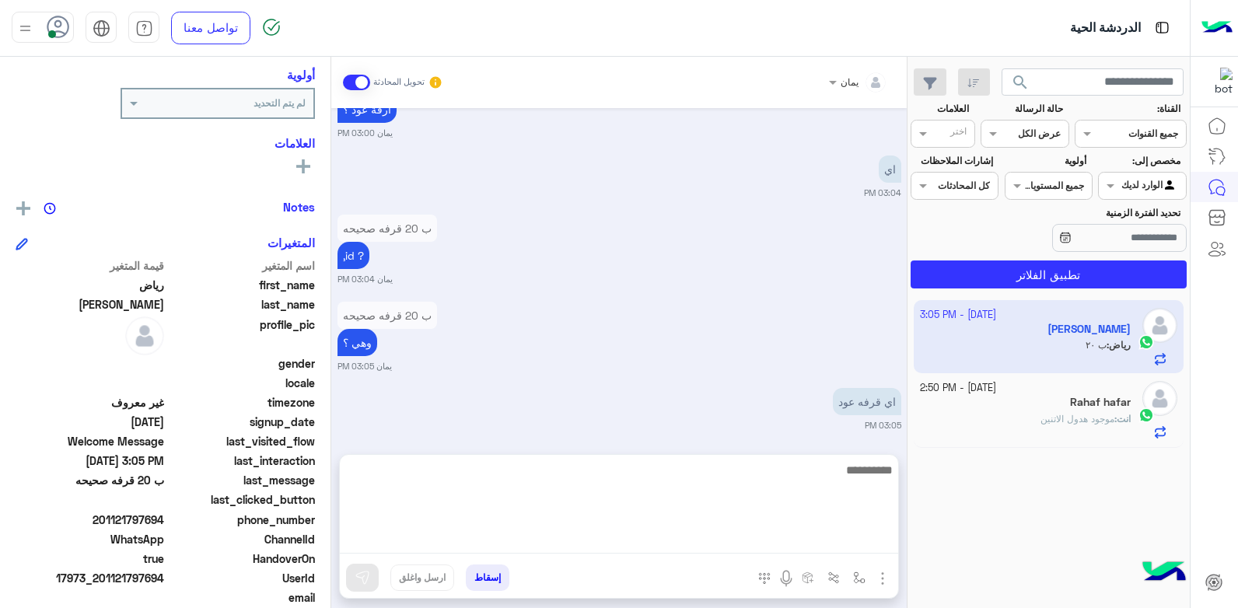
click at [712, 539] on textarea at bounding box center [619, 506] width 558 height 93
type textarea "****"
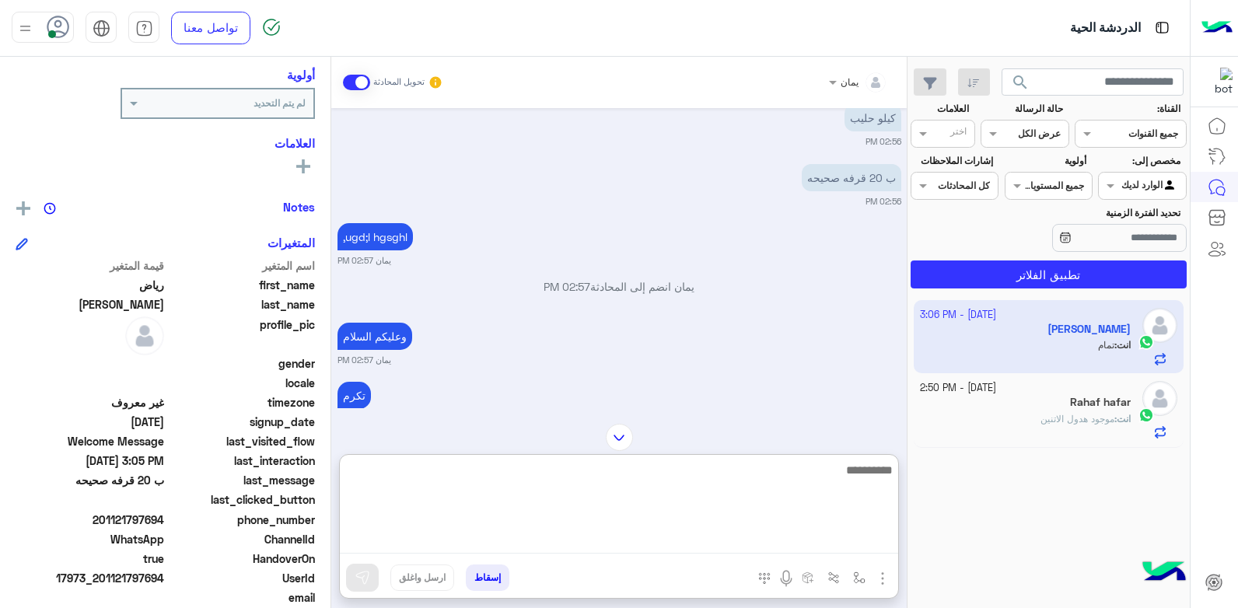
scroll to position [830, 0]
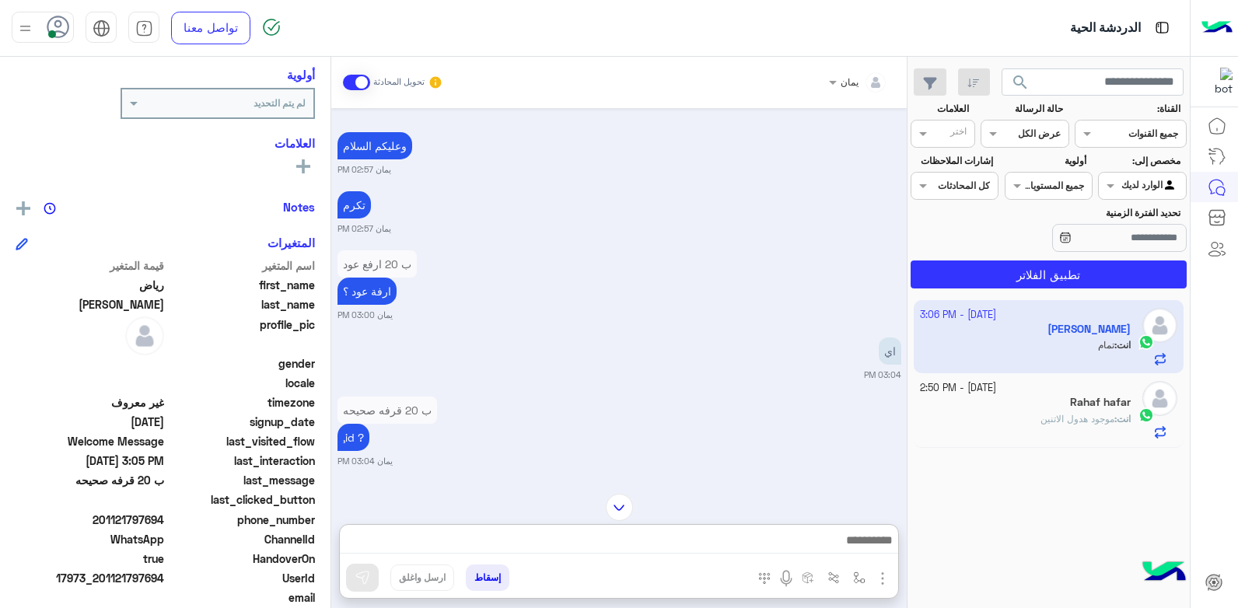
click at [481, 572] on button "إسقاط" at bounding box center [488, 578] width 44 height 26
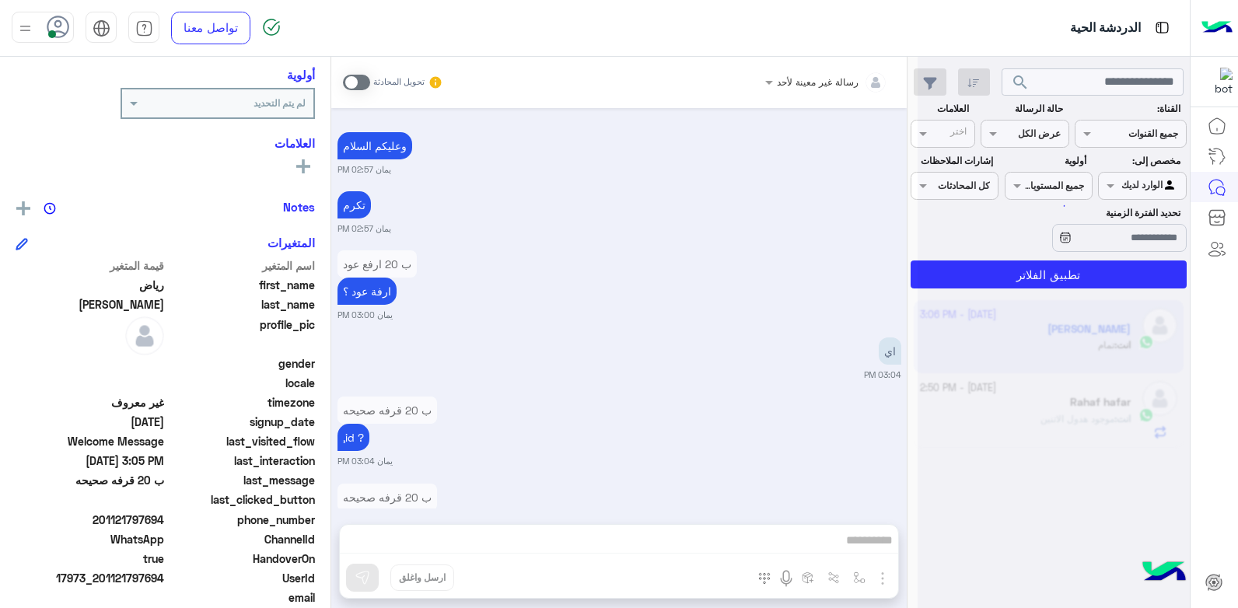
scroll to position [1111, 0]
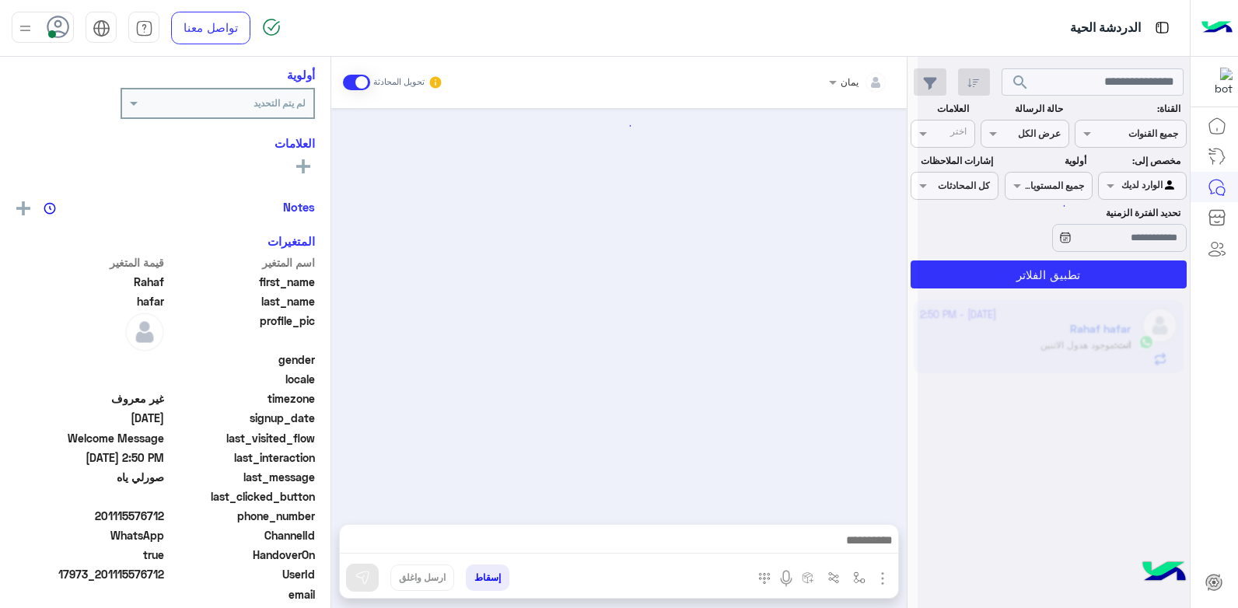
scroll to position [1136, 0]
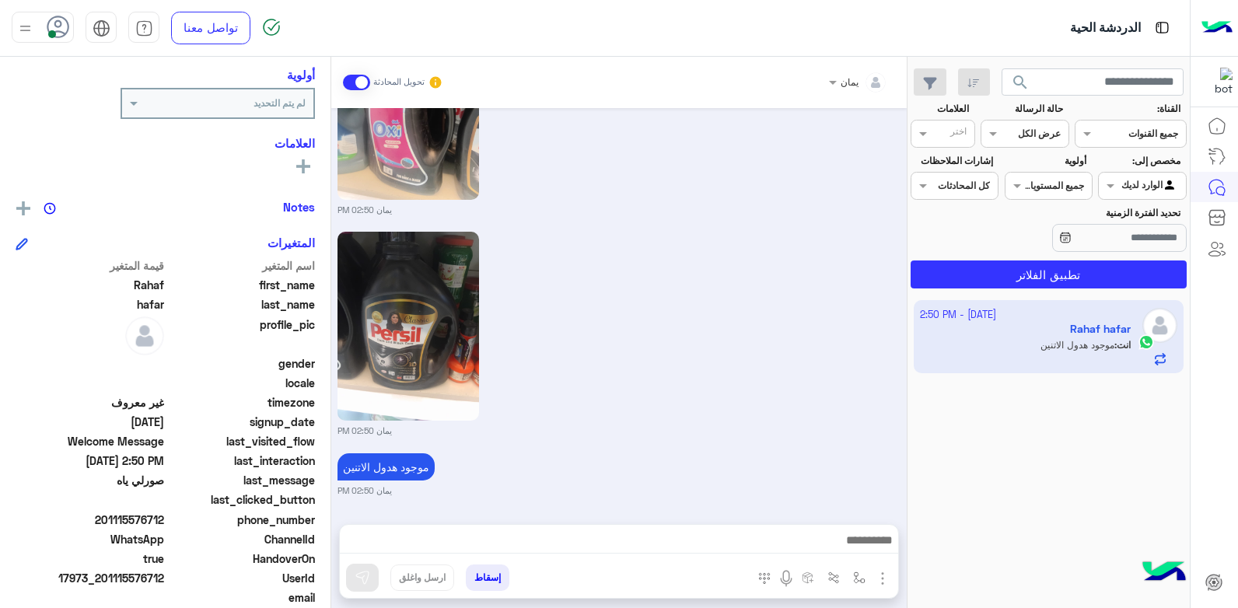
click at [478, 581] on button "إسقاط" at bounding box center [488, 578] width 44 height 26
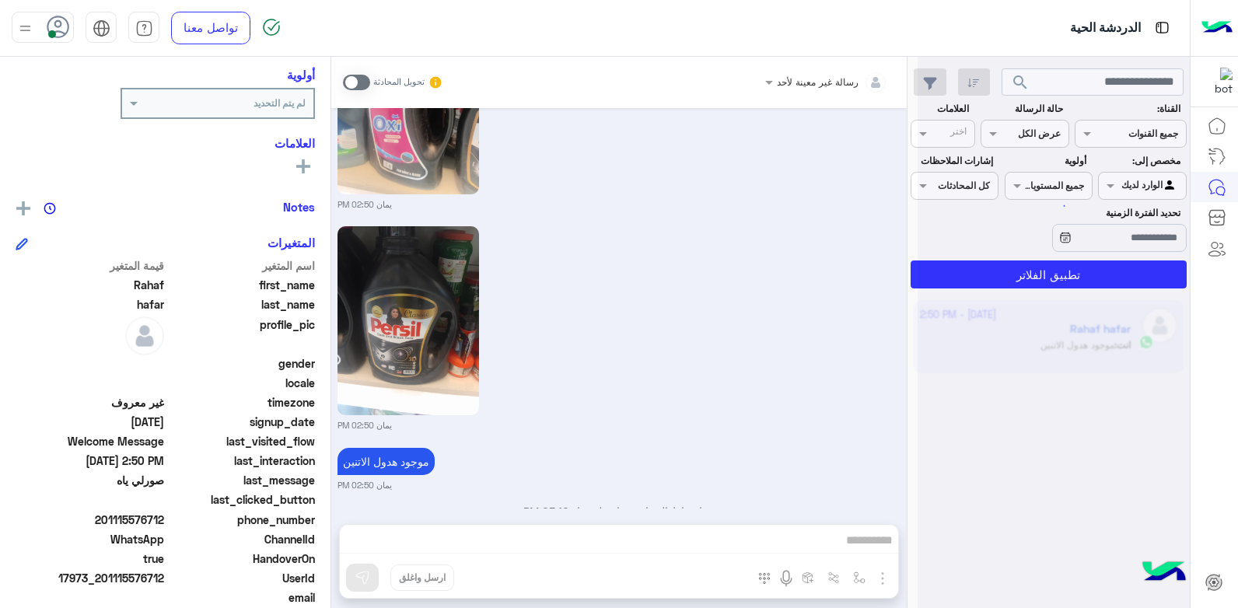
scroll to position [1177, 0]
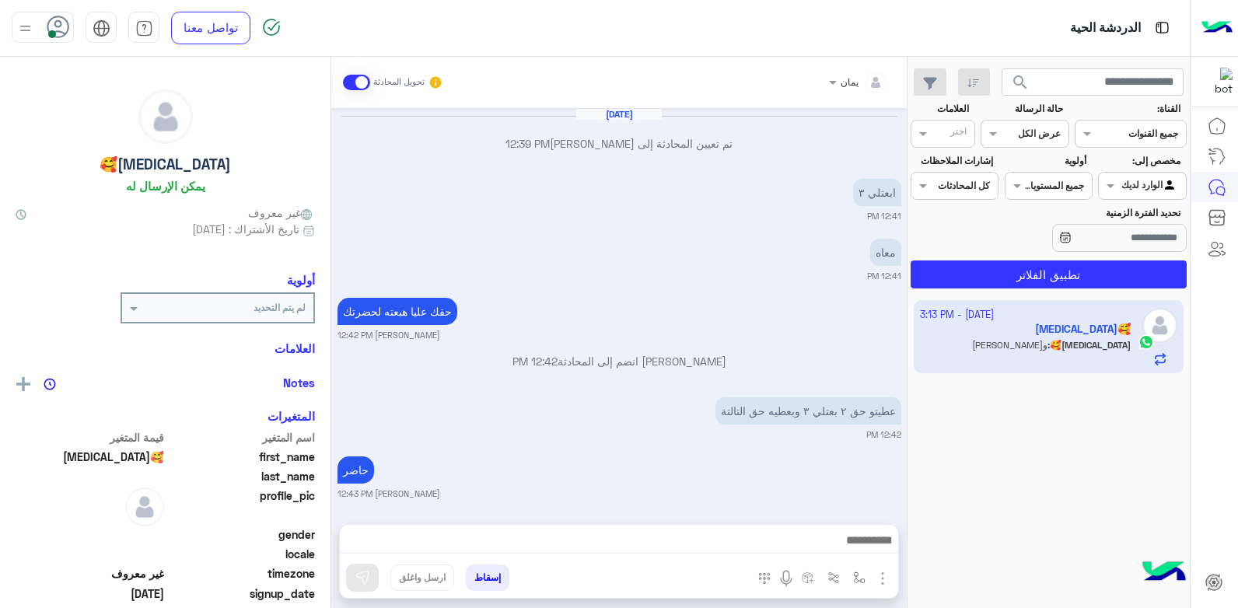
scroll to position [700, 0]
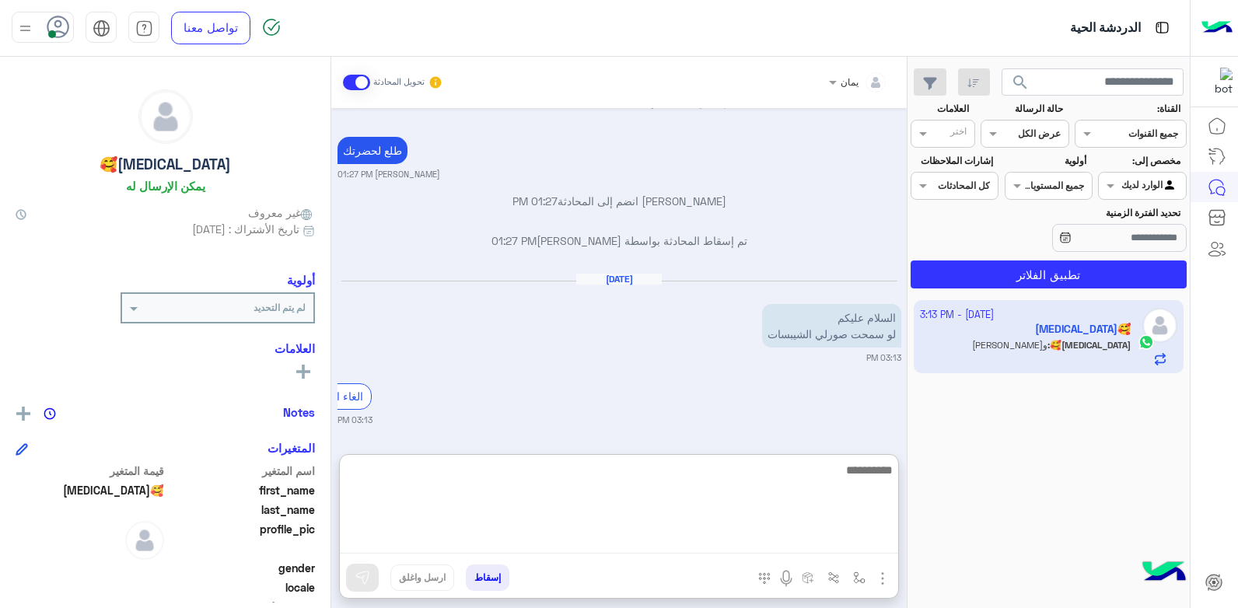
click at [712, 536] on textarea at bounding box center [619, 506] width 558 height 93
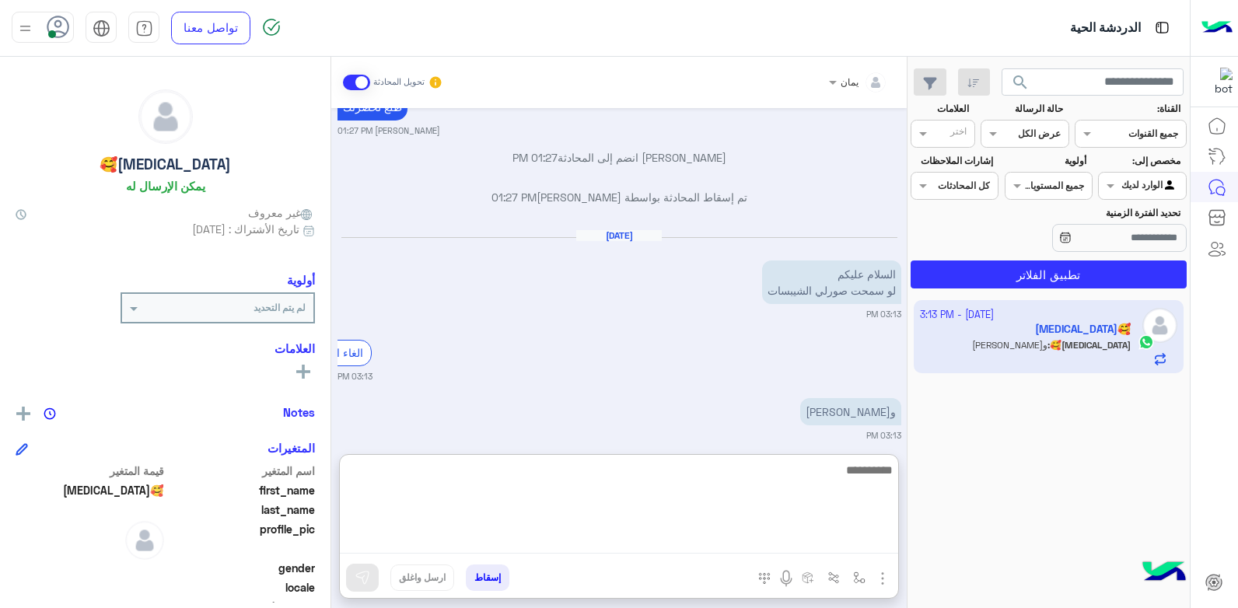
scroll to position [769, 0]
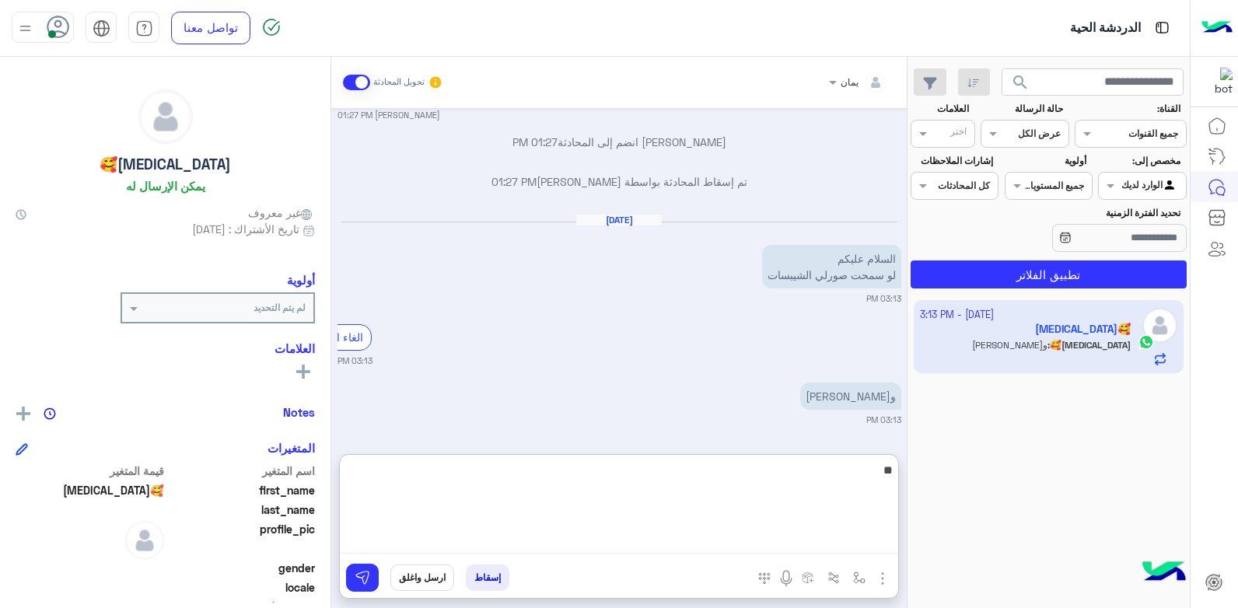
type textarea "*"
type textarea "**********"
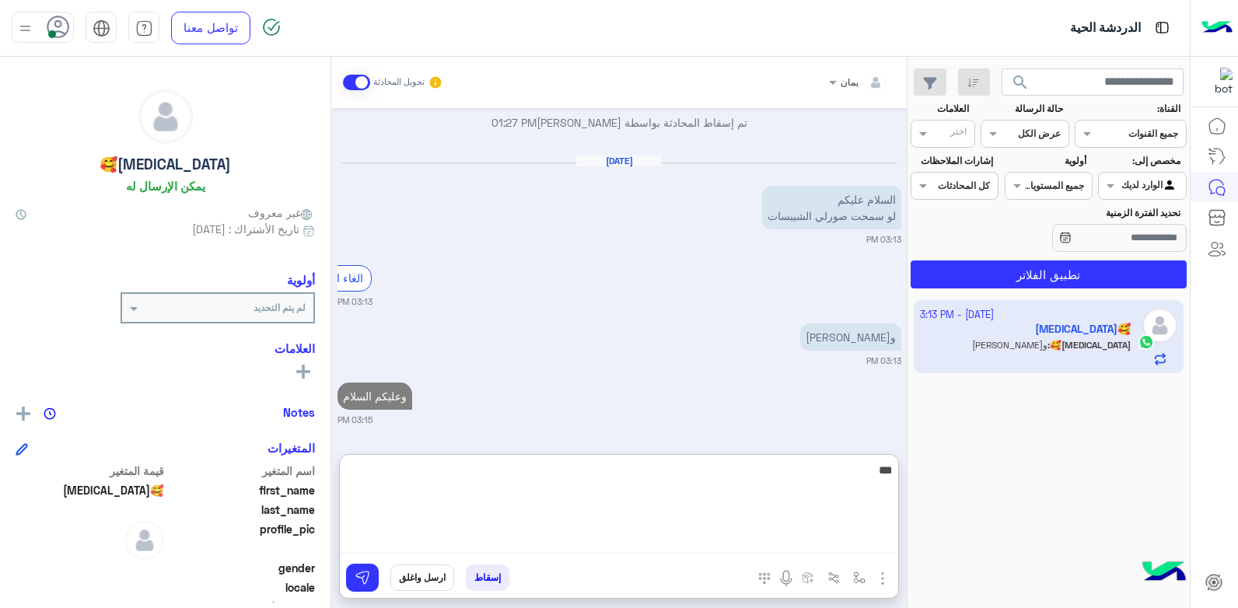
type textarea "****"
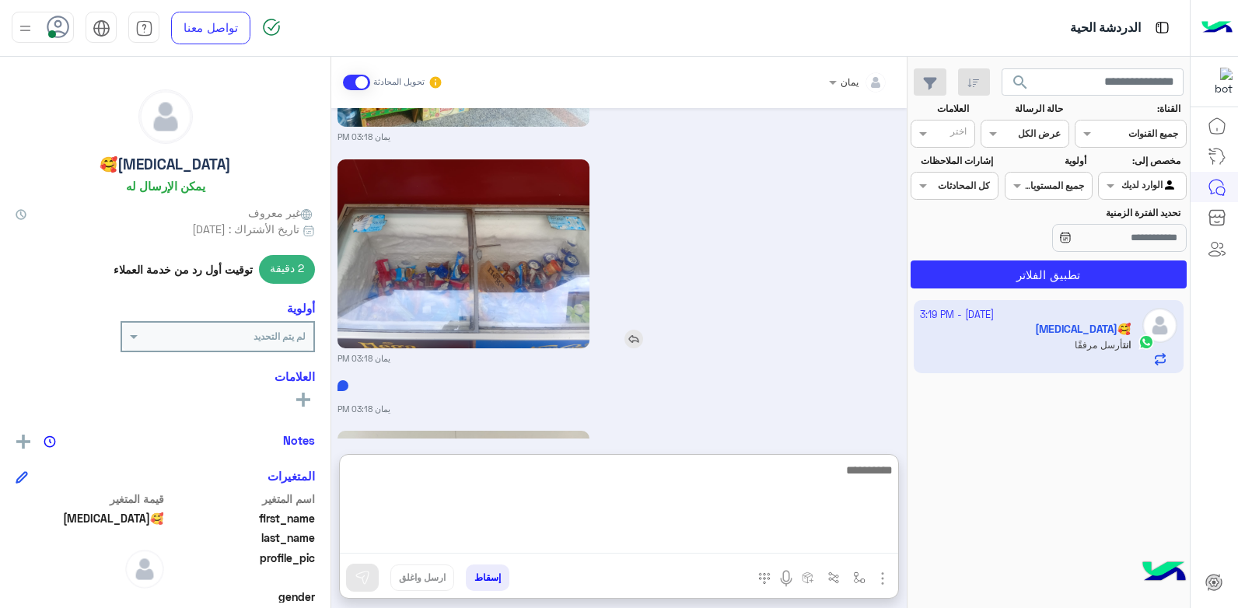
scroll to position [1904, 0]
